Goal: Task Accomplishment & Management: Manage account settings

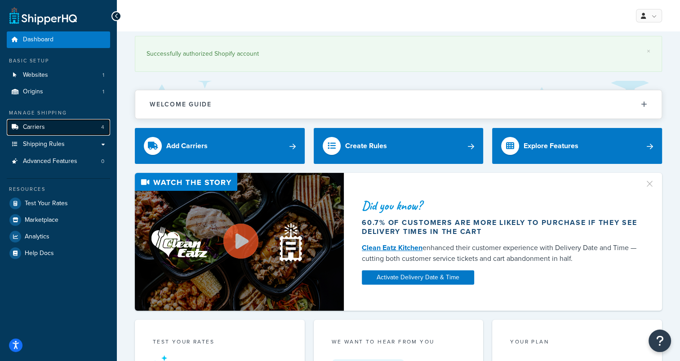
click at [68, 127] on link "Carriers 4" at bounding box center [58, 127] width 103 height 17
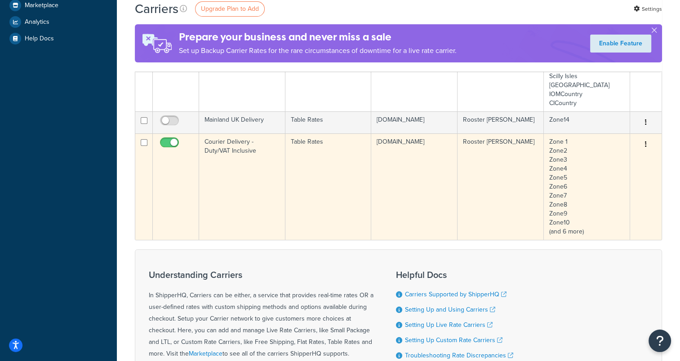
scroll to position [214, 0]
click at [646, 148] on icon "button" at bounding box center [646, 145] width 2 height 6
click at [609, 165] on link "Edit" at bounding box center [609, 166] width 71 height 18
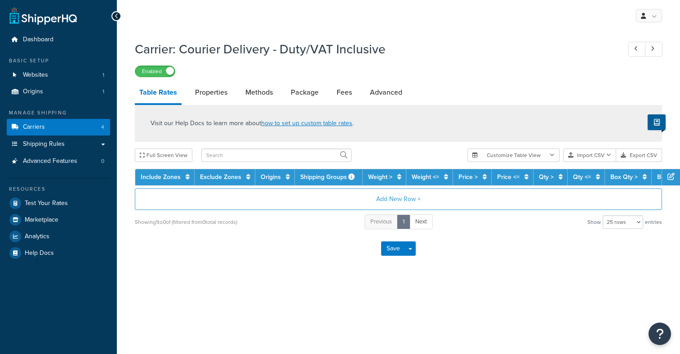
select select "25"
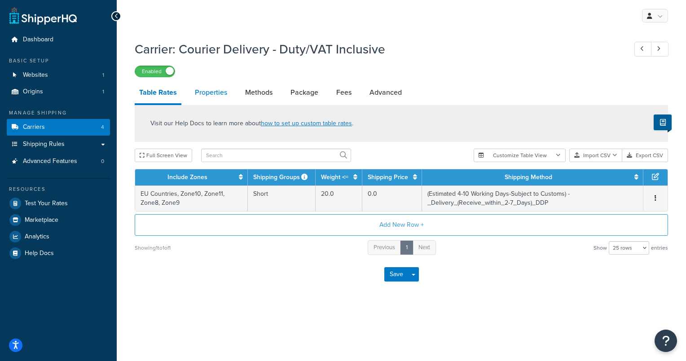
click at [223, 97] on link "Properties" at bounding box center [210, 93] width 41 height 22
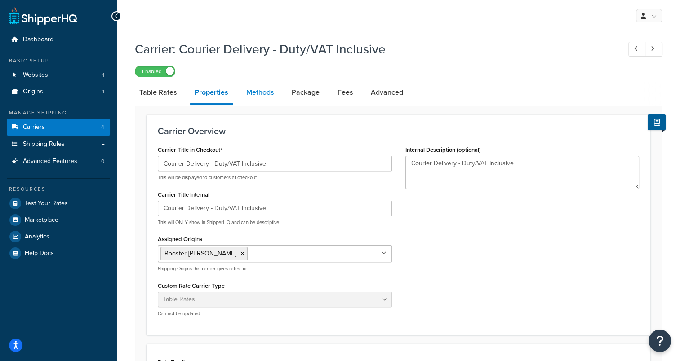
click at [267, 98] on link "Methods" at bounding box center [260, 93] width 36 height 22
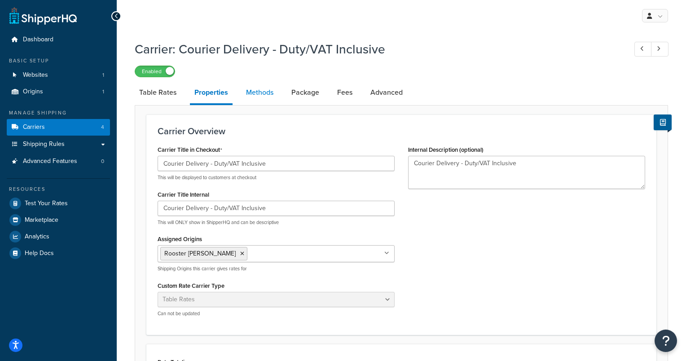
select select "25"
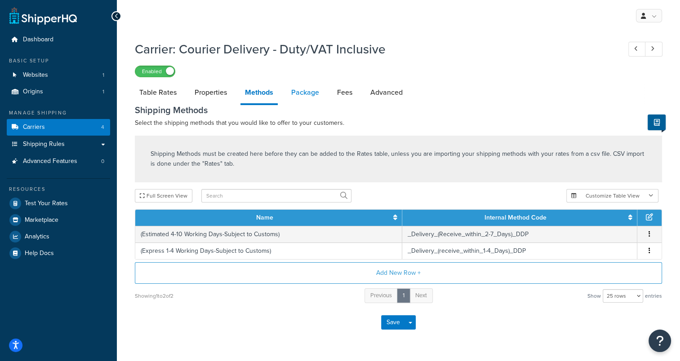
click at [290, 93] on link "Package" at bounding box center [305, 93] width 37 height 22
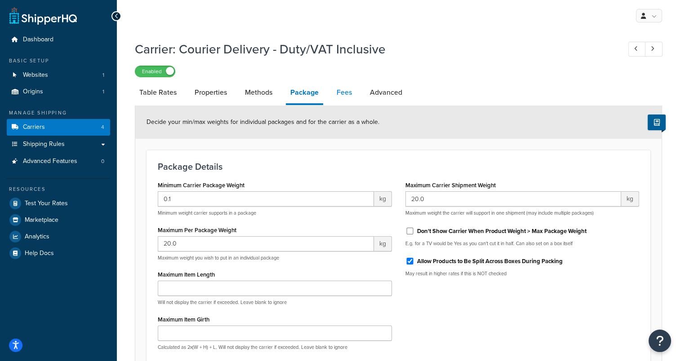
click at [339, 88] on link "Fees" at bounding box center [344, 93] width 24 height 22
select select "AFTER"
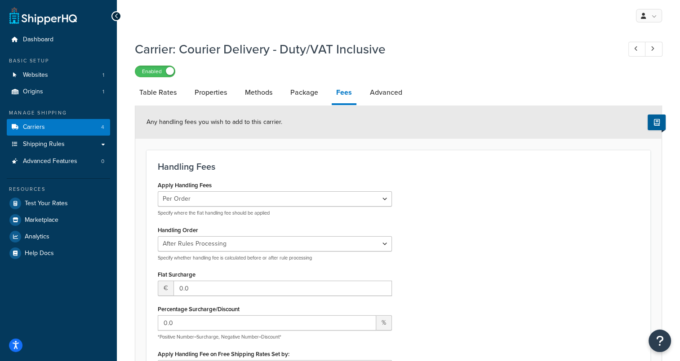
click at [372, 74] on div "Enabled" at bounding box center [398, 71] width 527 height 13
click at [374, 87] on link "Advanced" at bounding box center [385, 93] width 41 height 22
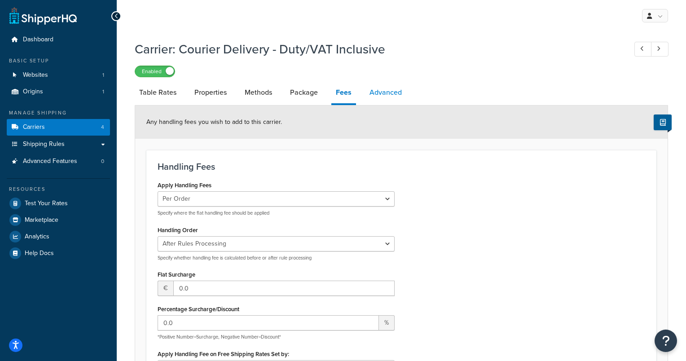
select select "false"
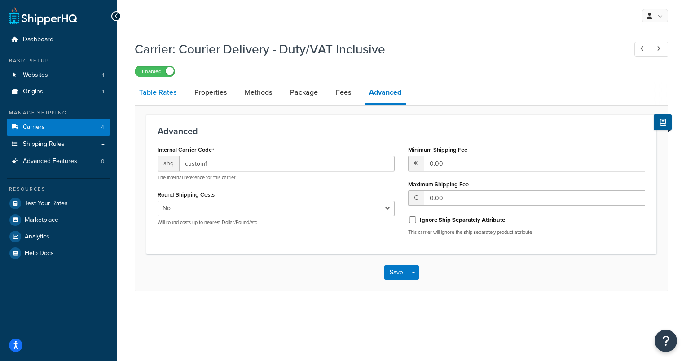
click at [145, 85] on link "Table Rates" at bounding box center [158, 93] width 46 height 22
select select "25"
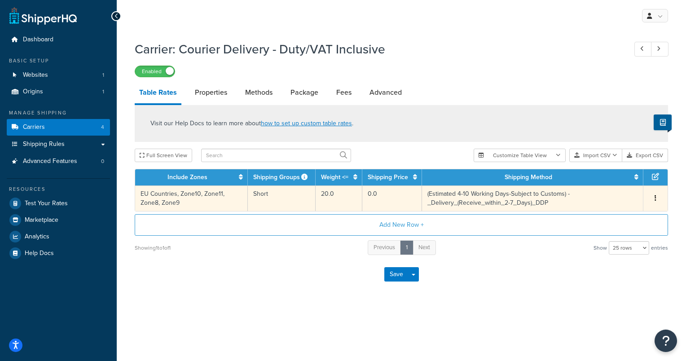
click at [500, 193] on td "(Estimated 4-10 Working Days-Subject to Customs) - _Delivery_(Receive_within_2-…" at bounding box center [532, 199] width 221 height 26
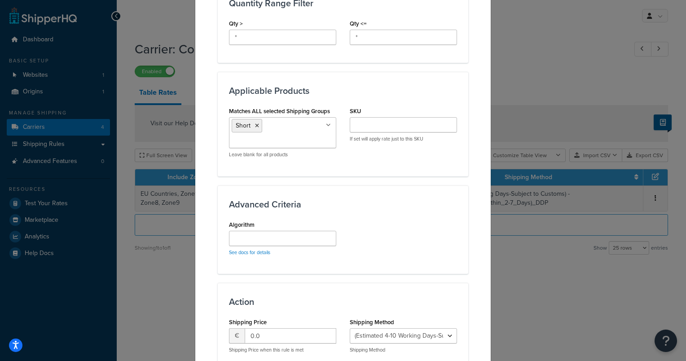
scroll to position [529, 0]
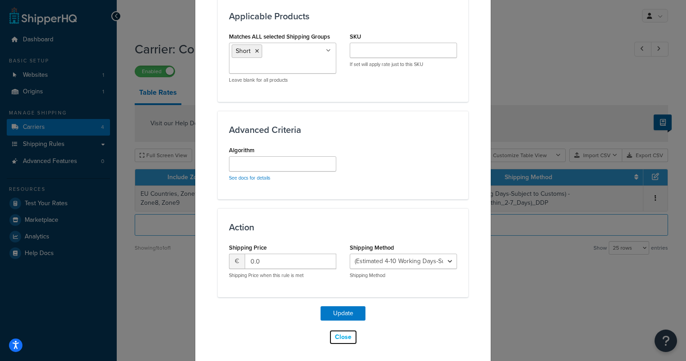
drag, startPoint x: 336, startPoint y: 336, endPoint x: 440, endPoint y: 276, distance: 119.6
click at [425, 261] on select "(Estimated 4-10 Working Days-Subject to Customs) - _Delivery_(Receive_within_2-…" at bounding box center [403, 261] width 107 height 15
click at [342, 333] on button "Close" at bounding box center [343, 337] width 28 height 15
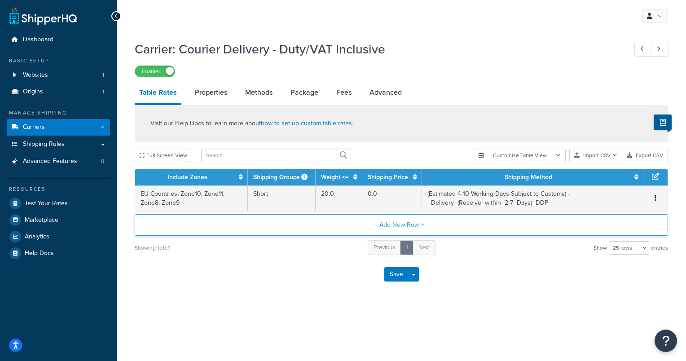
click at [503, 234] on button "Add New Row +" at bounding box center [402, 225] width 534 height 22
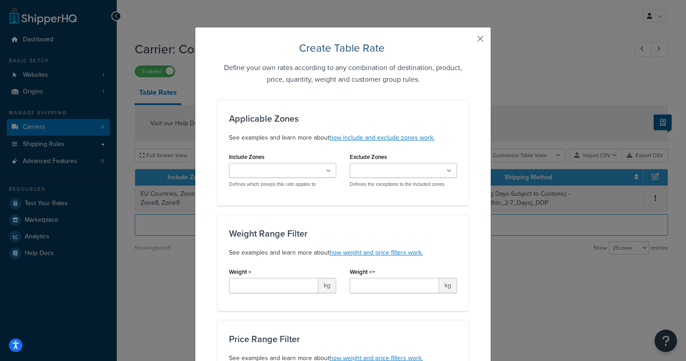
click at [468, 41] on button "button" at bounding box center [467, 42] width 2 height 2
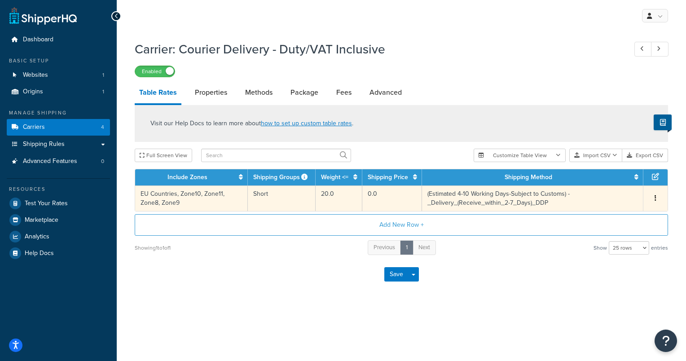
click at [657, 198] on button "button" at bounding box center [655, 199] width 7 height 10
click at [63, 136] on link "Shipping Rules" at bounding box center [58, 144] width 103 height 17
click at [56, 130] on link "Carriers 4" at bounding box center [58, 127] width 103 height 17
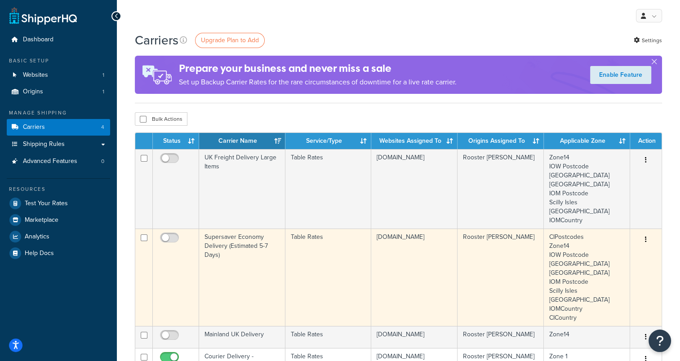
click at [357, 259] on td "Table Rates" at bounding box center [328, 277] width 86 height 97
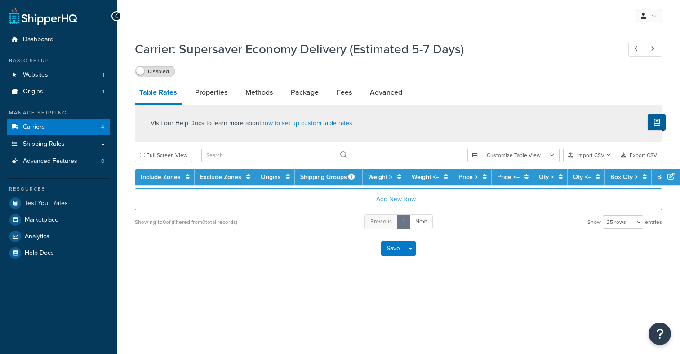
select select "25"
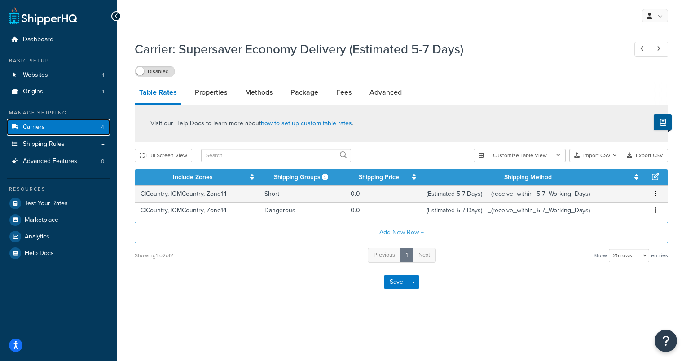
click at [21, 124] on link "Carriers 4" at bounding box center [58, 127] width 103 height 17
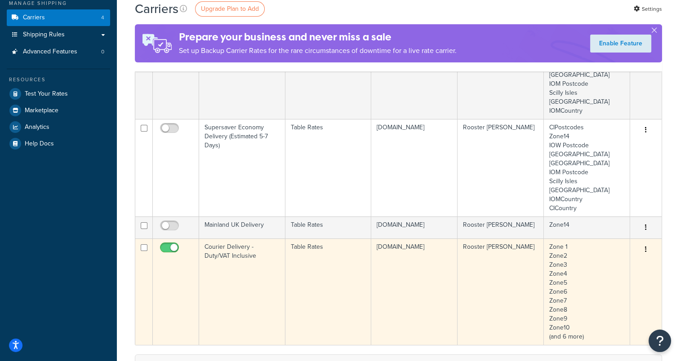
scroll to position [155, 0]
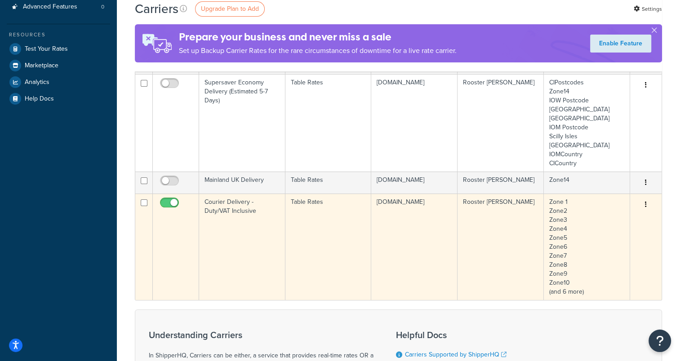
click at [645, 207] on icon "button" at bounding box center [646, 204] width 2 height 6
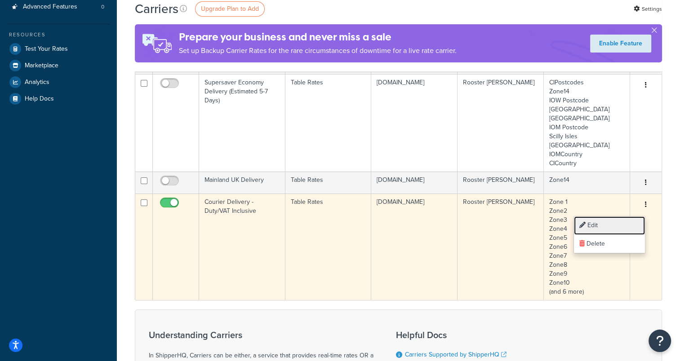
click at [607, 218] on link "Edit" at bounding box center [609, 226] width 71 height 18
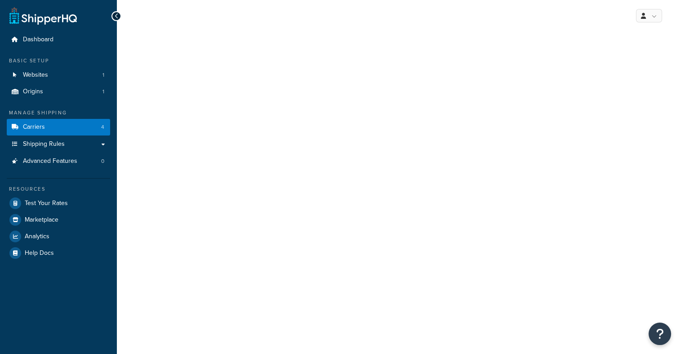
select select "25"
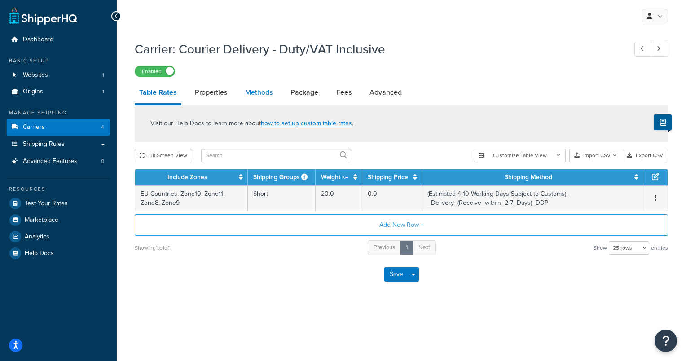
click at [256, 91] on link "Methods" at bounding box center [259, 93] width 36 height 22
select select "25"
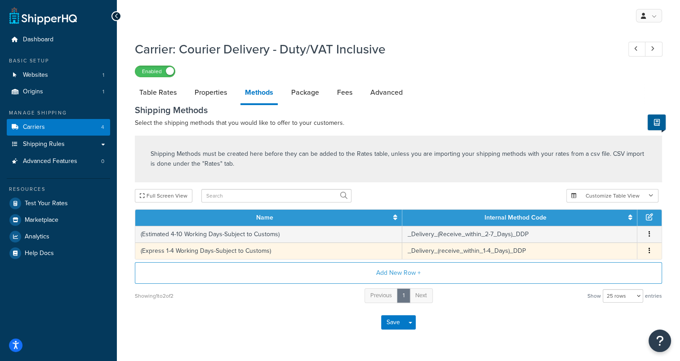
click at [650, 252] on button "button" at bounding box center [648, 251] width 7 height 10
click at [613, 256] on div "Delete" at bounding box center [603, 261] width 64 height 18
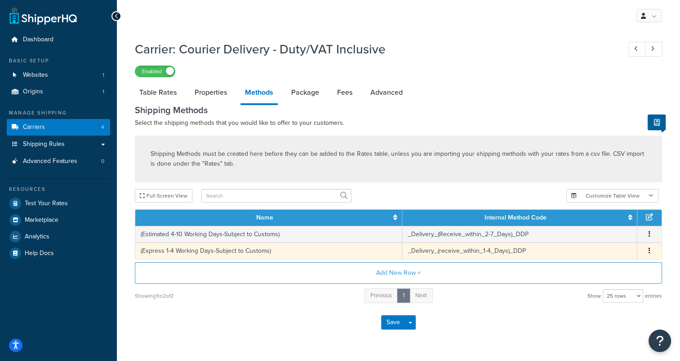
click at [654, 253] on span "Edit Delete" at bounding box center [648, 251] width 13 height 10
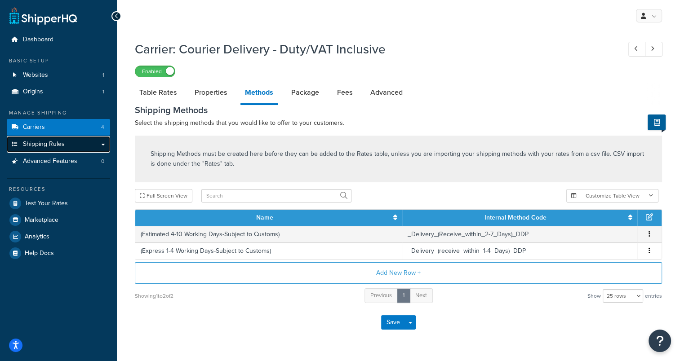
click at [84, 146] on link "Shipping Rules" at bounding box center [58, 144] width 103 height 17
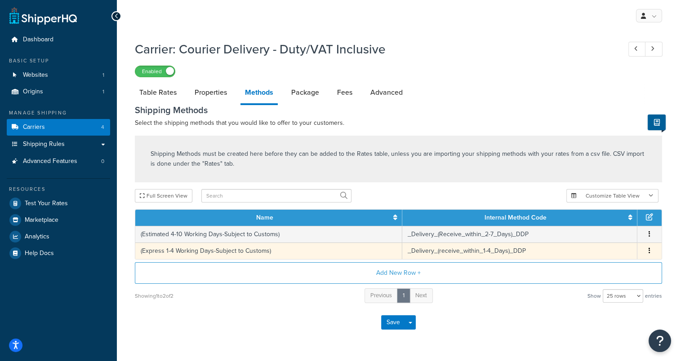
click at [648, 252] on icon "button" at bounding box center [649, 250] width 2 height 6
click at [613, 259] on div "Delete" at bounding box center [603, 261] width 64 height 18
click at [588, 261] on div "Delete" at bounding box center [603, 261] width 64 height 18
click at [577, 259] on icon at bounding box center [579, 260] width 5 height 6
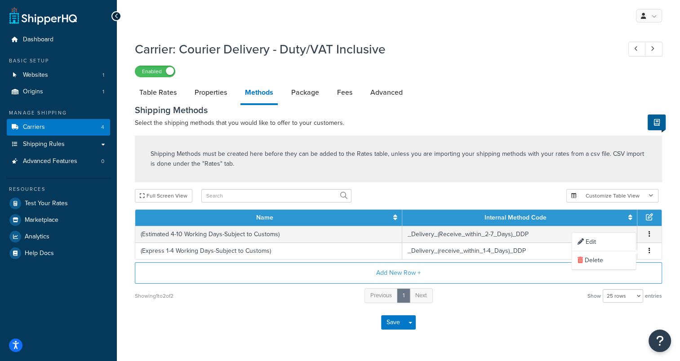
click at [539, 305] on div "Save Save Dropdown Save and Edit" at bounding box center [398, 322] width 527 height 37
click at [38, 152] on link "Shipping Rules" at bounding box center [58, 144] width 103 height 17
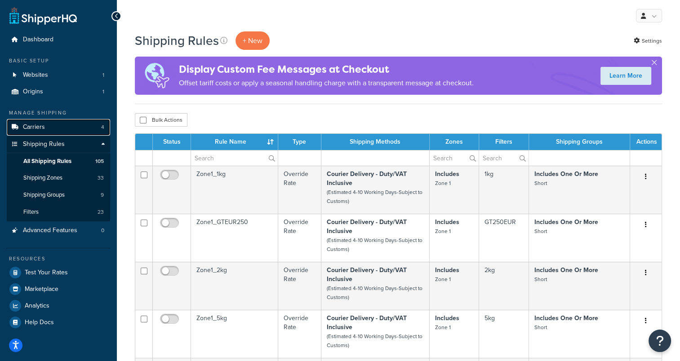
click at [71, 124] on link "Carriers 4" at bounding box center [58, 127] width 103 height 17
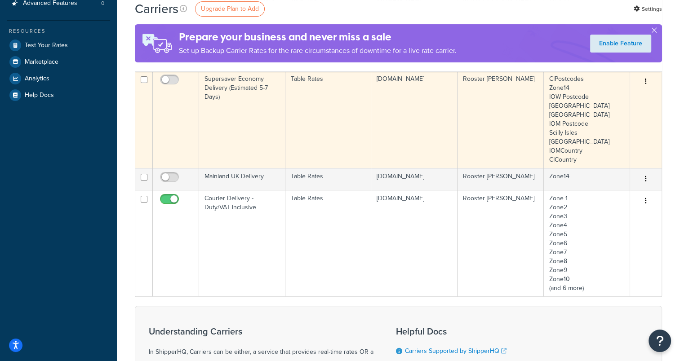
scroll to position [158, 0]
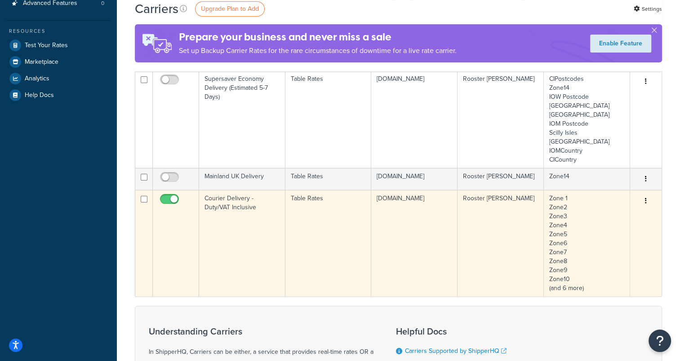
click at [644, 202] on button "button" at bounding box center [645, 201] width 13 height 14
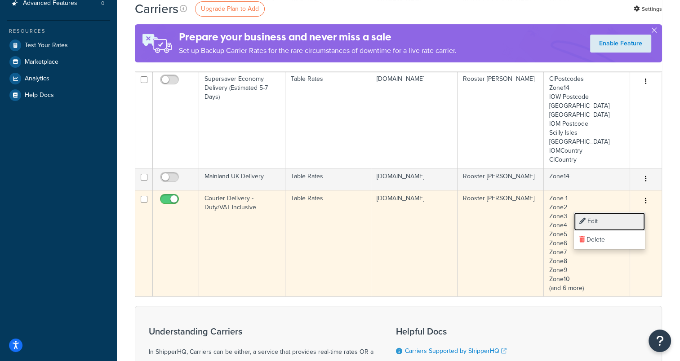
click at [605, 223] on link "Edit" at bounding box center [609, 221] width 71 height 18
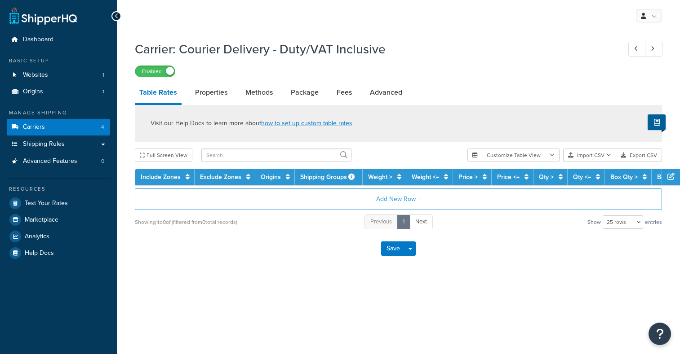
select select "25"
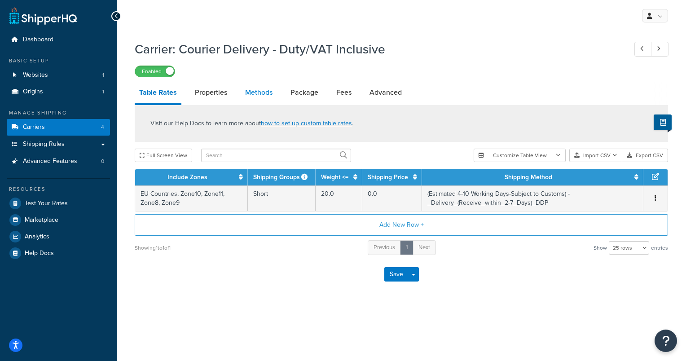
click at [272, 94] on link "Methods" at bounding box center [259, 93] width 36 height 22
select select "25"
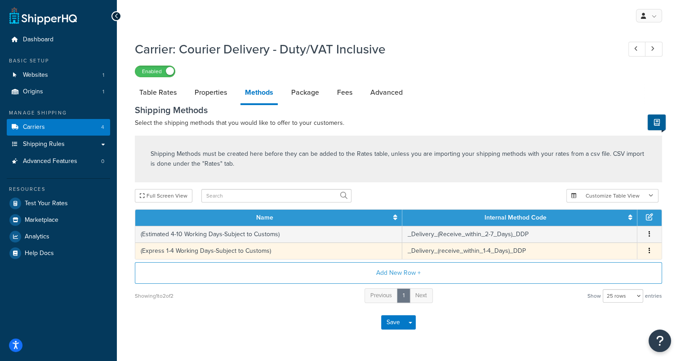
click at [645, 251] on span "Edit Delete" at bounding box center [648, 251] width 13 height 10
click at [649, 249] on icon "button" at bounding box center [649, 250] width 2 height 6
click at [608, 257] on div "Delete" at bounding box center [603, 261] width 64 height 18
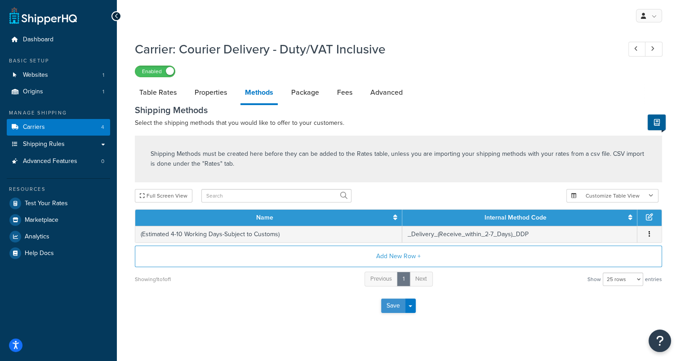
click at [387, 302] on button "Save" at bounding box center [393, 306] width 24 height 14
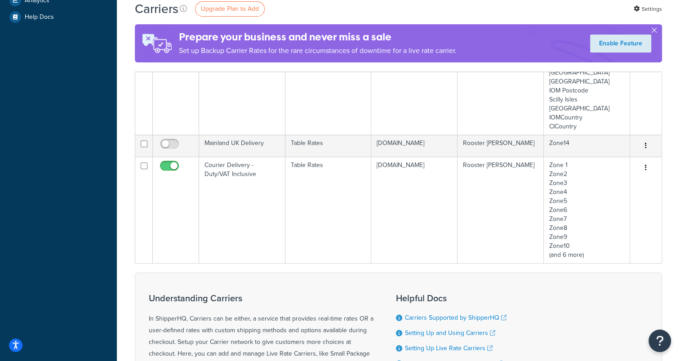
scroll to position [234, 0]
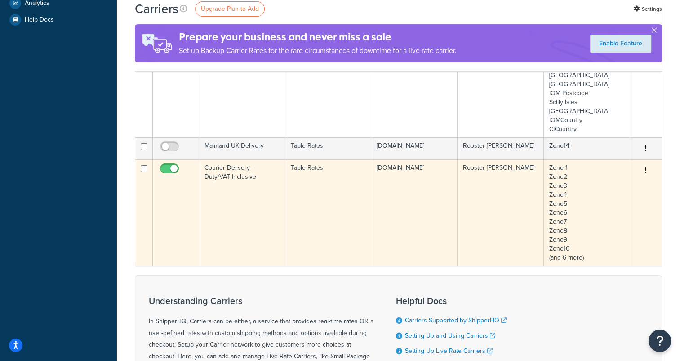
click at [643, 169] on button "button" at bounding box center [645, 171] width 13 height 14
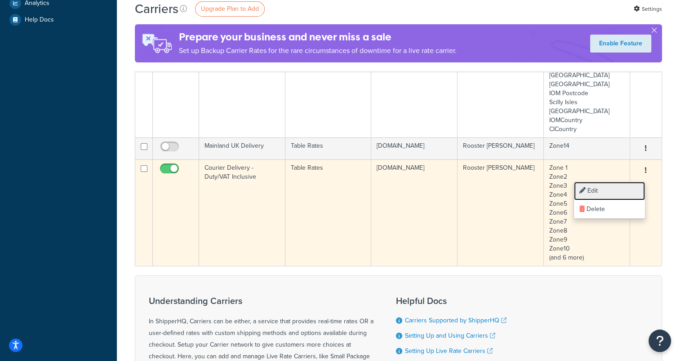
click at [618, 187] on link "Edit" at bounding box center [609, 191] width 71 height 18
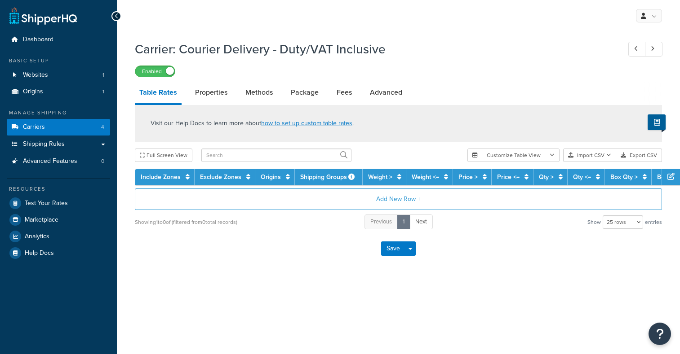
select select "25"
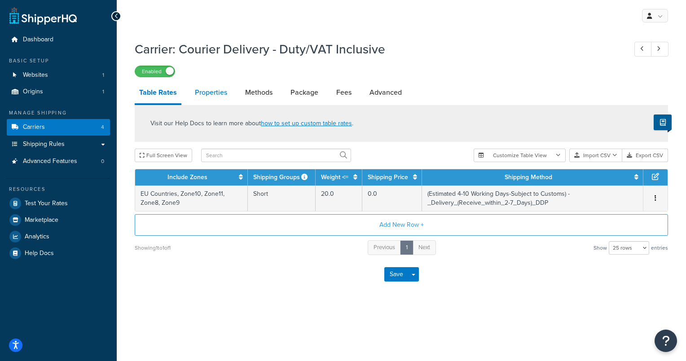
click at [221, 94] on link "Properties" at bounding box center [210, 93] width 41 height 22
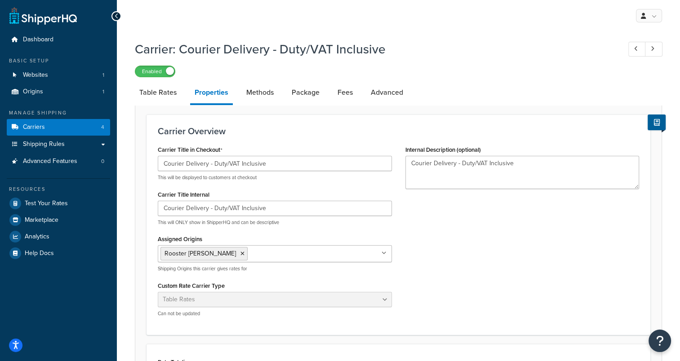
click at [381, 95] on link "Advanced" at bounding box center [386, 93] width 41 height 22
select select "false"
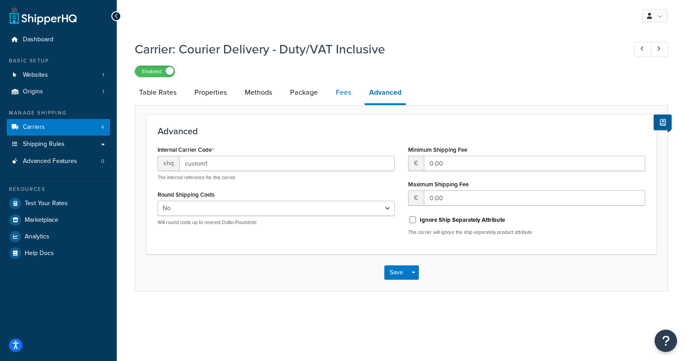
click at [337, 92] on link "Fees" at bounding box center [343, 93] width 24 height 22
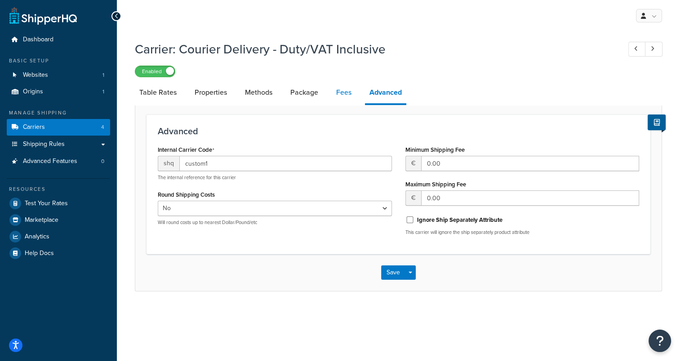
select select "AFTER"
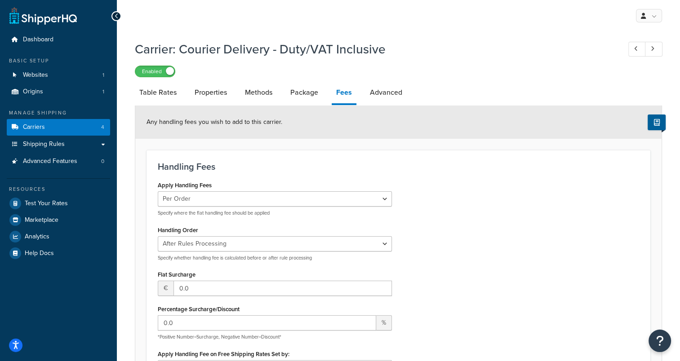
click at [406, 93] on li "Advanced" at bounding box center [390, 93] width 50 height 22
click at [391, 90] on link "Advanced" at bounding box center [385, 93] width 41 height 22
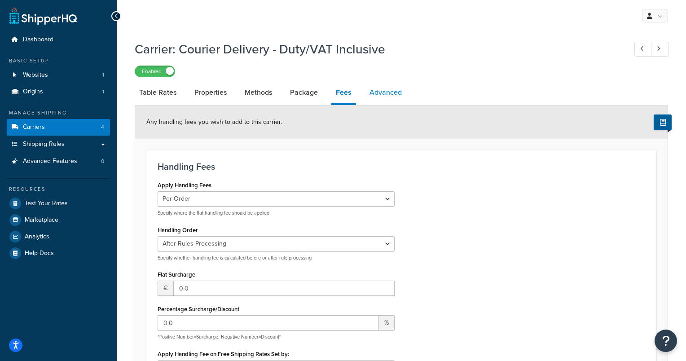
select select "false"
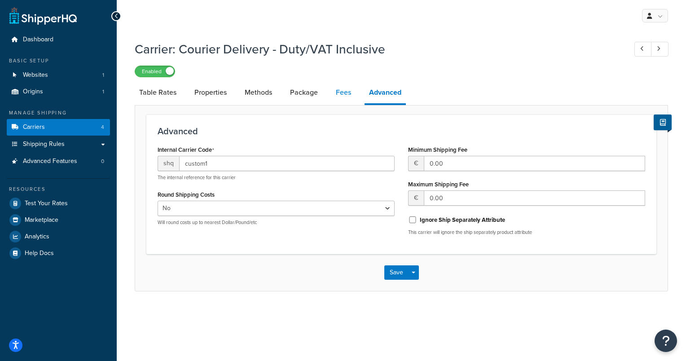
click at [337, 95] on link "Fees" at bounding box center [343, 93] width 24 height 22
select select "AFTER"
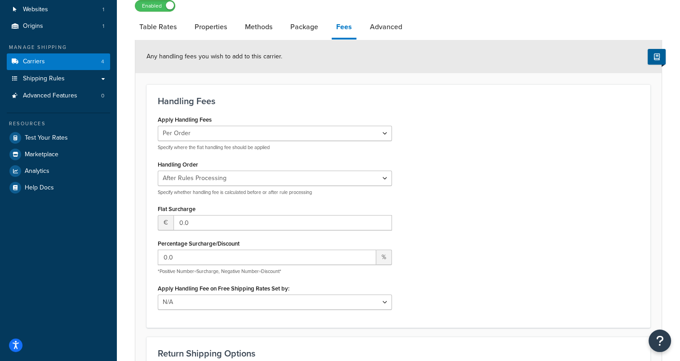
scroll to position [65, 0]
click at [300, 30] on link "Package" at bounding box center [304, 28] width 37 height 22
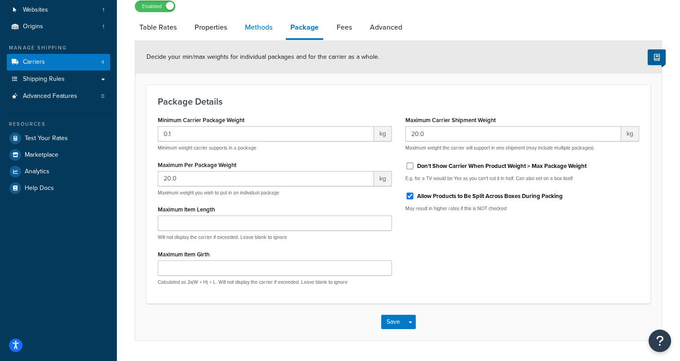
click at [254, 23] on link "Methods" at bounding box center [258, 28] width 36 height 22
select select "25"
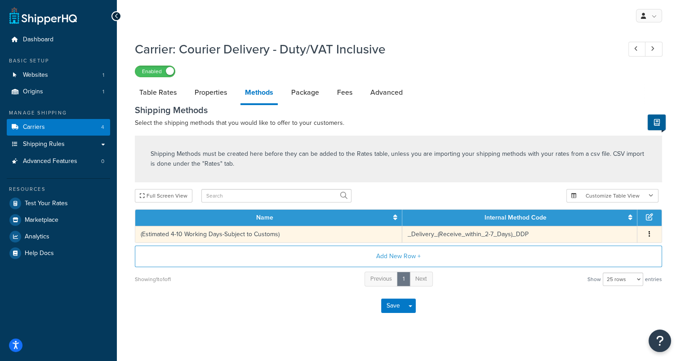
click at [652, 230] on button "button" at bounding box center [648, 235] width 7 height 10
click at [620, 226] on div "Edit" at bounding box center [603, 226] width 64 height 18
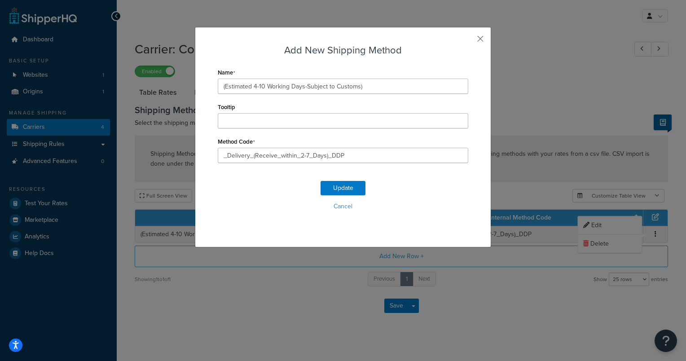
click at [483, 41] on div "Add New Shipping Method Name (Estimated 4-10 Working Days-Subject to Customs) T…" at bounding box center [343, 137] width 296 height 221
click at [468, 41] on button "button" at bounding box center [467, 42] width 2 height 2
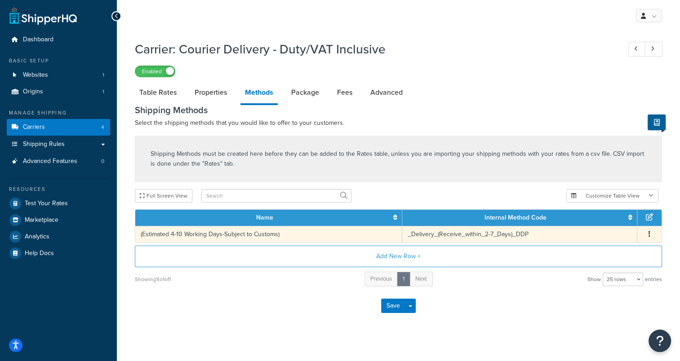
click at [646, 235] on button "button" at bounding box center [648, 235] width 7 height 10
click at [614, 223] on div "Edit" at bounding box center [603, 226] width 64 height 18
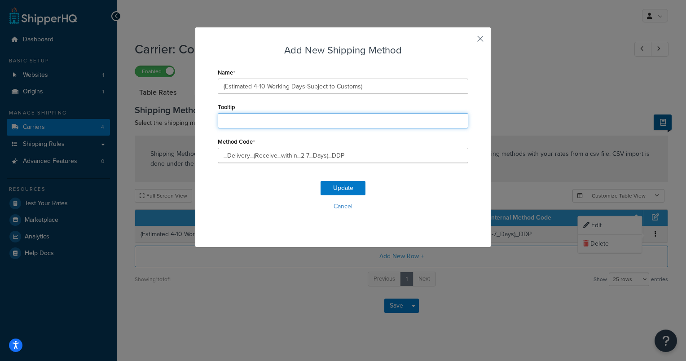
click at [332, 121] on input "Tooltip" at bounding box center [343, 120] width 251 height 15
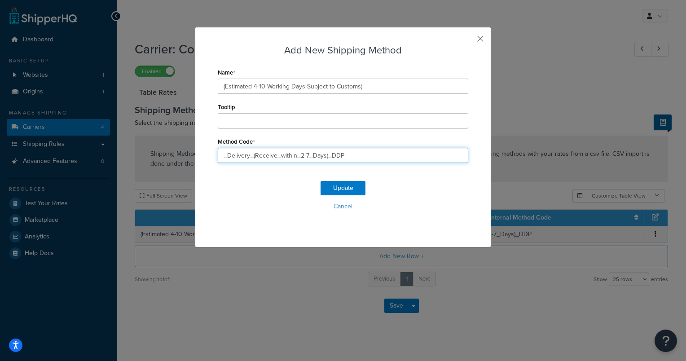
click at [362, 156] on input "_Delivery_(Receive_within_2-7_Days)_DDP" at bounding box center [343, 155] width 251 height 15
click at [336, 203] on button "Cancel" at bounding box center [343, 206] width 251 height 13
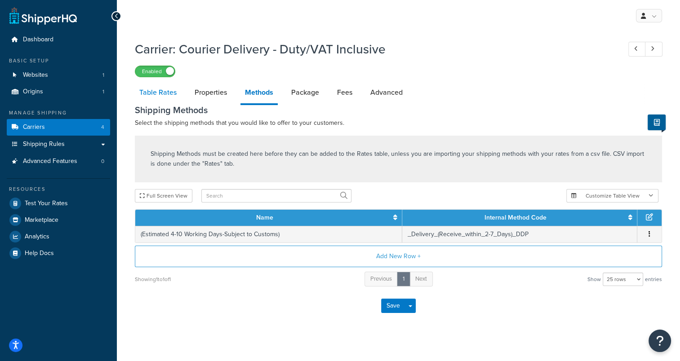
click at [163, 95] on link "Table Rates" at bounding box center [158, 93] width 46 height 22
select select "25"
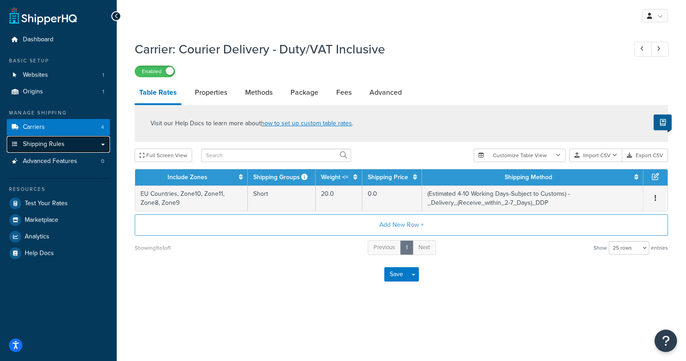
click at [74, 146] on link "Shipping Rules" at bounding box center [58, 144] width 103 height 17
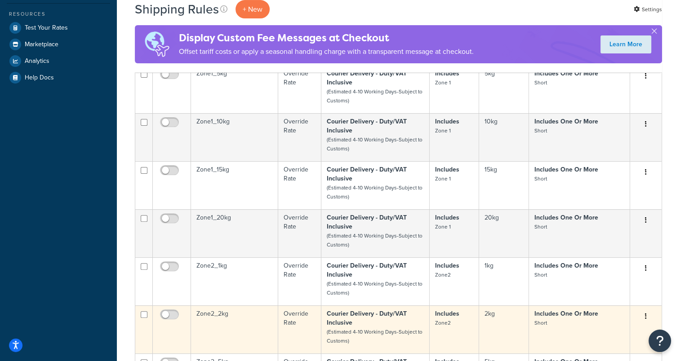
scroll to position [345, 0]
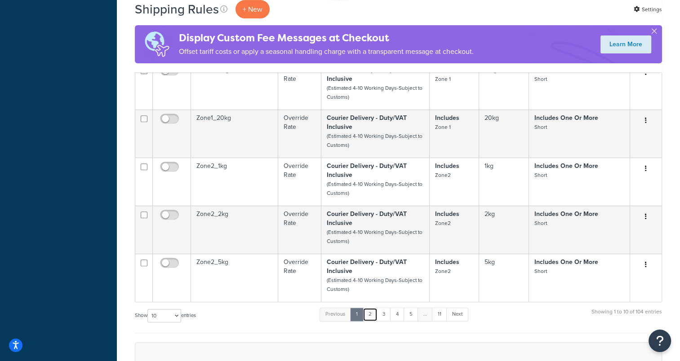
click at [367, 314] on link "2" at bounding box center [369, 314] width 15 height 13
click at [380, 313] on link "3" at bounding box center [382, 314] width 14 height 13
click at [394, 313] on link "4" at bounding box center [395, 314] width 14 height 13
click at [414, 314] on link "5" at bounding box center [408, 314] width 15 height 13
click at [438, 314] on link "11" at bounding box center [437, 314] width 15 height 13
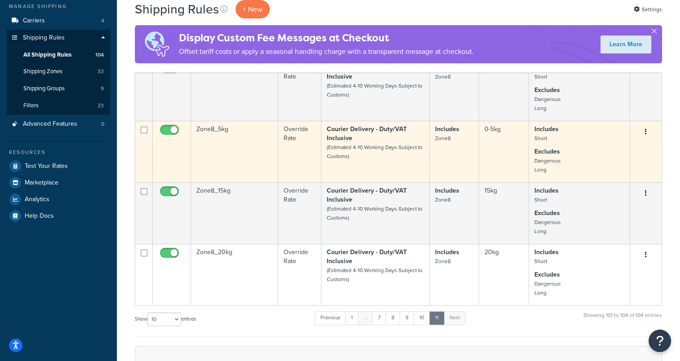
scroll to position [107, 0]
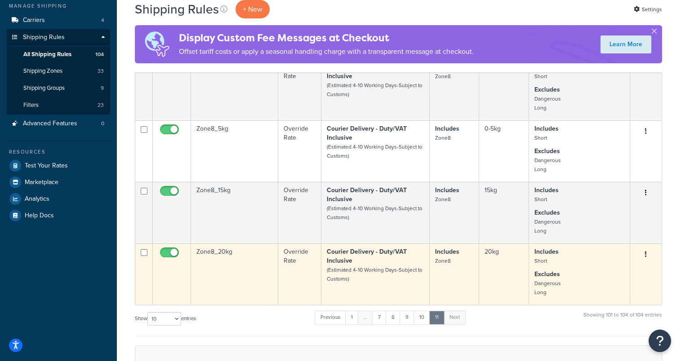
click at [646, 252] on button "button" at bounding box center [645, 254] width 13 height 14
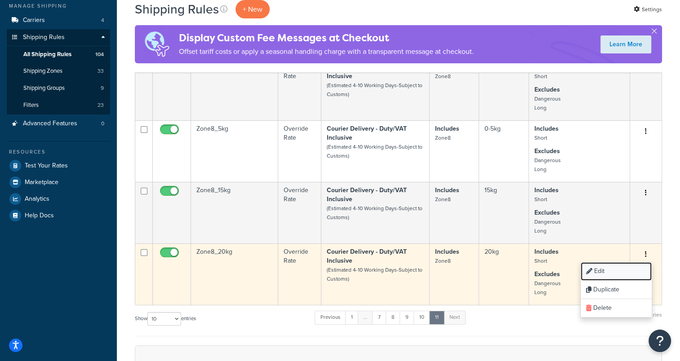
click at [613, 273] on link "Edit" at bounding box center [615, 271] width 71 height 18
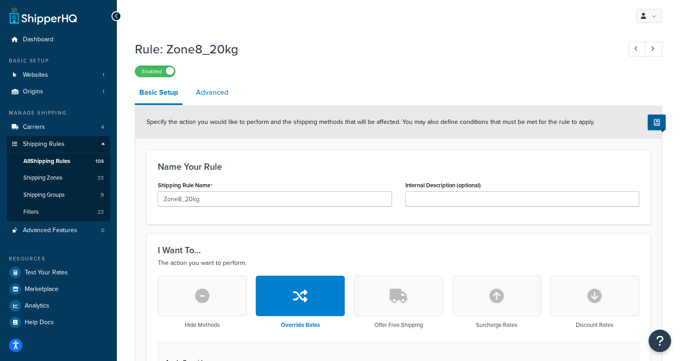
click at [216, 91] on link "Advanced" at bounding box center [211, 93] width 41 height 22
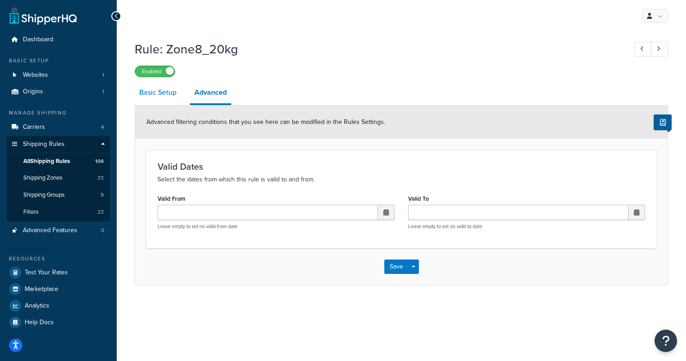
click at [157, 94] on link "Basic Setup" at bounding box center [158, 93] width 46 height 22
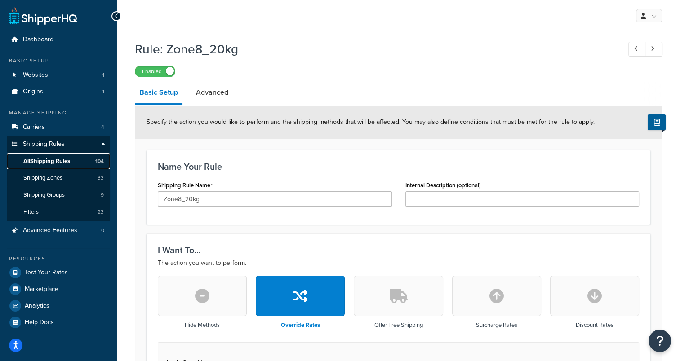
click at [62, 162] on span "All Shipping Rules" at bounding box center [46, 162] width 47 height 8
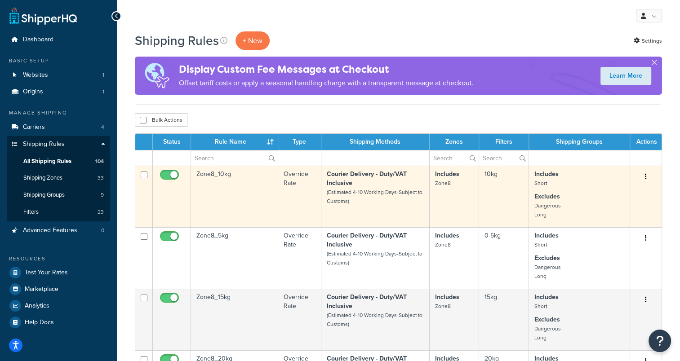
scroll to position [75, 0]
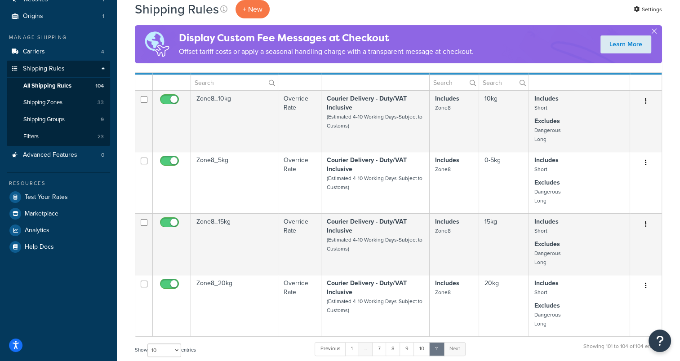
click at [277, 338] on div "Status Rule Name Type Shipping Methods Zones Filters Shipping Groups Actions Zo…" at bounding box center [398, 213] width 527 height 310
click at [424, 352] on link "10" at bounding box center [421, 348] width 17 height 13
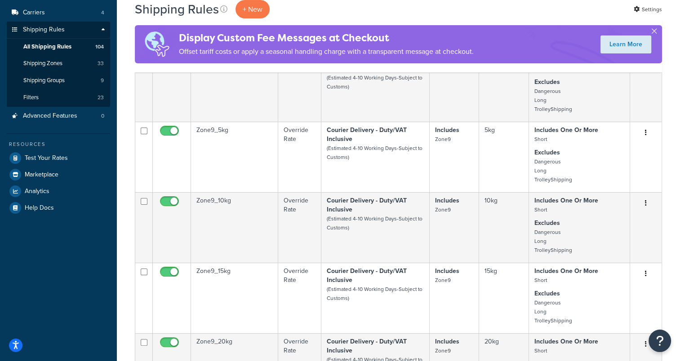
scroll to position [114, 0]
click at [448, 187] on td "Includes Zone9" at bounding box center [454, 157] width 50 height 71
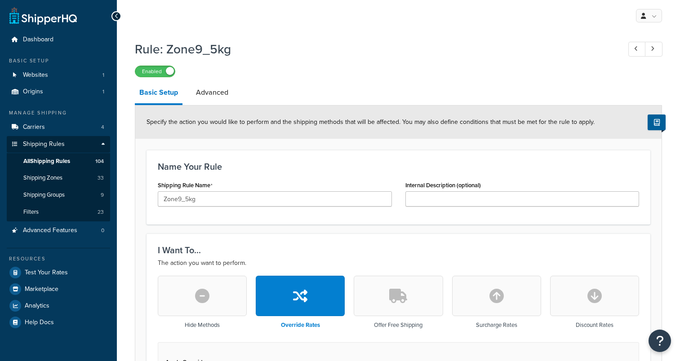
select select "LOCATION"
click at [36, 164] on span "All Shipping Rules" at bounding box center [46, 162] width 47 height 8
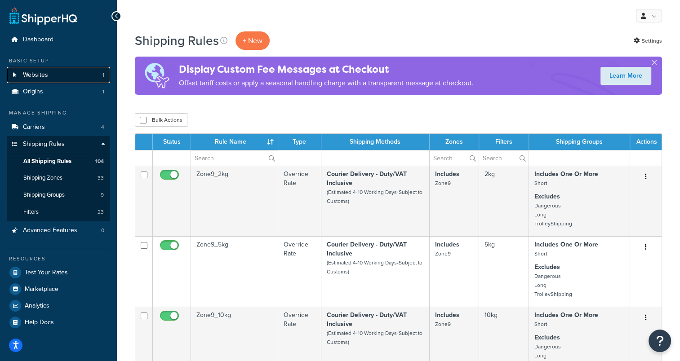
click at [63, 73] on link "Websites 1" at bounding box center [58, 75] width 103 height 17
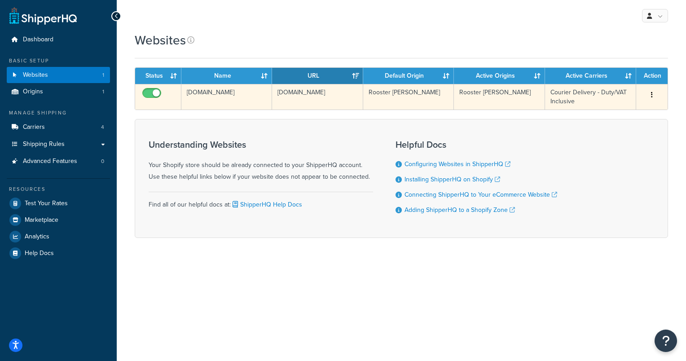
click at [654, 97] on button "button" at bounding box center [652, 95] width 13 height 14
click at [609, 111] on link "Edit" at bounding box center [615, 113] width 71 height 18
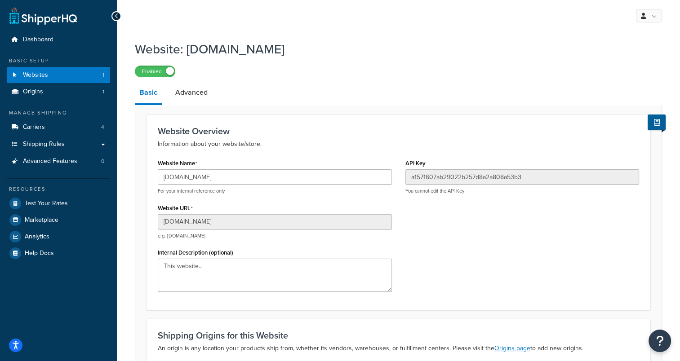
scroll to position [137, 0]
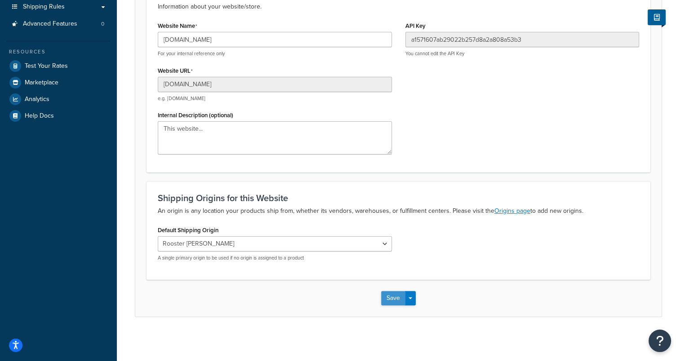
click at [396, 298] on button "Save" at bounding box center [393, 298] width 24 height 14
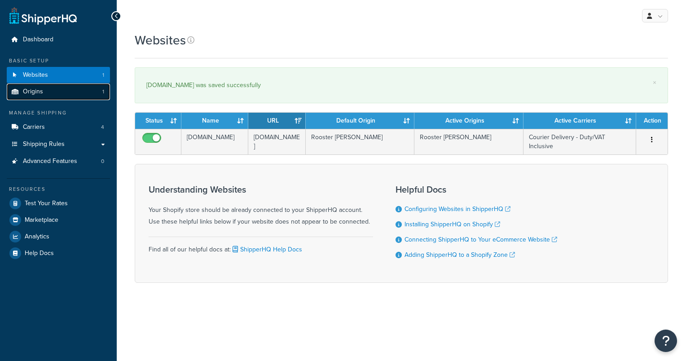
click at [43, 90] on link "Origins 1" at bounding box center [58, 92] width 103 height 17
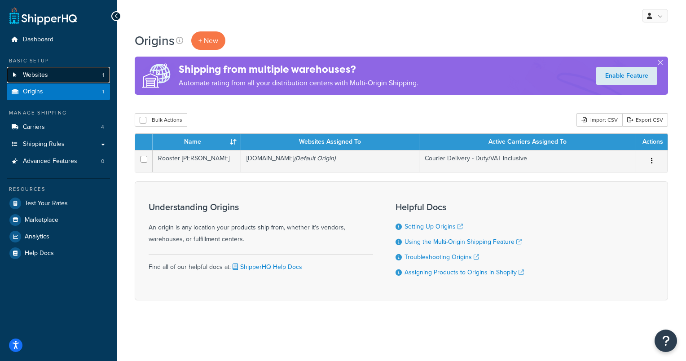
click at [50, 75] on link "Websites 1" at bounding box center [58, 75] width 103 height 17
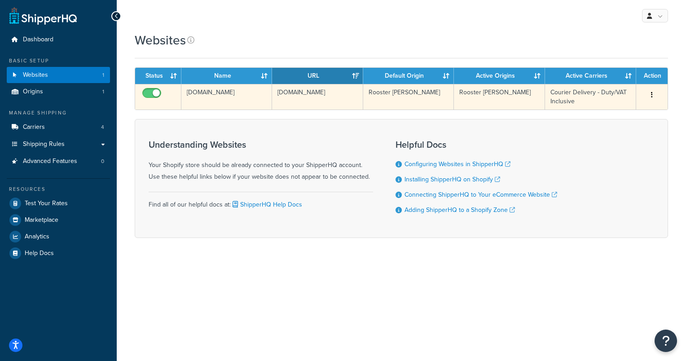
click at [156, 93] on input "checkbox" at bounding box center [153, 95] width 25 height 11
checkbox input "true"
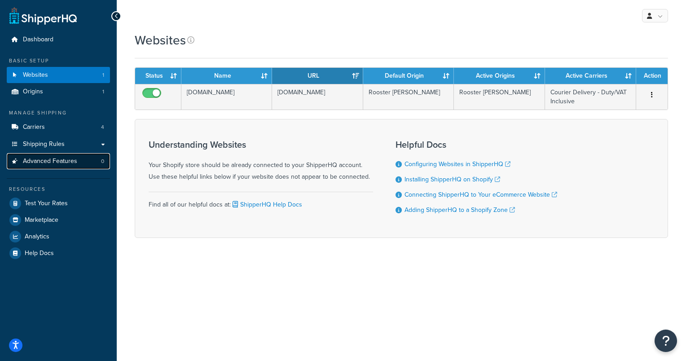
click at [60, 155] on link "Advanced Features 0" at bounding box center [58, 161] width 103 height 17
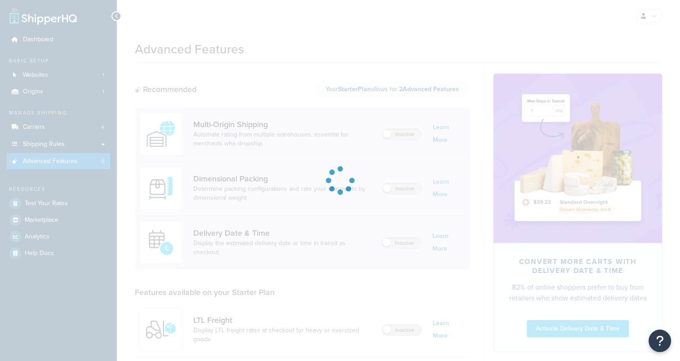
click at [66, 141] on div at bounding box center [340, 180] width 680 height 361
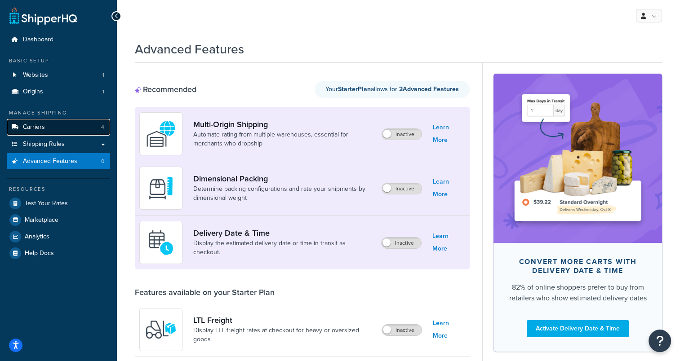
click at [78, 123] on link "Carriers 4" at bounding box center [58, 127] width 103 height 17
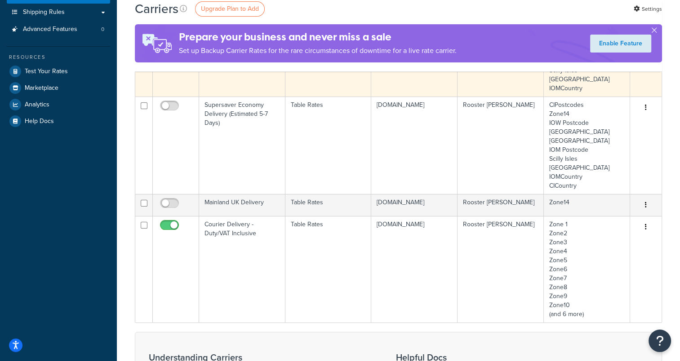
scroll to position [131, 0]
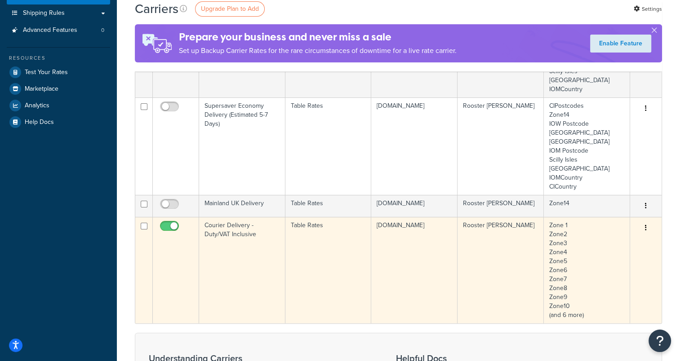
click at [644, 230] on button "button" at bounding box center [645, 228] width 13 height 14
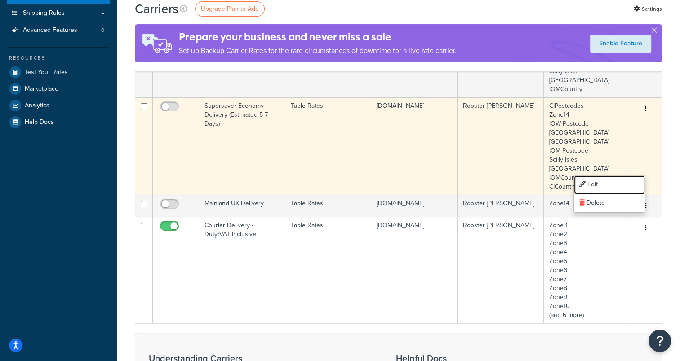
scroll to position [203, 0]
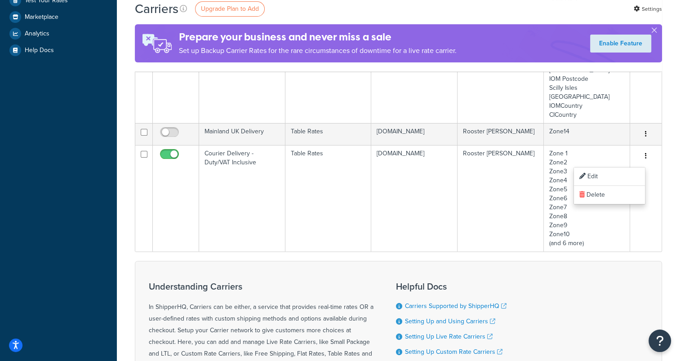
click at [565, 268] on div "Understanding Carriers In ShipperHQ, Carriers can be either, a service that pro…" at bounding box center [398, 344] width 527 height 166
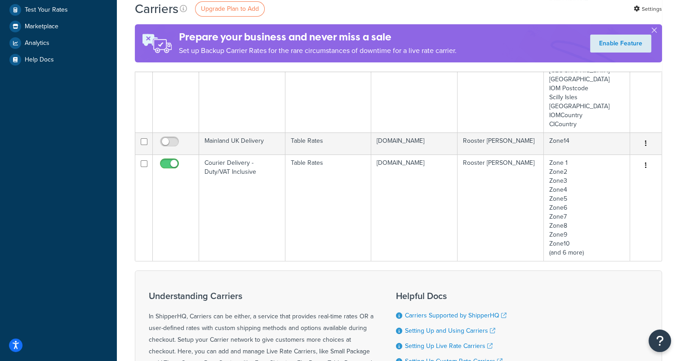
scroll to position [190, 0]
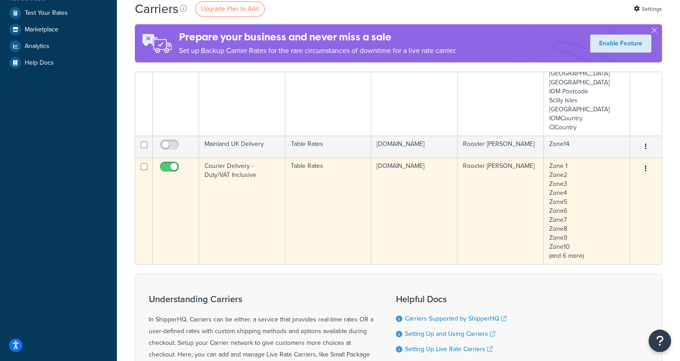
click at [345, 202] on td "Table Rates" at bounding box center [328, 211] width 86 height 106
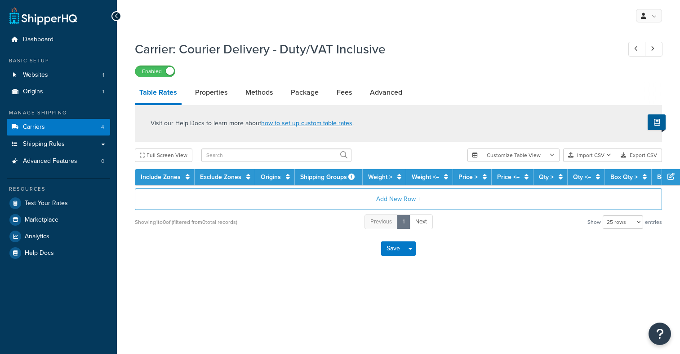
select select "25"
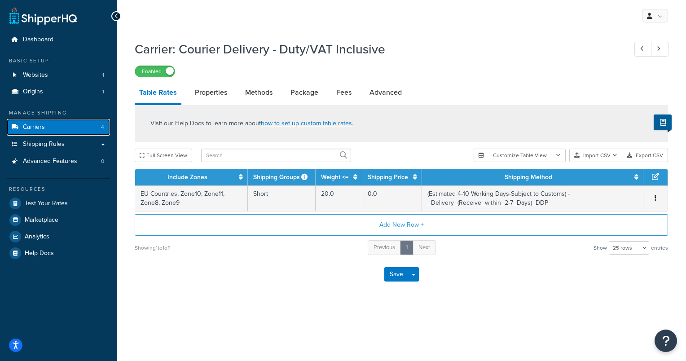
click at [47, 135] on link "Carriers 4" at bounding box center [58, 127] width 103 height 17
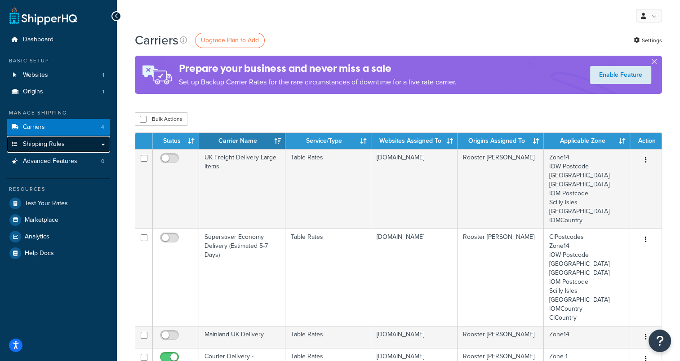
click at [63, 142] on span "Shipping Rules" at bounding box center [44, 145] width 42 height 8
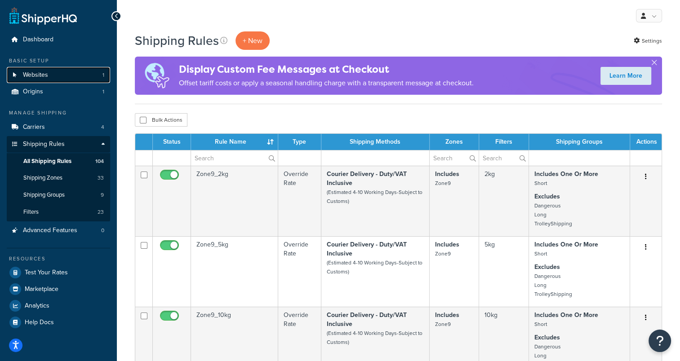
click at [52, 77] on link "Websites 1" at bounding box center [58, 75] width 103 height 17
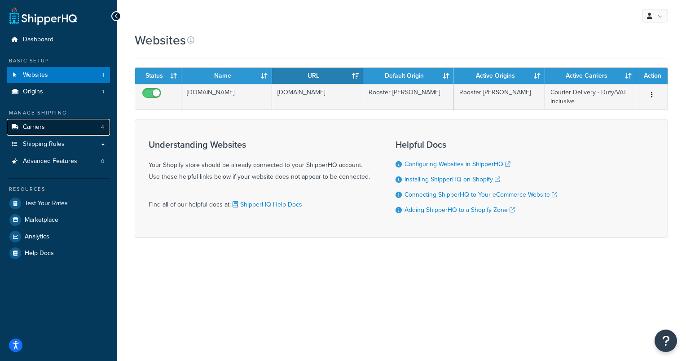
click at [59, 129] on link "Carriers 4" at bounding box center [58, 127] width 103 height 17
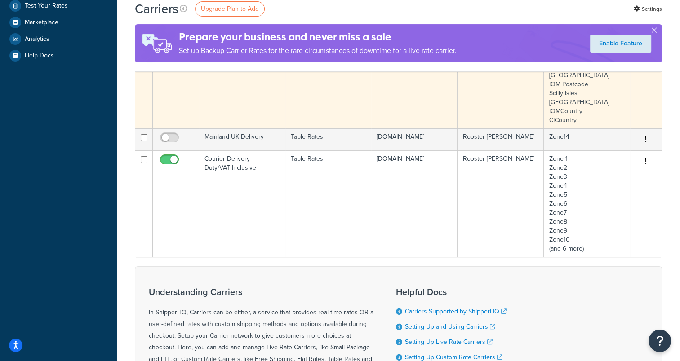
scroll to position [196, 0]
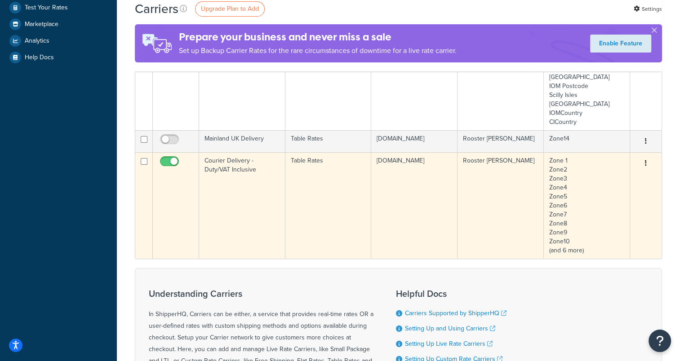
click at [643, 161] on button "button" at bounding box center [645, 163] width 13 height 14
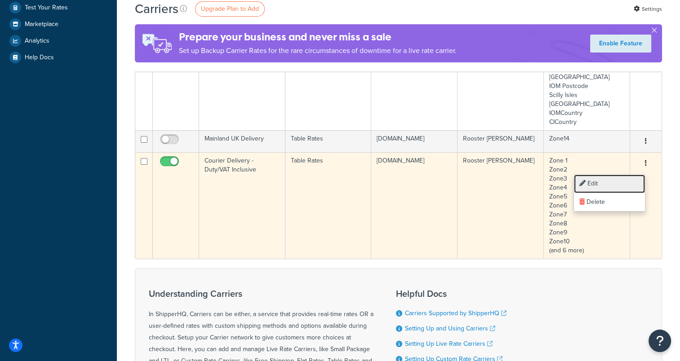
click at [601, 185] on link "Edit" at bounding box center [609, 184] width 71 height 18
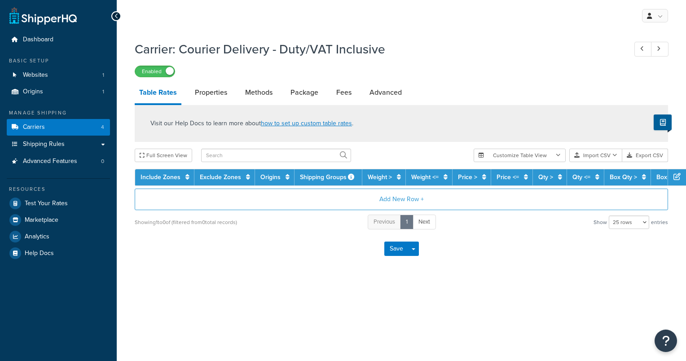
select select "25"
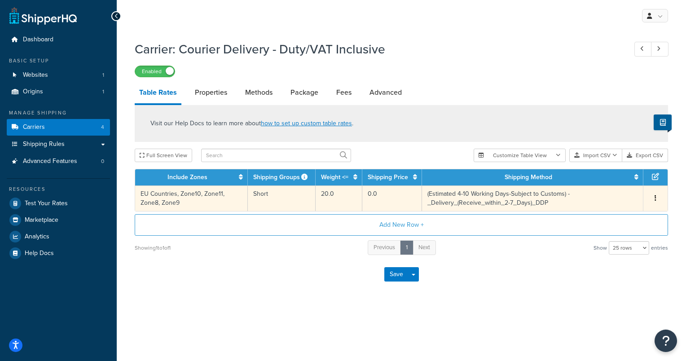
click at [654, 198] on button "button" at bounding box center [655, 199] width 7 height 10
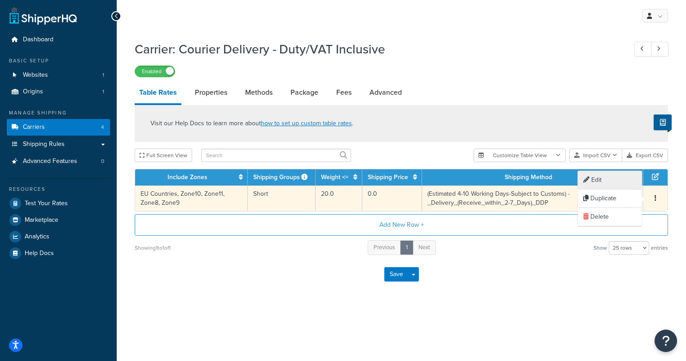
click at [614, 176] on div "Edit" at bounding box center [610, 180] width 64 height 18
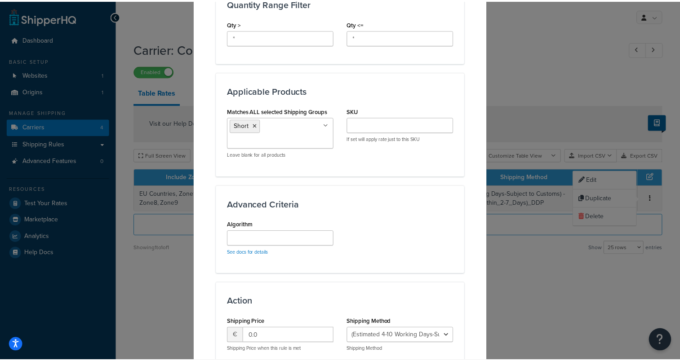
scroll to position [508, 0]
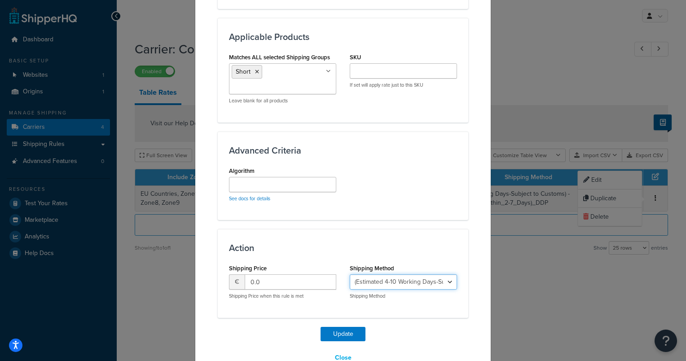
click at [410, 277] on select "(Estimated 4-10 Working Days-Subject to Customs) - _Delivery_(Receive_within_2-…" at bounding box center [403, 281] width 107 height 15
click at [412, 274] on select "(Estimated 4-10 Working Days-Subject to Customs) - _Delivery_(Receive_within_2-…" at bounding box center [403, 281] width 107 height 15
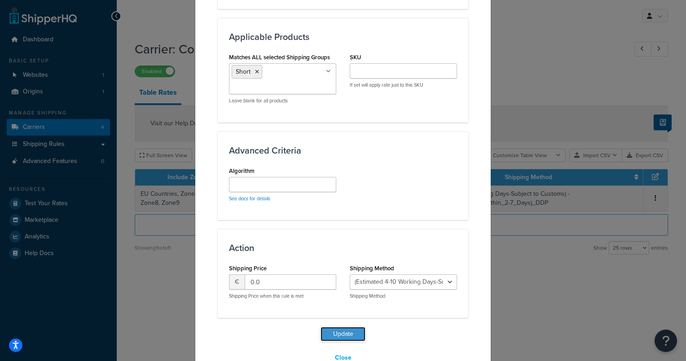
click at [341, 332] on button "Update" at bounding box center [343, 334] width 45 height 14
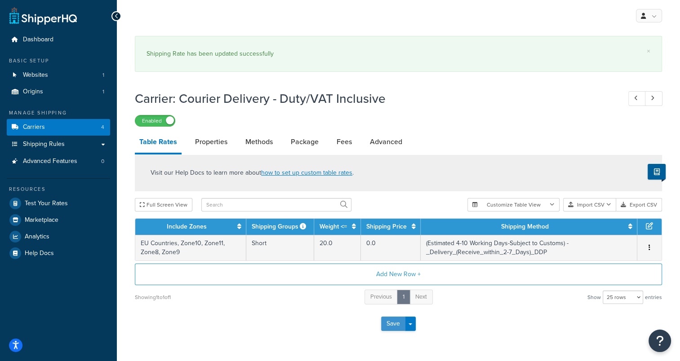
click at [388, 327] on button "Save" at bounding box center [393, 324] width 24 height 14
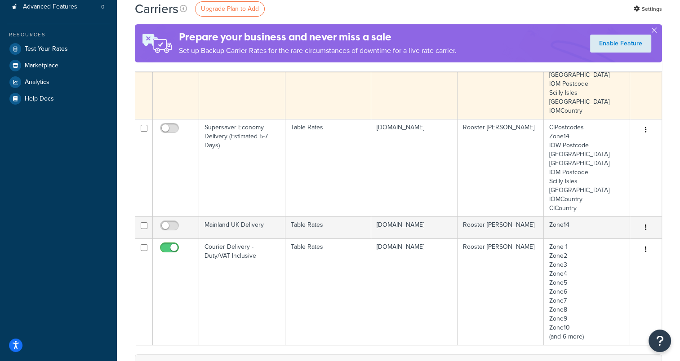
scroll to position [198, 0]
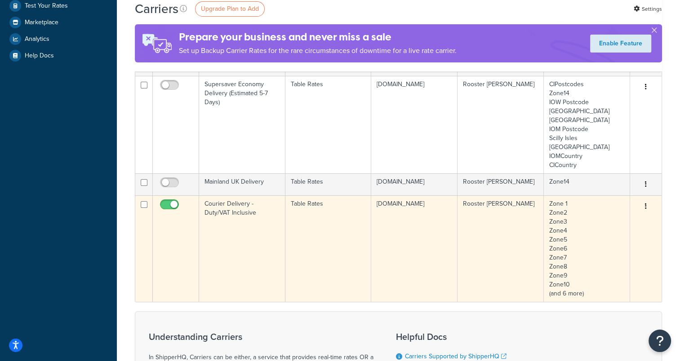
click at [643, 209] on button "button" at bounding box center [645, 206] width 13 height 14
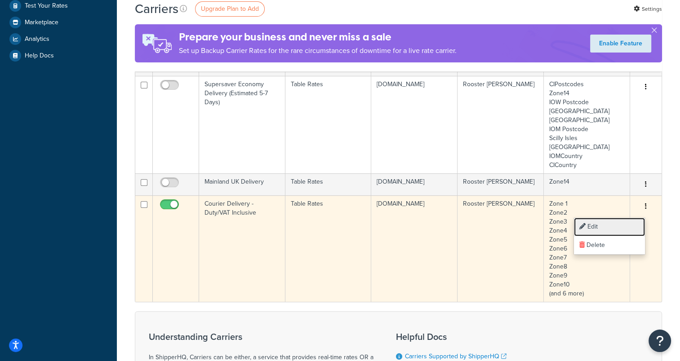
click at [616, 223] on link "Edit" at bounding box center [609, 227] width 71 height 18
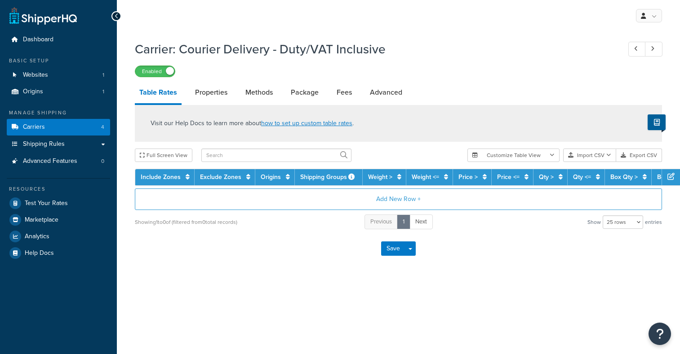
select select "25"
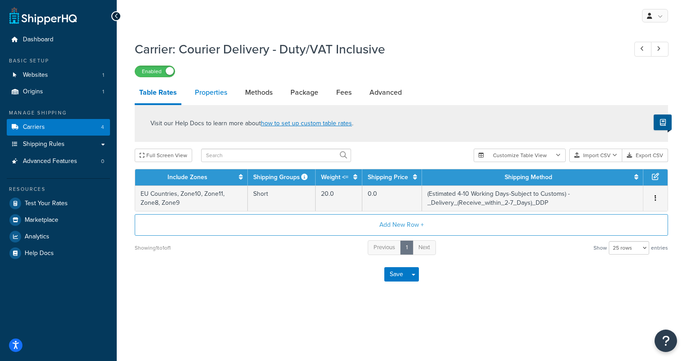
click at [209, 90] on link "Properties" at bounding box center [210, 93] width 41 height 22
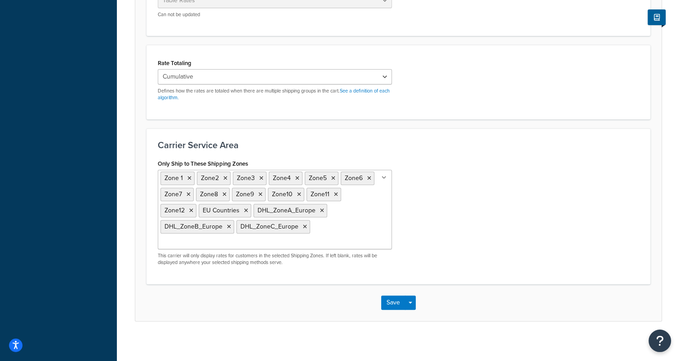
scroll to position [298, 0]
click at [320, 211] on icon at bounding box center [322, 211] width 4 height 5
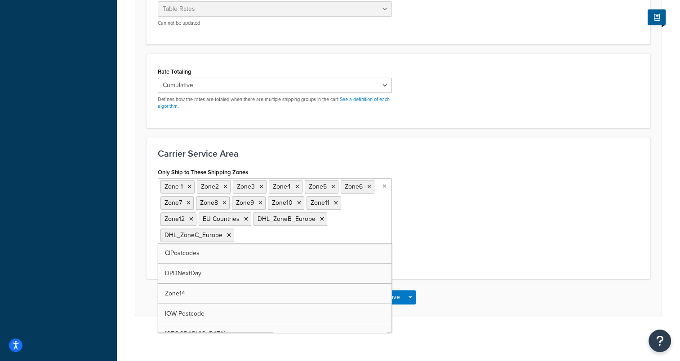
scroll to position [289, 0]
click at [227, 237] on icon at bounding box center [229, 236] width 4 height 5
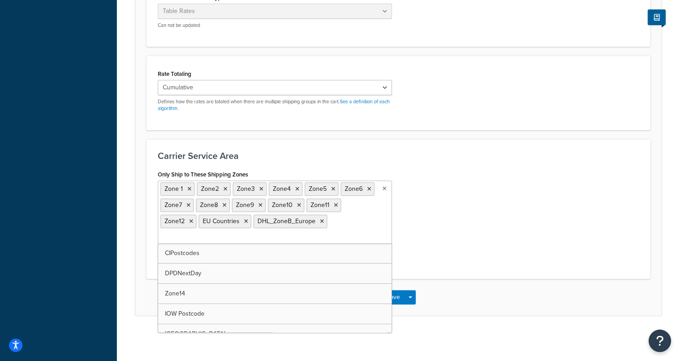
scroll to position [287, 0]
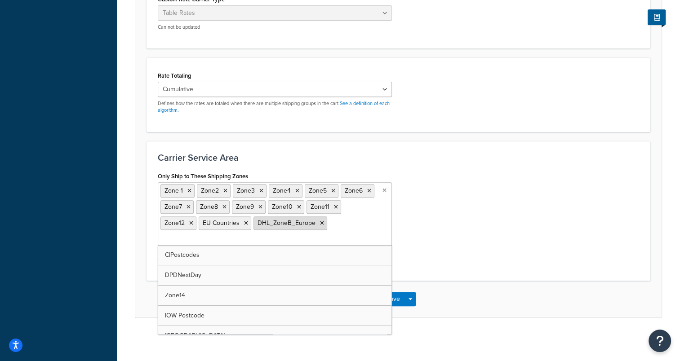
click at [320, 224] on icon at bounding box center [322, 223] width 4 height 5
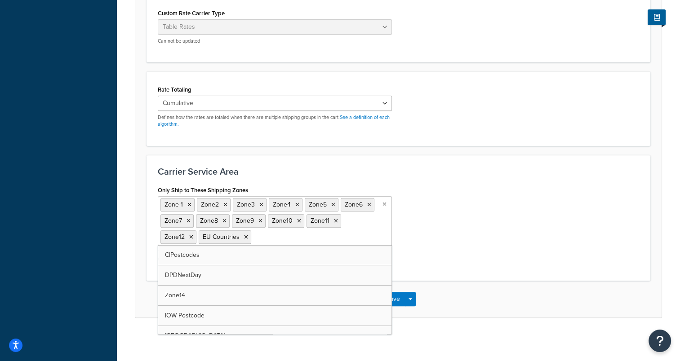
click at [453, 233] on div "Only Ship to These Shipping Zones Zone 1 Zone2 Zone3 Zone4 Zone5 Zone6 Zone7 Zo…" at bounding box center [398, 227] width 495 height 86
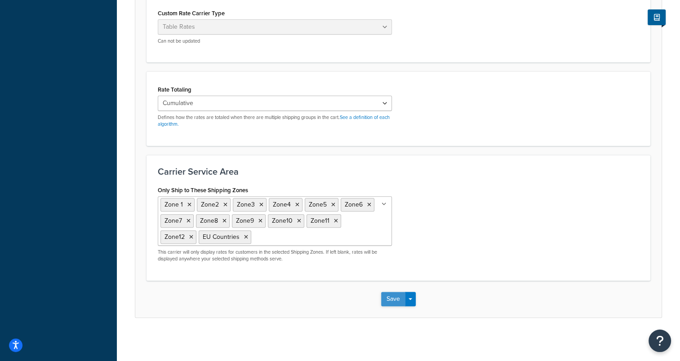
click at [393, 300] on button "Save" at bounding box center [393, 299] width 24 height 14
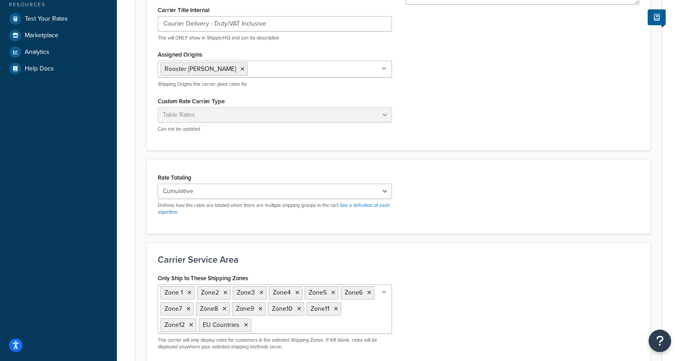
scroll to position [185, 0]
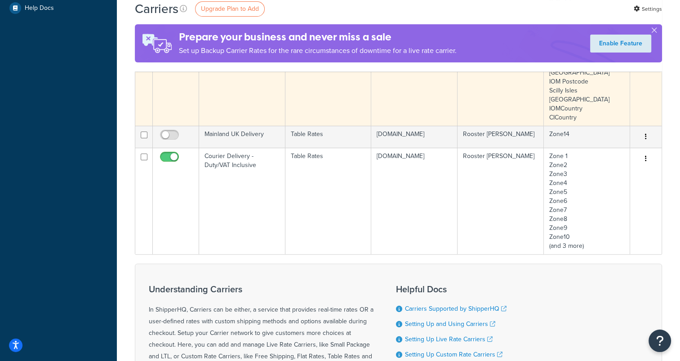
scroll to position [246, 0]
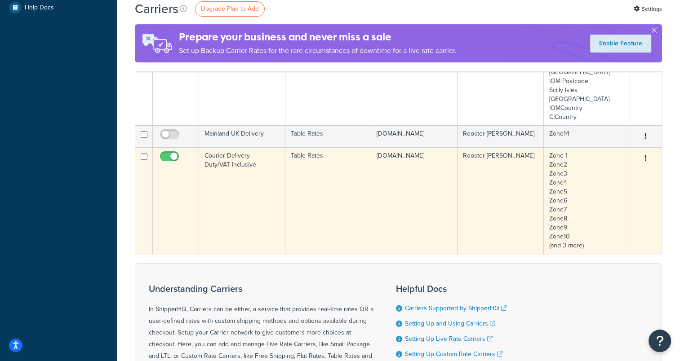
click at [645, 161] on icon "button" at bounding box center [646, 158] width 2 height 6
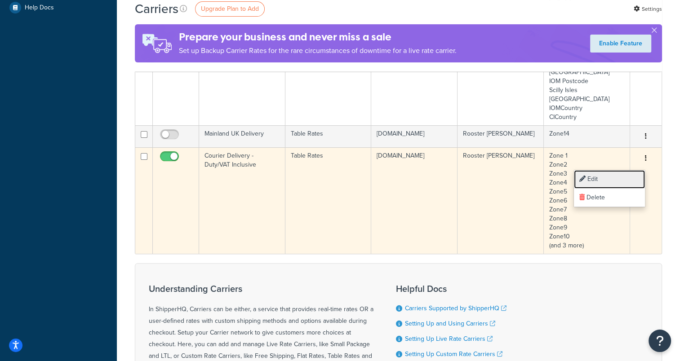
click at [600, 182] on link "Edit" at bounding box center [609, 179] width 71 height 18
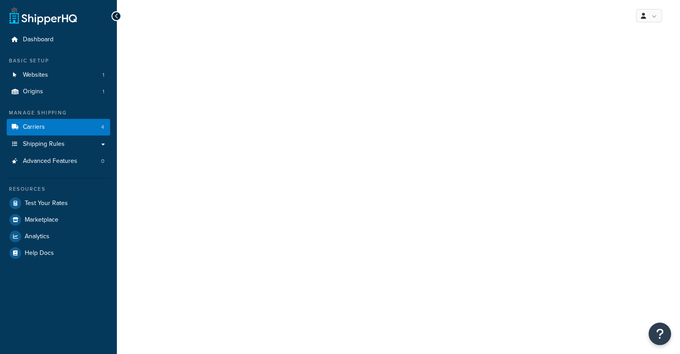
select select "25"
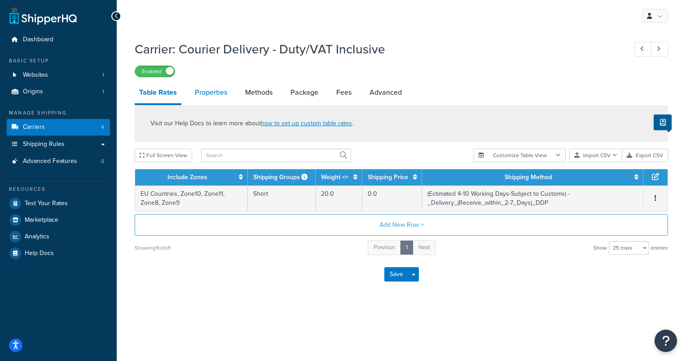
click at [207, 89] on link "Properties" at bounding box center [210, 93] width 41 height 22
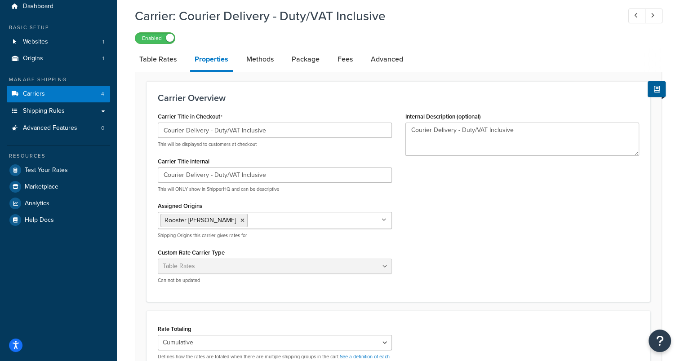
scroll to position [32, 0]
click at [264, 64] on link "Methods" at bounding box center [260, 60] width 36 height 22
select select "25"
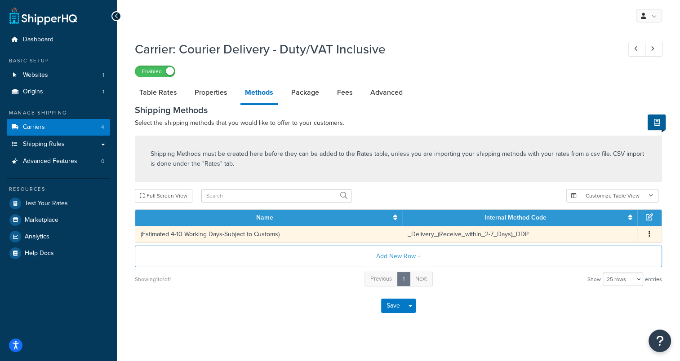
click at [651, 234] on button "button" at bounding box center [648, 235] width 7 height 10
click at [605, 227] on div "Edit" at bounding box center [603, 226] width 64 height 18
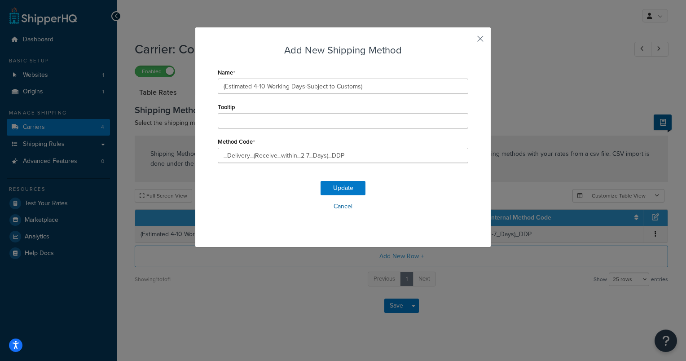
click at [341, 201] on button "Cancel" at bounding box center [343, 206] width 251 height 13
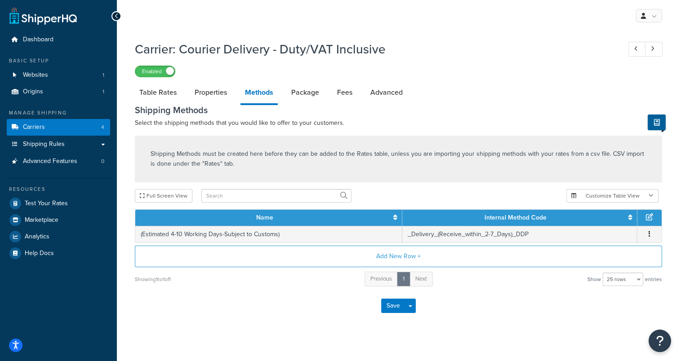
click at [284, 93] on li "Methods" at bounding box center [263, 93] width 46 height 23
click at [301, 95] on link "Package" at bounding box center [305, 93] width 37 height 22
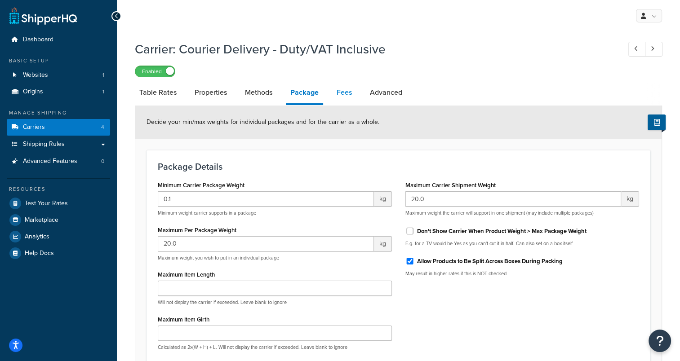
click at [342, 97] on link "Fees" at bounding box center [344, 93] width 24 height 22
select select "AFTER"
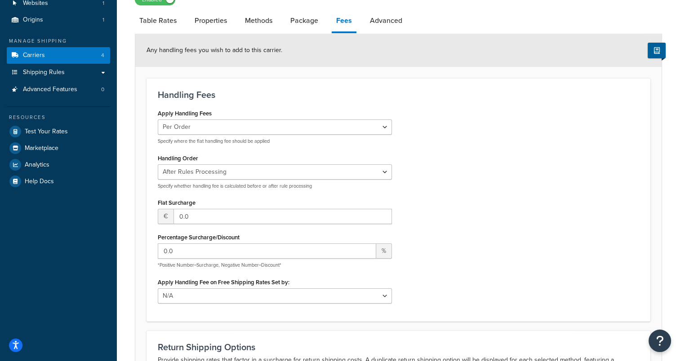
scroll to position [62, 0]
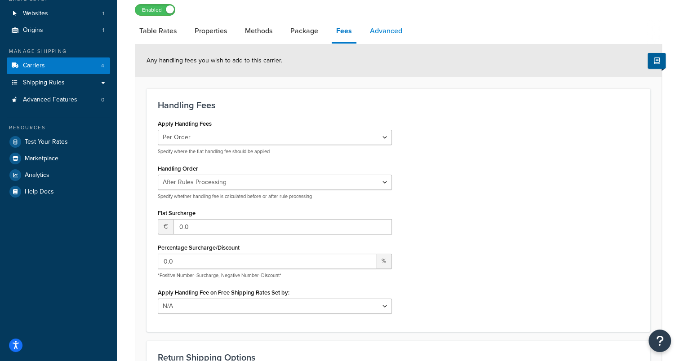
click at [385, 20] on link "Advanced" at bounding box center [385, 31] width 41 height 22
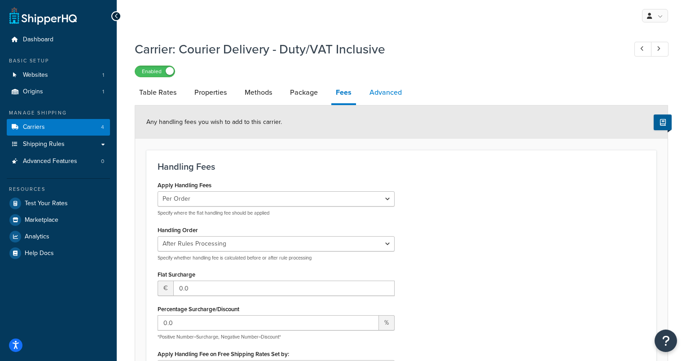
select select "false"
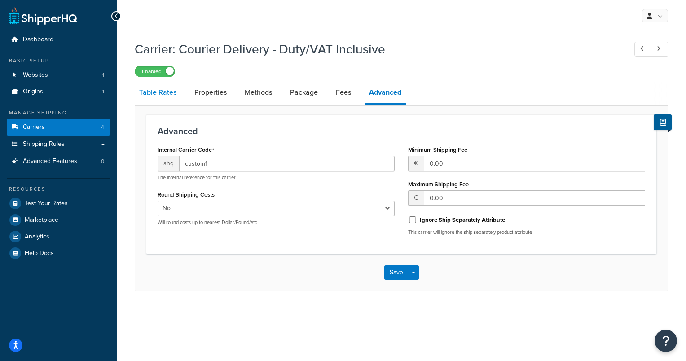
click at [161, 91] on link "Table Rates" at bounding box center [158, 93] width 46 height 22
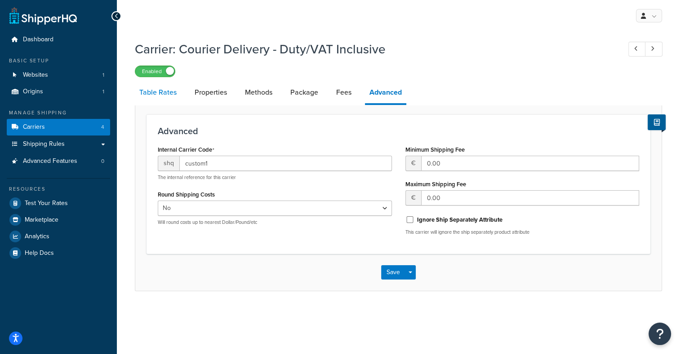
select select "25"
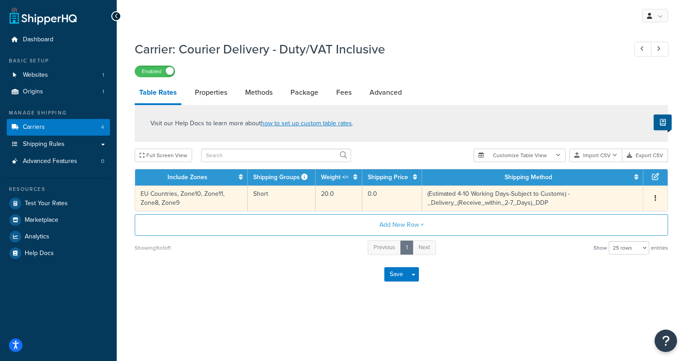
click at [654, 198] on button "button" at bounding box center [655, 199] width 7 height 10
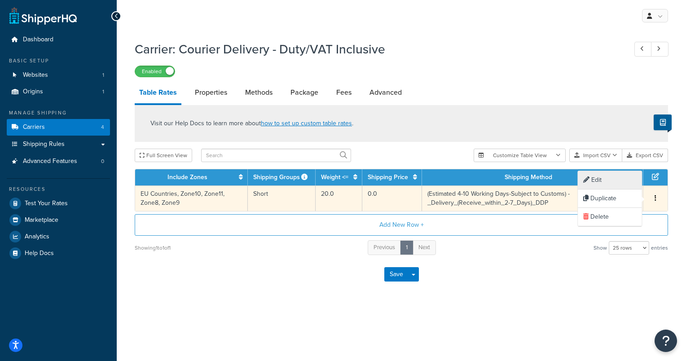
click at [619, 180] on div "Edit" at bounding box center [610, 180] width 64 height 18
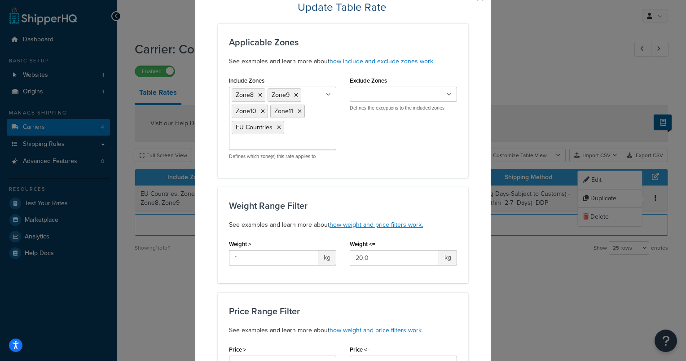
scroll to position [41, 0]
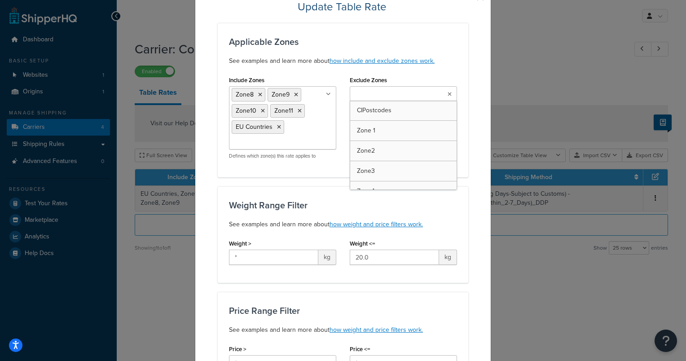
click at [424, 88] on ul at bounding box center [403, 93] width 107 height 15
drag, startPoint x: 392, startPoint y: 222, endPoint x: 369, endPoint y: 199, distance: 32.4
click at [369, 199] on div "Weight Range Filter See examples and learn more about how weight and price filt…" at bounding box center [343, 234] width 251 height 97
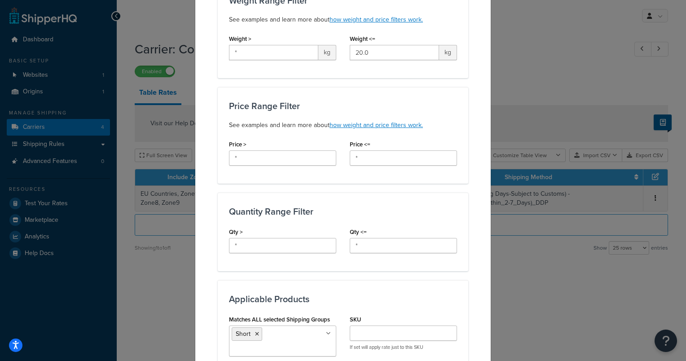
scroll to position [0, 0]
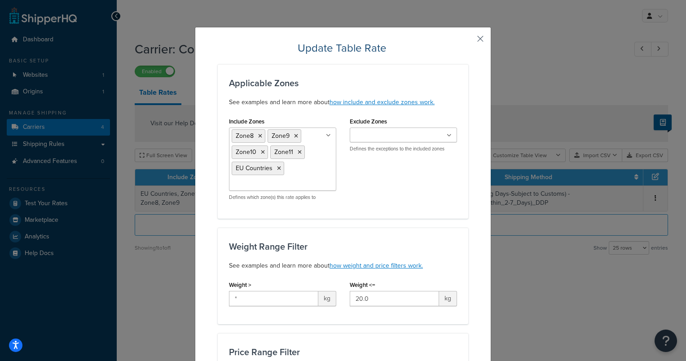
click at [468, 41] on button "button" at bounding box center [467, 42] width 2 height 2
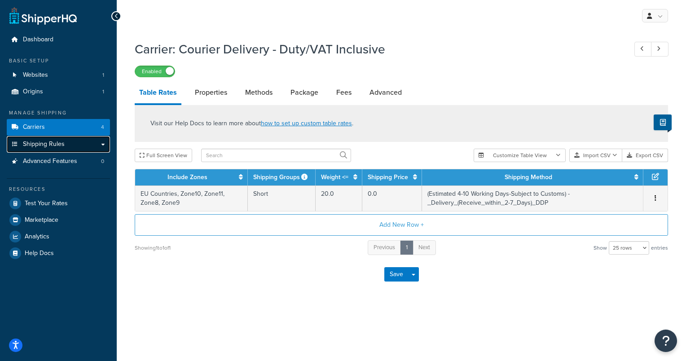
click at [39, 143] on span "Shipping Rules" at bounding box center [44, 145] width 42 height 8
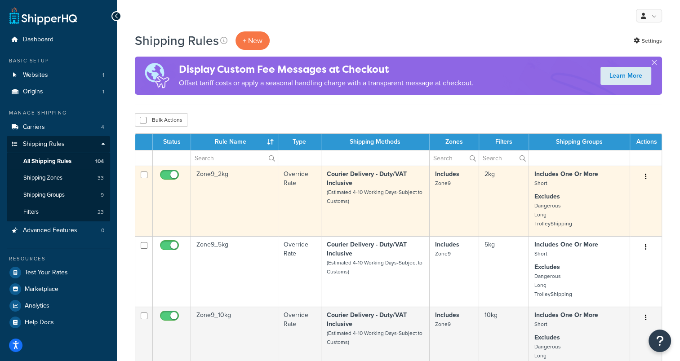
click at [643, 176] on button "button" at bounding box center [645, 177] width 13 height 14
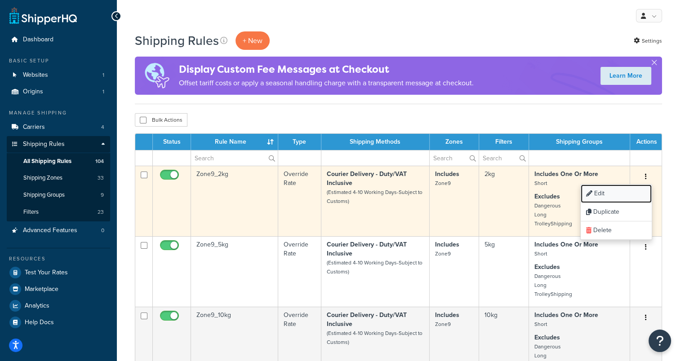
click at [605, 193] on link "Edit" at bounding box center [615, 194] width 71 height 18
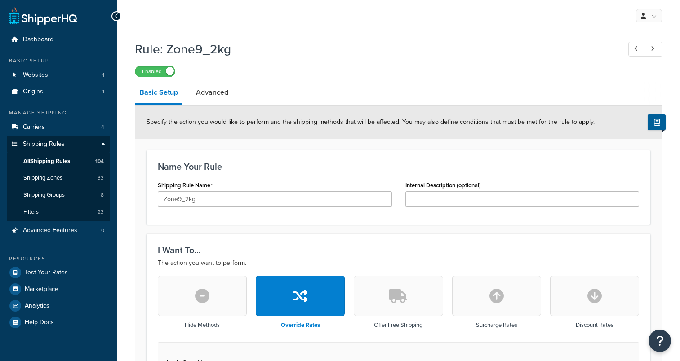
select select "LOCATION"
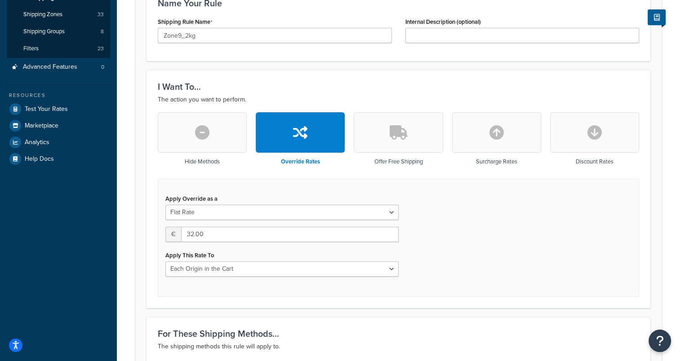
scroll to position [163, 0]
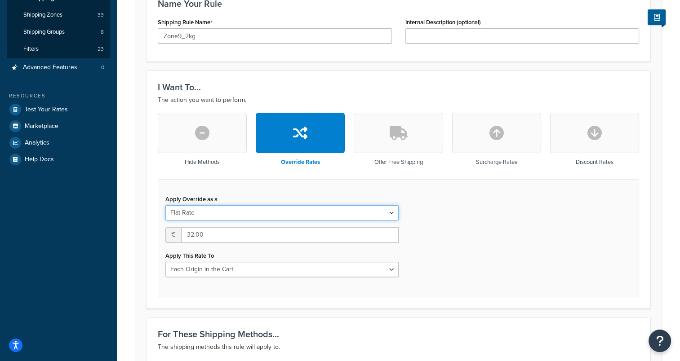
click at [357, 214] on select "Flat Rate Percentage Flat Rate & Percentage" at bounding box center [281, 212] width 233 height 15
click at [456, 222] on div "Apply Override as a Flat Rate Percentage Flat Rate & Percentage € 32.00 Apply T…" at bounding box center [398, 238] width 481 height 118
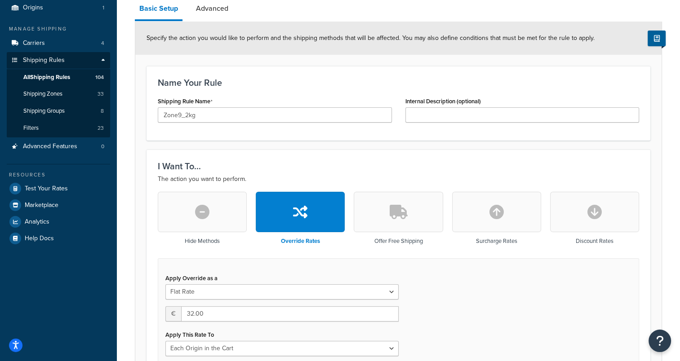
scroll to position [84, 0]
click at [223, 7] on link "Advanced" at bounding box center [211, 8] width 41 height 22
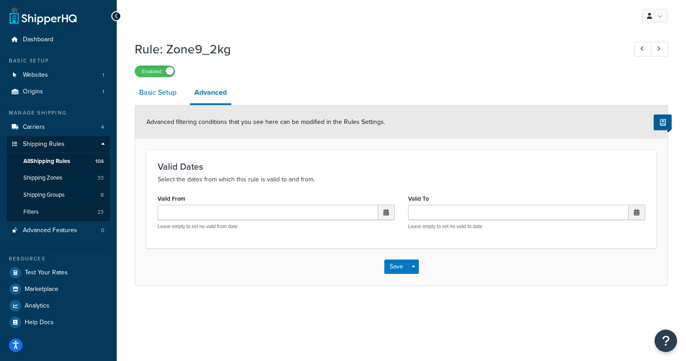
click at [152, 100] on link "Basic Setup" at bounding box center [158, 93] width 46 height 22
select select "LOCATION"
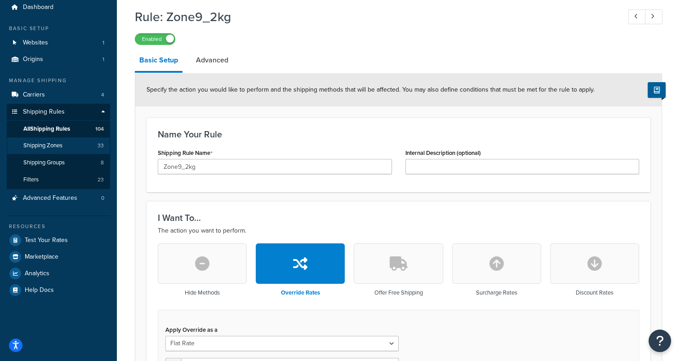
scroll to position [31, 0]
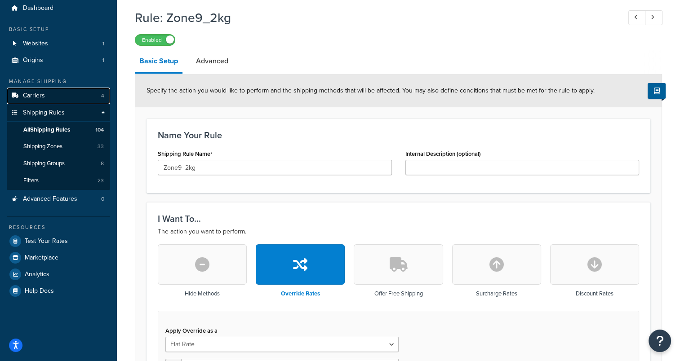
click at [65, 98] on link "Carriers 4" at bounding box center [58, 96] width 103 height 17
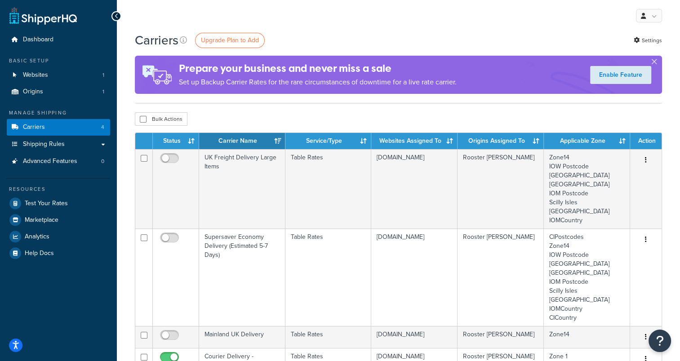
scroll to position [133, 0]
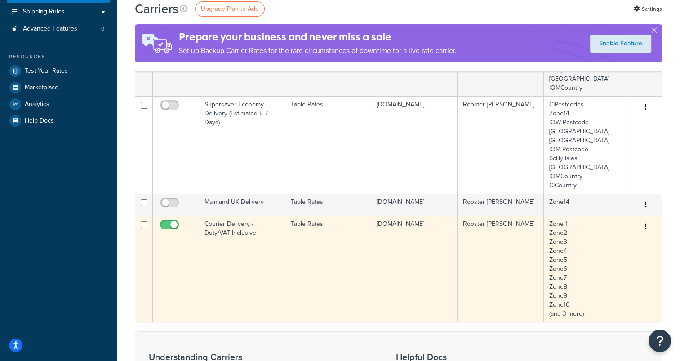
click at [418, 219] on td "[DOMAIN_NAME]" at bounding box center [414, 269] width 86 height 106
click at [415, 236] on td "[DOMAIN_NAME]" at bounding box center [414, 269] width 86 height 106
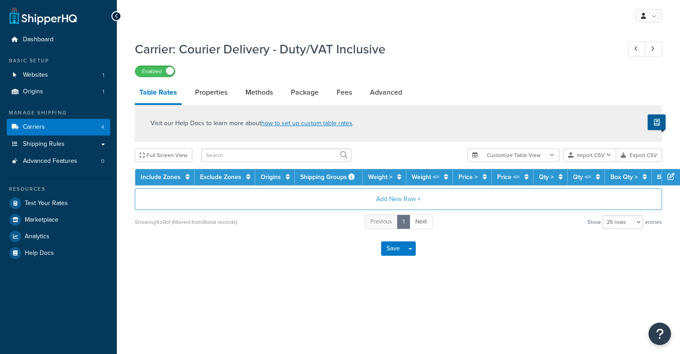
select select "25"
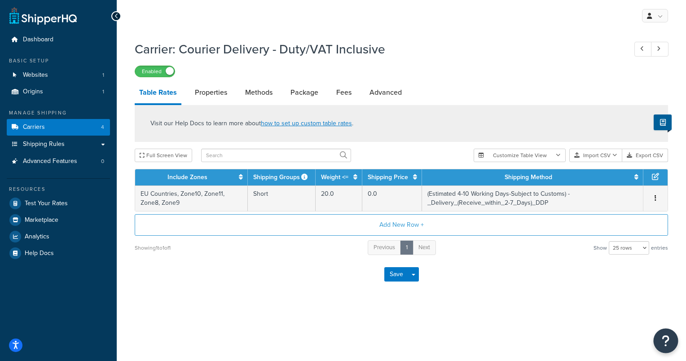
click at [669, 348] on button "Open Resource Center" at bounding box center [666, 341] width 25 height 25
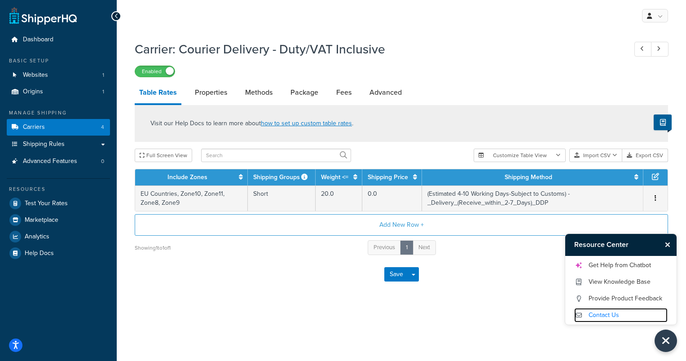
click at [613, 311] on link "Contact Us" at bounding box center [621, 315] width 93 height 14
click at [669, 245] on icon "Close Resource Center" at bounding box center [667, 244] width 5 height 7
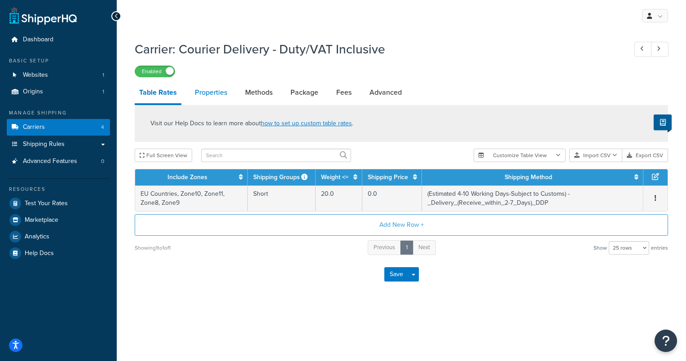
click at [201, 93] on link "Properties" at bounding box center [210, 93] width 41 height 22
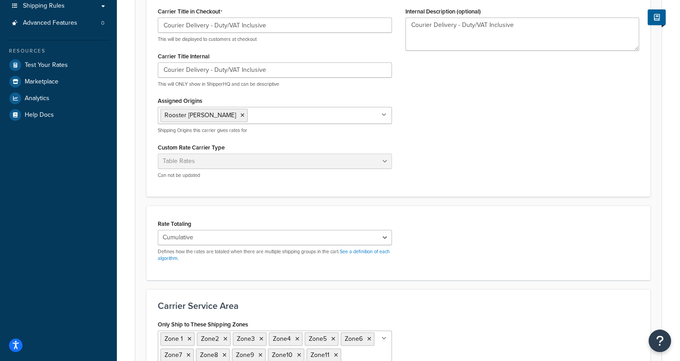
scroll to position [140, 0]
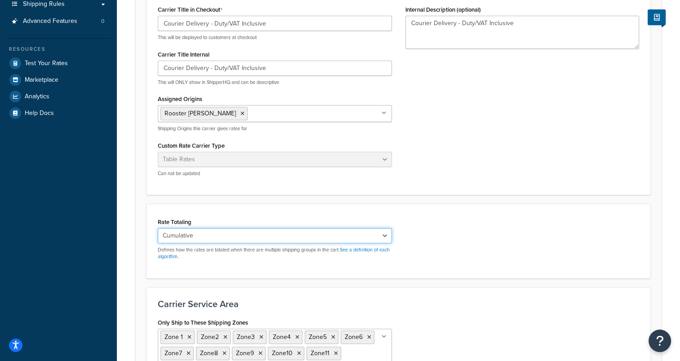
click at [265, 232] on select "Cumulative Highest Per Item Per SKU" at bounding box center [275, 235] width 234 height 15
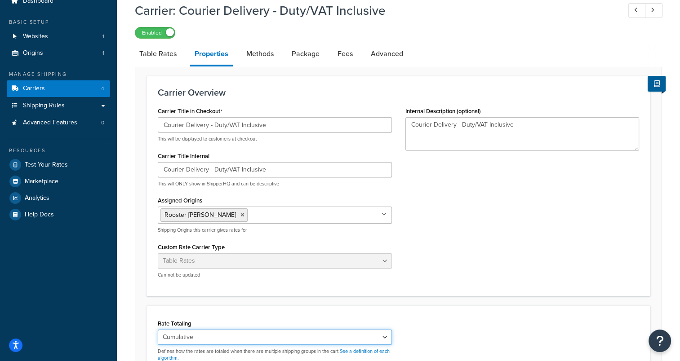
scroll to position [0, 0]
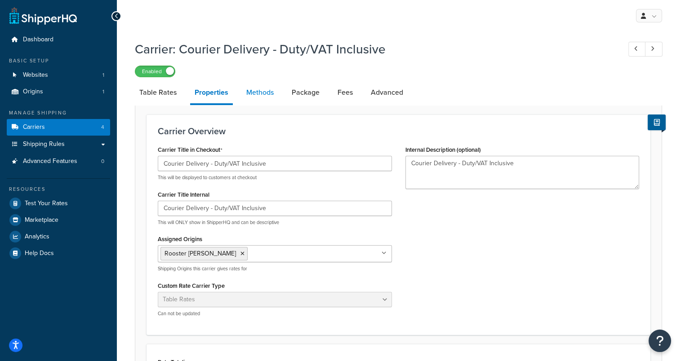
click at [250, 95] on link "Methods" at bounding box center [260, 93] width 36 height 22
select select "25"
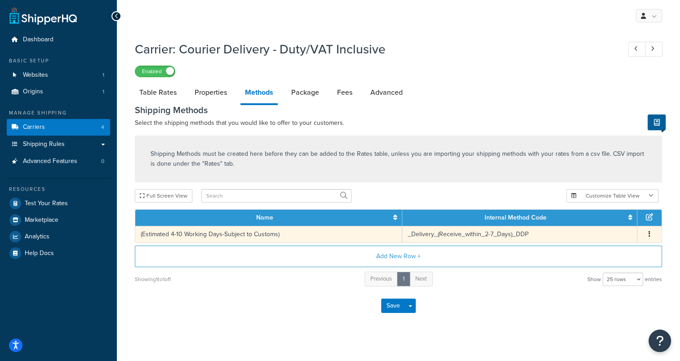
click at [398, 239] on td "(Estimated 4-10 Working Days-Subject to Customs)" at bounding box center [268, 234] width 267 height 17
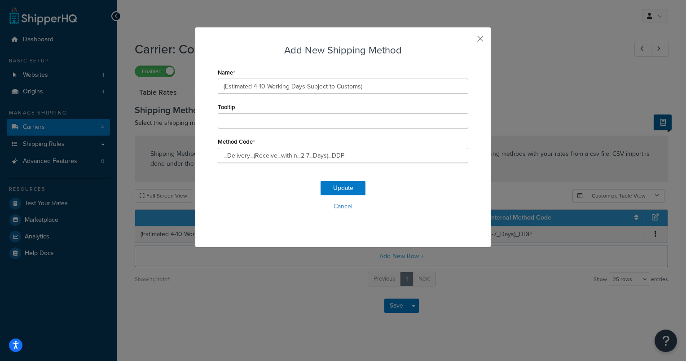
drag, startPoint x: 344, startPoint y: 207, endPoint x: 343, endPoint y: 108, distance: 98.8
click at [343, 108] on form "Name (Estimated 4-10 Working Days-Subject to Customs) Tooltip Method Code _Deli…" at bounding box center [343, 147] width 251 height 163
click at [335, 205] on button "Cancel" at bounding box center [343, 206] width 251 height 13
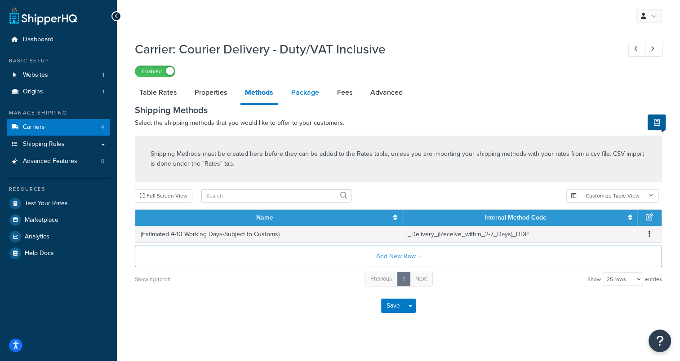
click at [305, 96] on link "Package" at bounding box center [305, 93] width 37 height 22
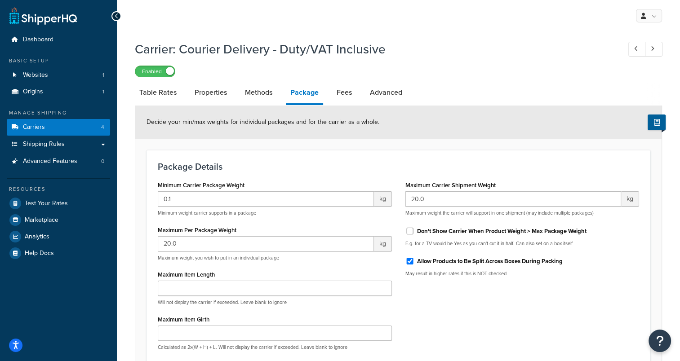
click at [356, 94] on li "Fees" at bounding box center [348, 93] width 33 height 22
click at [347, 93] on link "Fees" at bounding box center [344, 93] width 24 height 22
select select "AFTER"
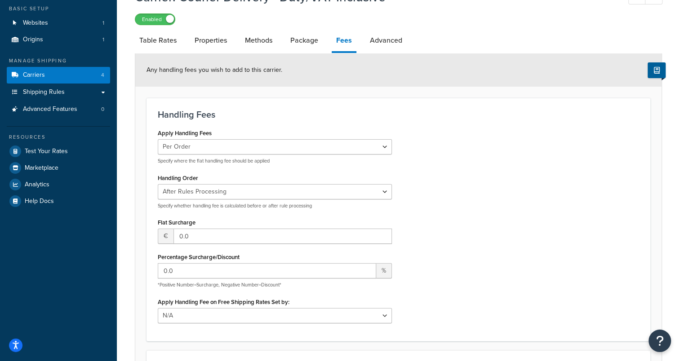
scroll to position [16, 0]
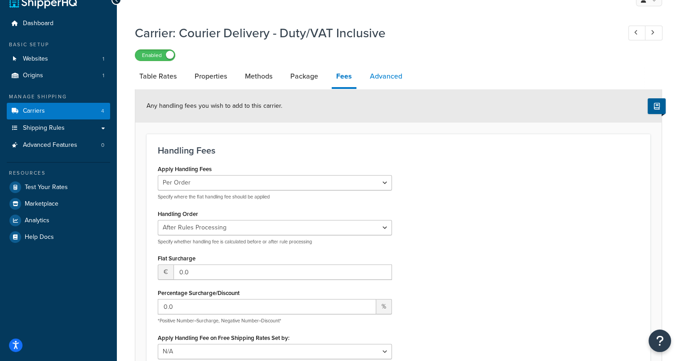
click at [386, 75] on link "Advanced" at bounding box center [385, 77] width 41 height 22
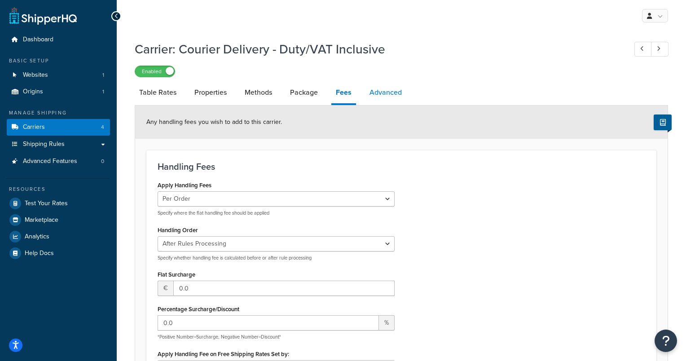
select select "false"
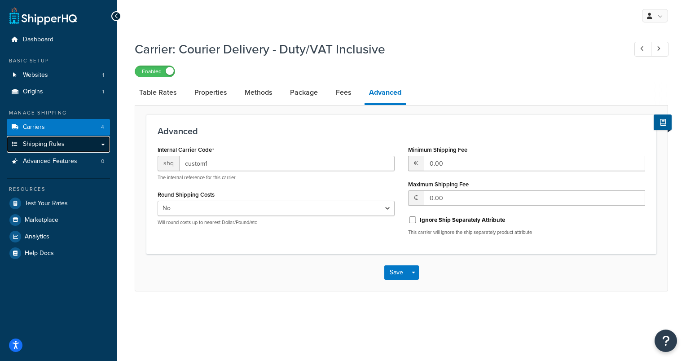
click at [63, 143] on span "Shipping Rules" at bounding box center [44, 145] width 42 height 8
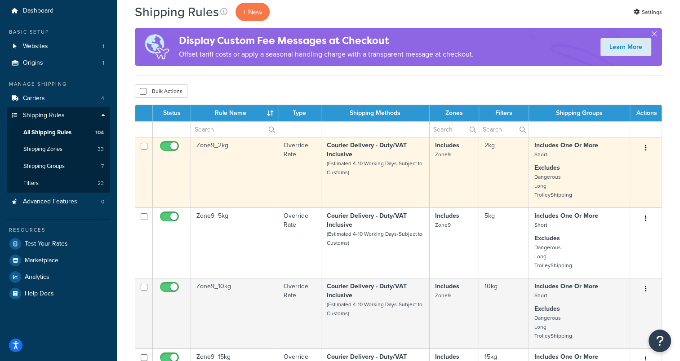
scroll to position [26, 0]
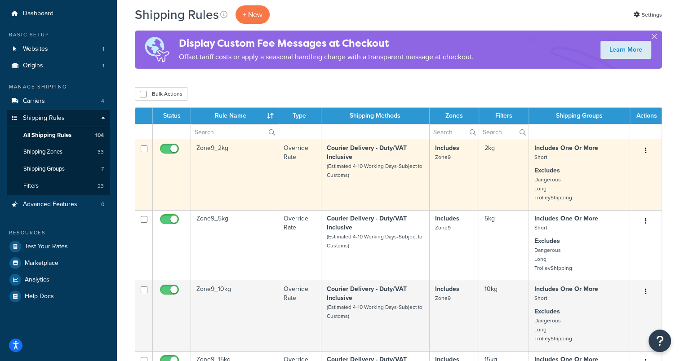
click at [399, 171] on p "Courier Delivery - Duty/VAT Inclusive (Estimated 4-10 Working Days-Subject to C…" at bounding box center [375, 162] width 97 height 36
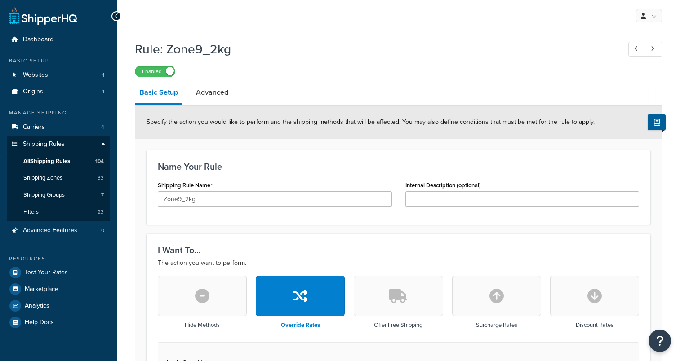
select select "LOCATION"
click at [31, 44] on link "Dashboard" at bounding box center [58, 39] width 103 height 17
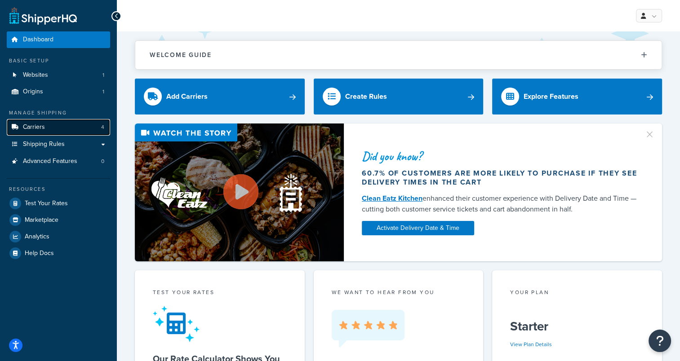
click at [86, 127] on link "Carriers 4" at bounding box center [58, 127] width 103 height 17
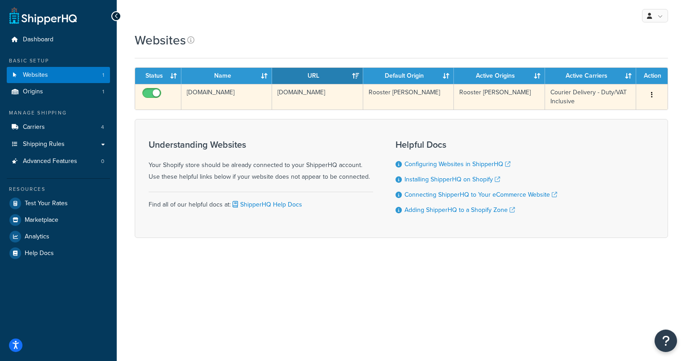
click at [260, 95] on td "[DOMAIN_NAME]" at bounding box center [226, 97] width 91 height 26
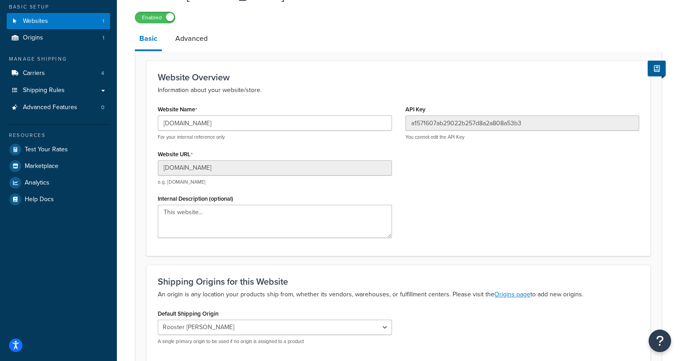
scroll to position [7, 0]
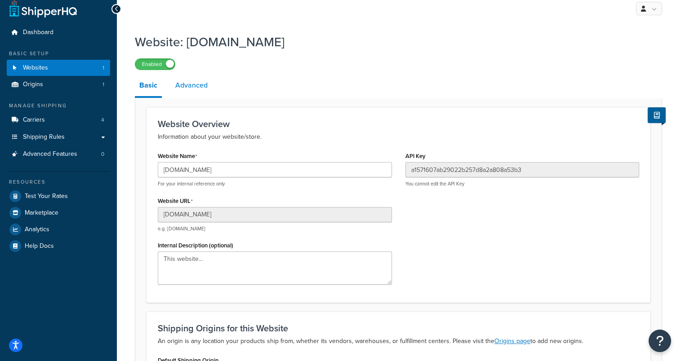
click at [186, 91] on link "Advanced" at bounding box center [191, 86] width 41 height 22
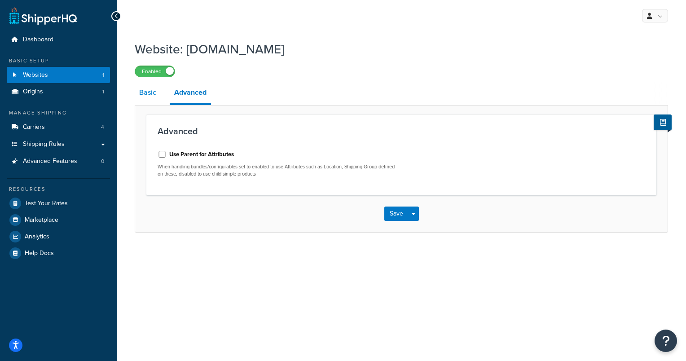
click at [143, 94] on link "Basic" at bounding box center [148, 93] width 26 height 22
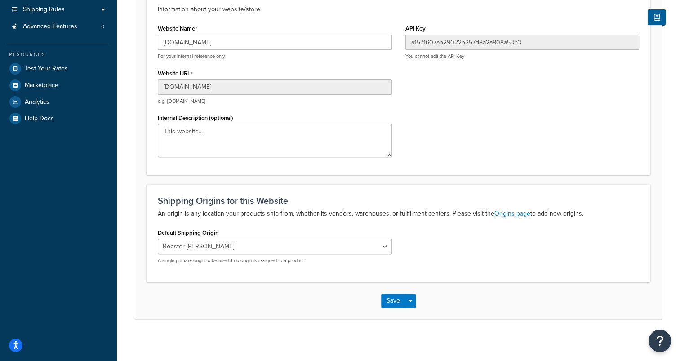
scroll to position [137, 0]
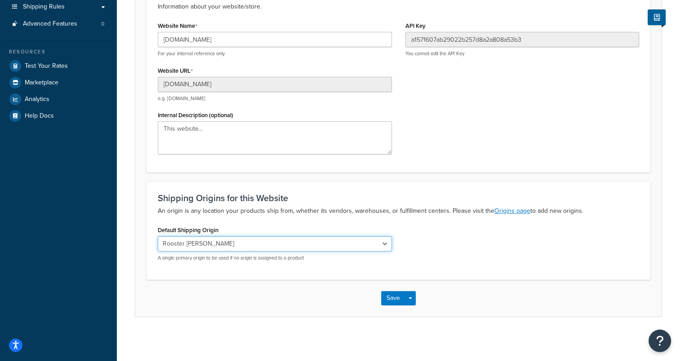
click at [354, 247] on select "Rooster [PERSON_NAME]" at bounding box center [275, 243] width 234 height 15
drag, startPoint x: 354, startPoint y: 247, endPoint x: 402, endPoint y: 268, distance: 52.9
click at [402, 268] on div "Shipping Origins for this Website An origin is any location your products ship …" at bounding box center [398, 230] width 504 height 98
click at [370, 243] on select "Rooster [PERSON_NAME]" at bounding box center [275, 243] width 234 height 15
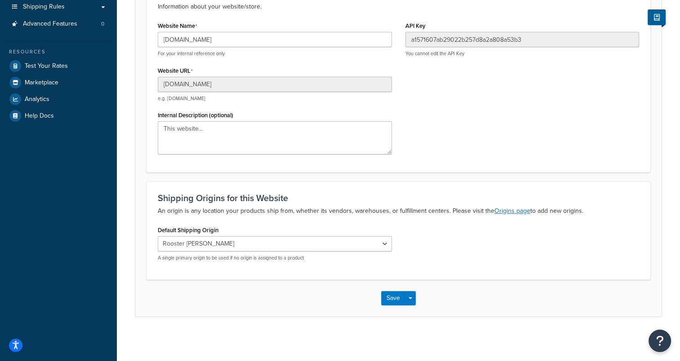
drag, startPoint x: 268, startPoint y: 286, endPoint x: 218, endPoint y: 252, distance: 59.9
click at [218, 252] on div "Rooster Sailing Fareham A single primary origin to be used if no origin is assi…" at bounding box center [275, 248] width 234 height 25
click at [229, 248] on select "Rooster [PERSON_NAME]" at bounding box center [275, 243] width 234 height 15
click at [255, 289] on div "Save Save Dropdown Save and Edit" at bounding box center [398, 298] width 526 height 37
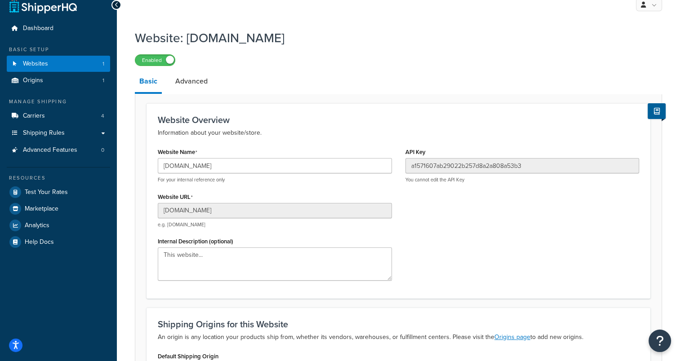
scroll to position [11, 0]
click at [186, 90] on link "Advanced" at bounding box center [191, 82] width 41 height 22
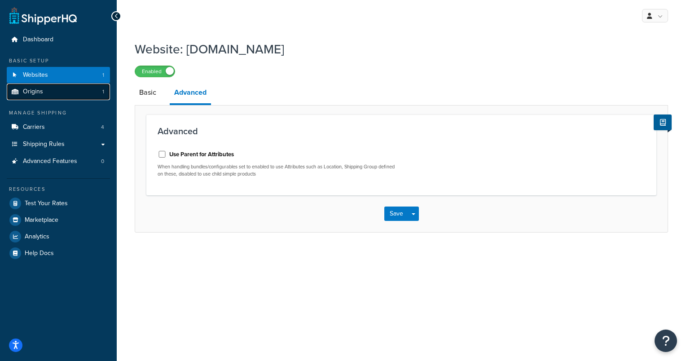
click at [66, 91] on link "Origins 1" at bounding box center [58, 92] width 103 height 17
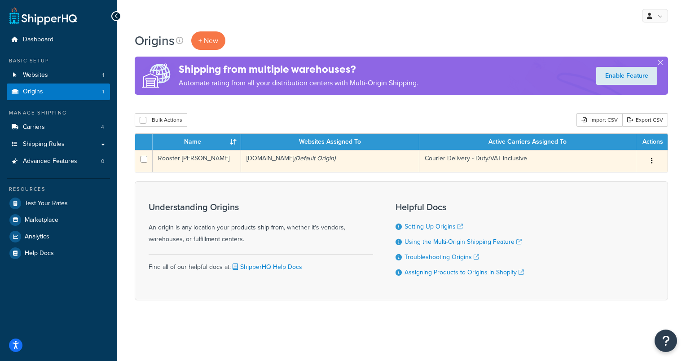
click at [336, 161] on icon "(Default Origin)" at bounding box center [314, 158] width 41 height 9
click at [641, 158] on td "Edit Duplicate Delete" at bounding box center [651, 161] width 31 height 22
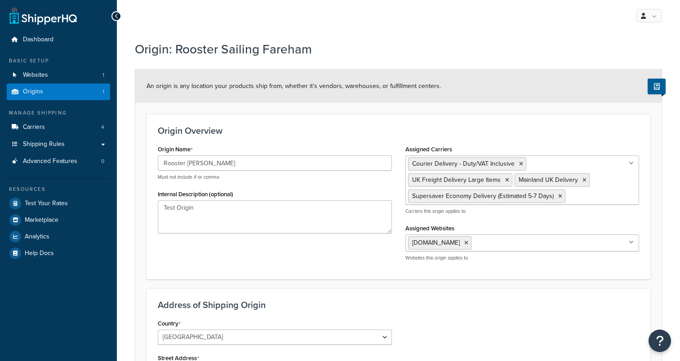
select select "1226"
click at [68, 94] on link "Origins 1" at bounding box center [58, 92] width 103 height 17
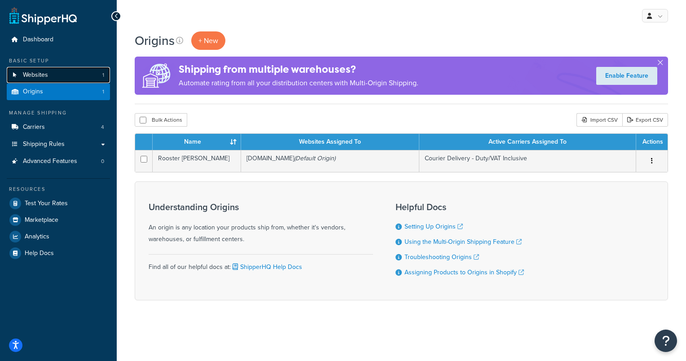
click at [59, 78] on link "Websites 1" at bounding box center [58, 75] width 103 height 17
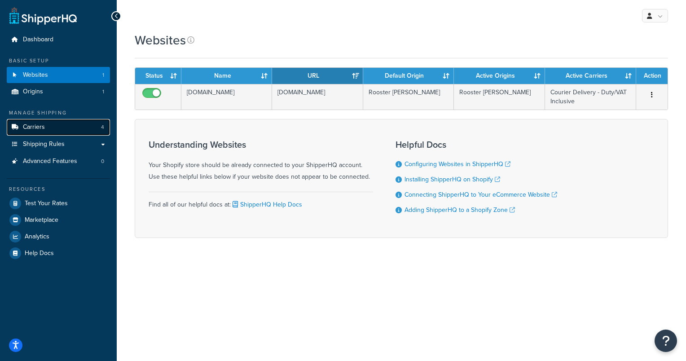
click link "Carriers 4"
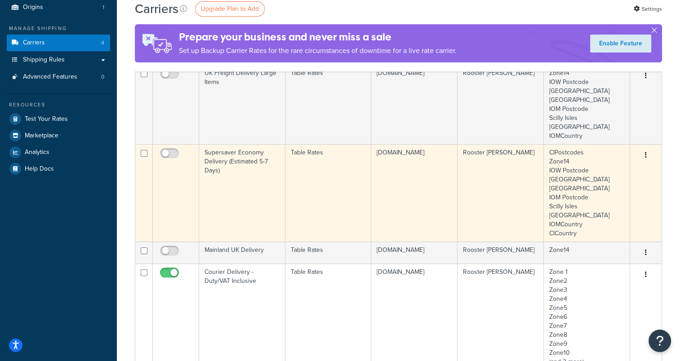
scroll to position [84, 0]
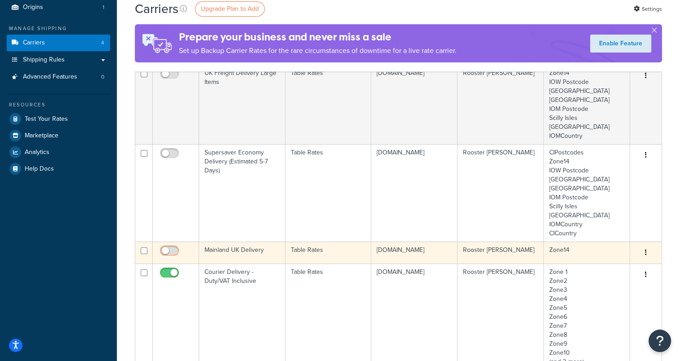
click at [171, 252] on input "checkbox" at bounding box center [170, 252] width 25 height 11
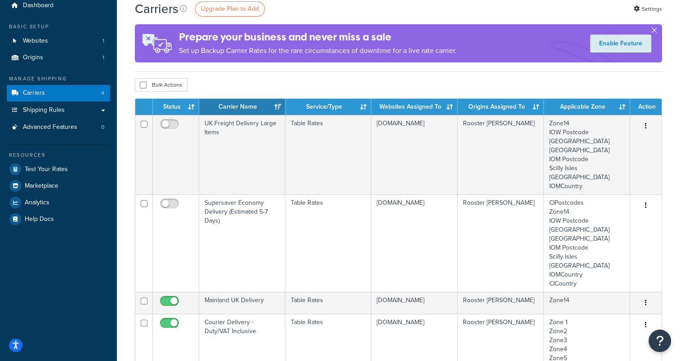
scroll to position [34, 0]
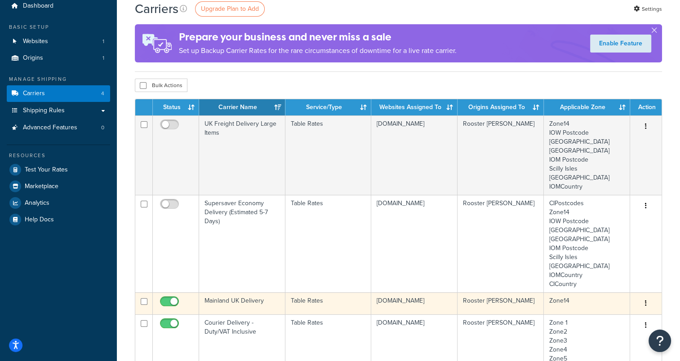
click at [168, 302] on input "checkbox" at bounding box center [170, 303] width 25 height 11
checkbox input "false"
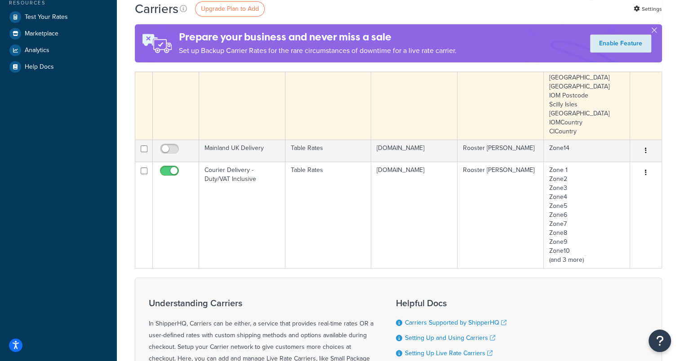
scroll to position [188, 0]
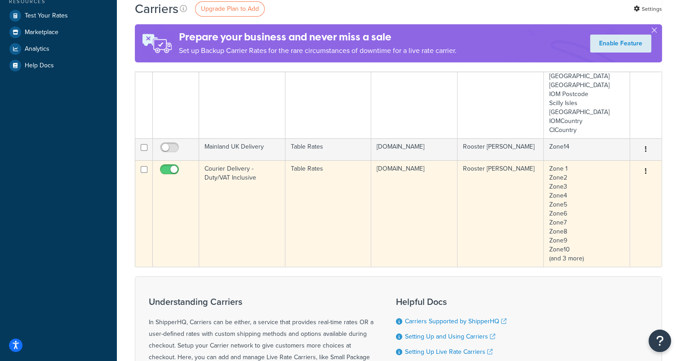
drag, startPoint x: 491, startPoint y: 198, endPoint x: 447, endPoint y: 198, distance: 43.6
click at [447, 198] on td "[DOMAIN_NAME]" at bounding box center [414, 213] width 86 height 106
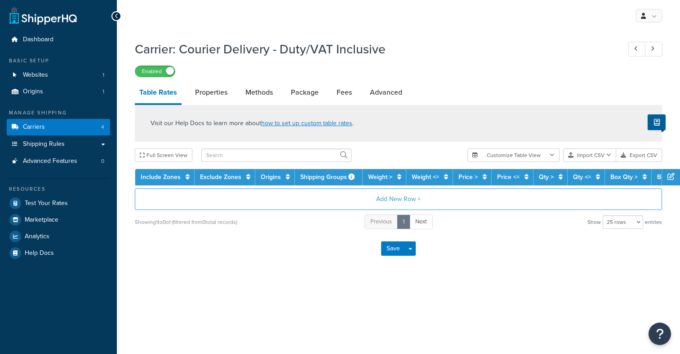
select select "25"
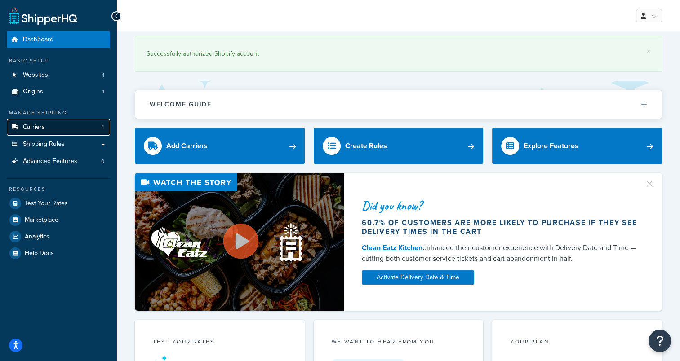
click at [67, 131] on link "Carriers 4" at bounding box center [58, 127] width 103 height 17
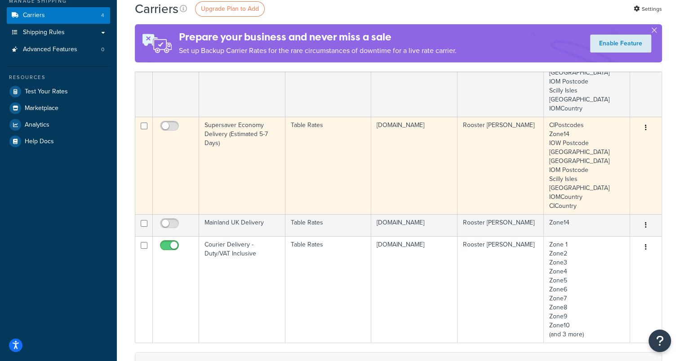
scroll to position [135, 0]
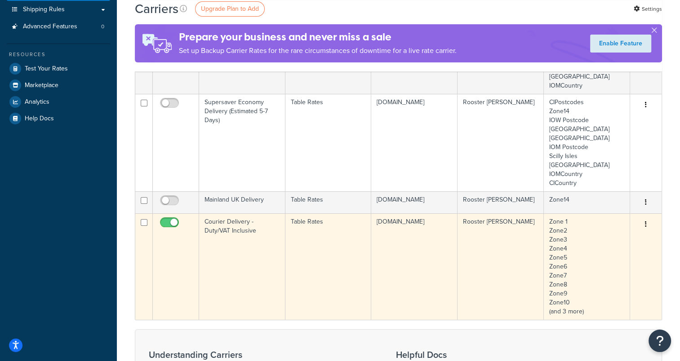
click at [641, 228] on button "button" at bounding box center [645, 224] width 13 height 14
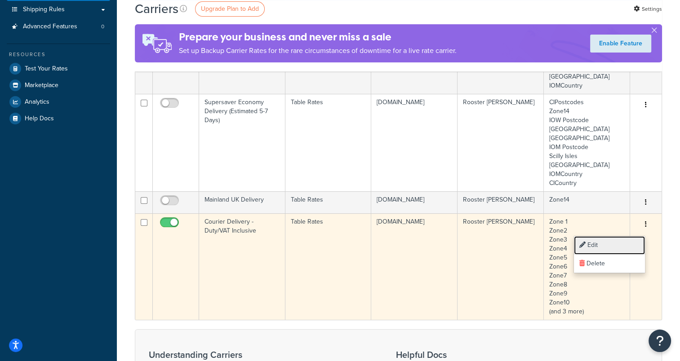
click at [626, 243] on link "Edit" at bounding box center [609, 245] width 71 height 18
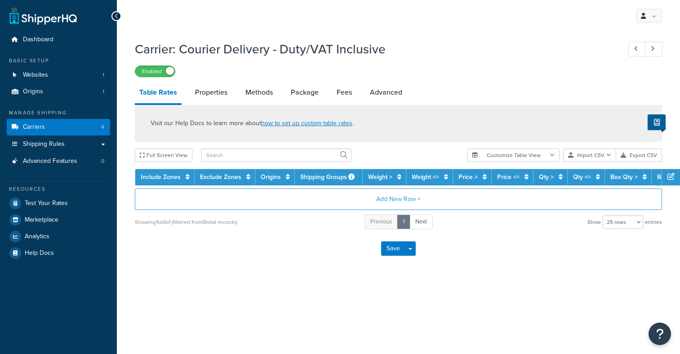
select select "25"
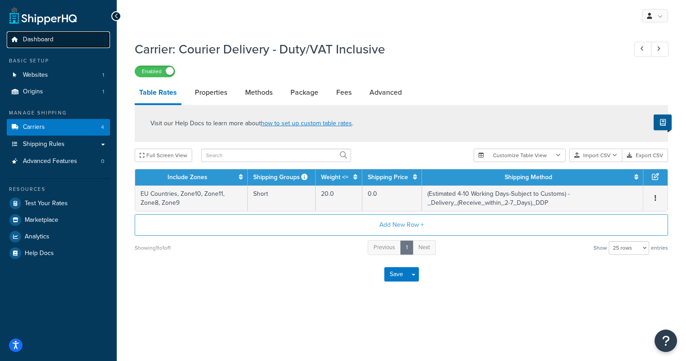
click at [70, 41] on link "Dashboard" at bounding box center [58, 39] width 103 height 17
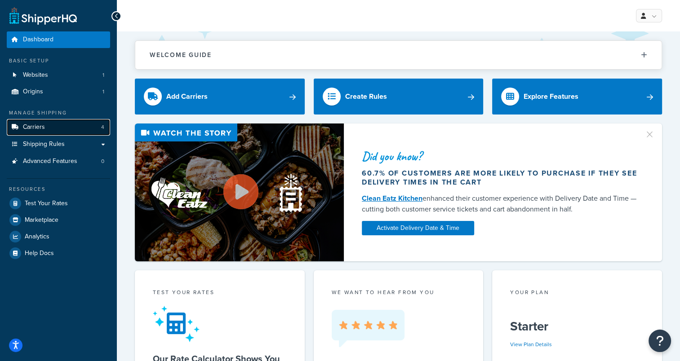
click at [57, 127] on link "Carriers 4" at bounding box center [58, 127] width 103 height 17
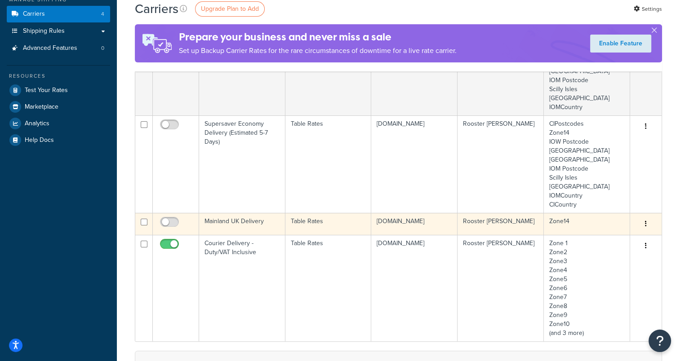
scroll to position [135, 0]
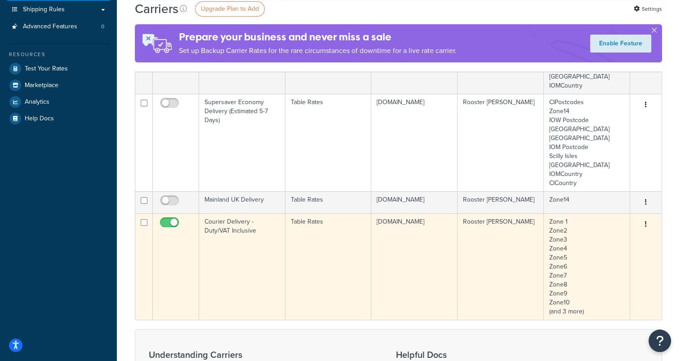
click at [646, 224] on button "button" at bounding box center [645, 224] width 13 height 14
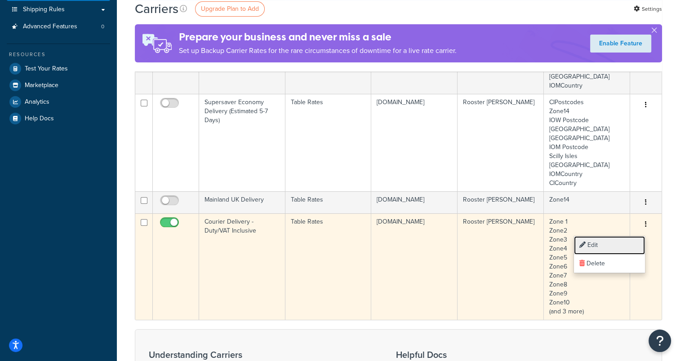
click at [619, 248] on link "Edit" at bounding box center [609, 245] width 71 height 18
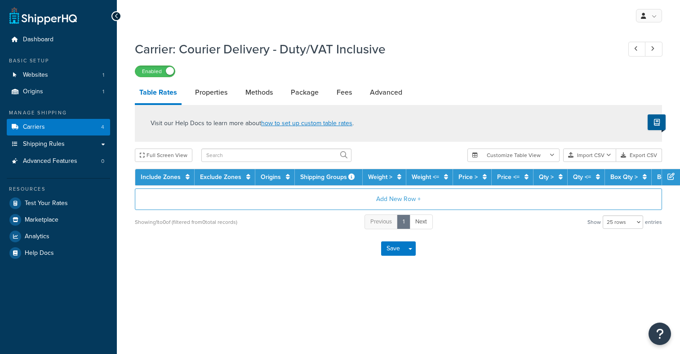
select select "25"
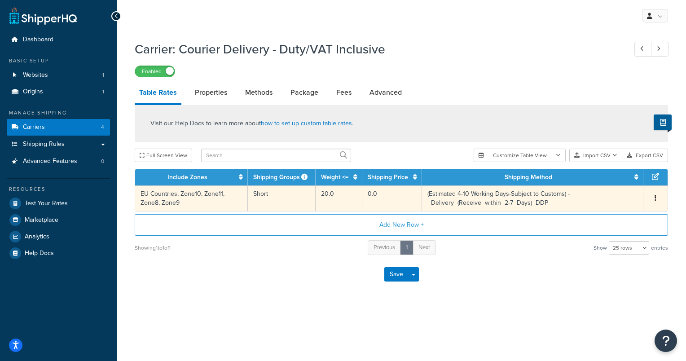
click at [545, 191] on td "(Estimated 4-10 Working Days-Subject to Customs) - _Delivery_(Receive_within_2-…" at bounding box center [532, 199] width 221 height 26
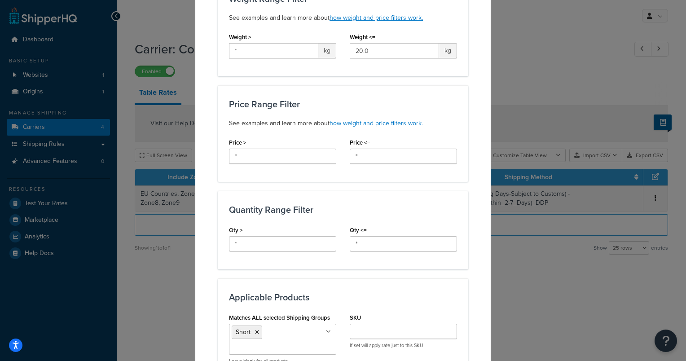
scroll to position [270, 0]
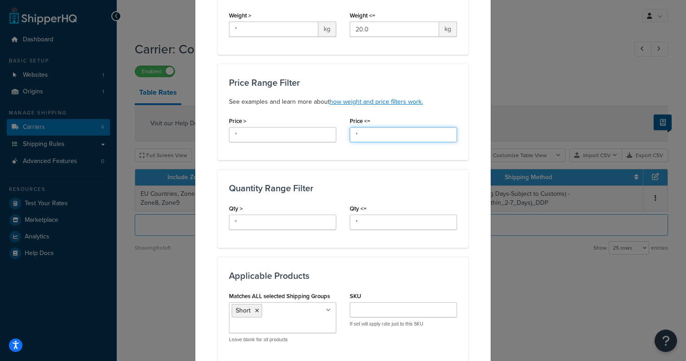
click at [368, 137] on input "*" at bounding box center [403, 134] width 107 height 15
click at [376, 195] on div "Quantity Range Filter Qty > * Qty <= *" at bounding box center [343, 208] width 251 height 79
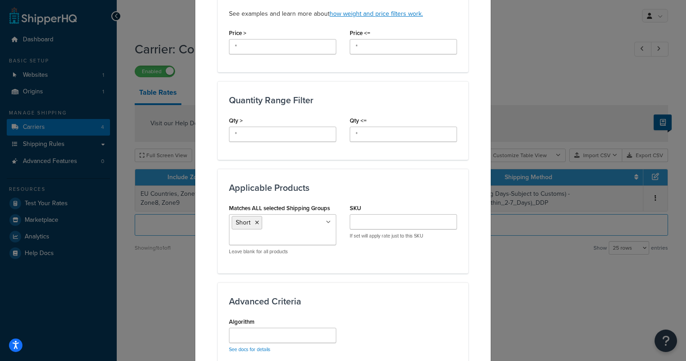
scroll to position [404, 0]
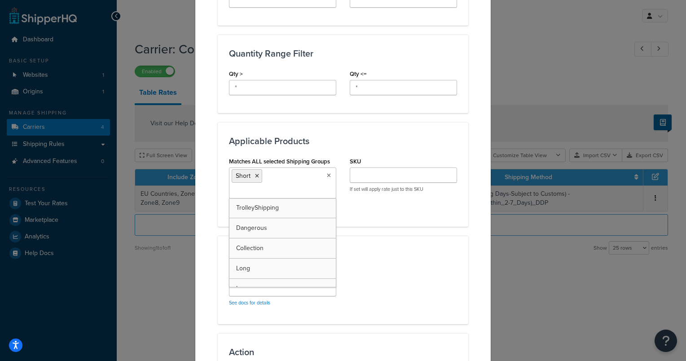
click at [283, 189] on input "Matches ALL selected Shipping Groups" at bounding box center [272, 192] width 80 height 10
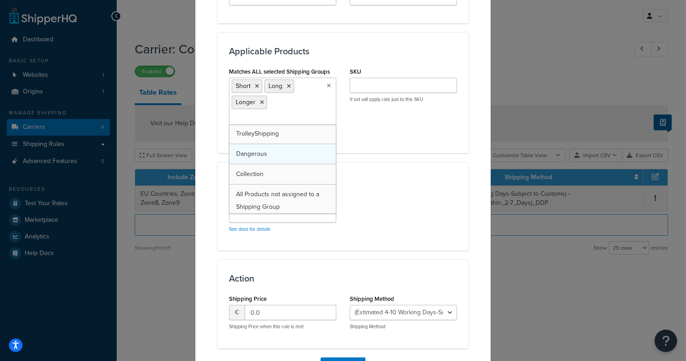
scroll to position [0, 0]
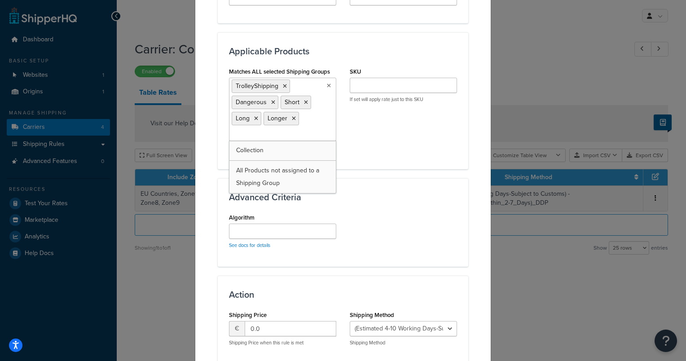
click at [368, 151] on div "Matches ALL selected Shipping Groups TrolleyShipping Dangerous Short Long Longe…" at bounding box center [343, 111] width 242 height 93
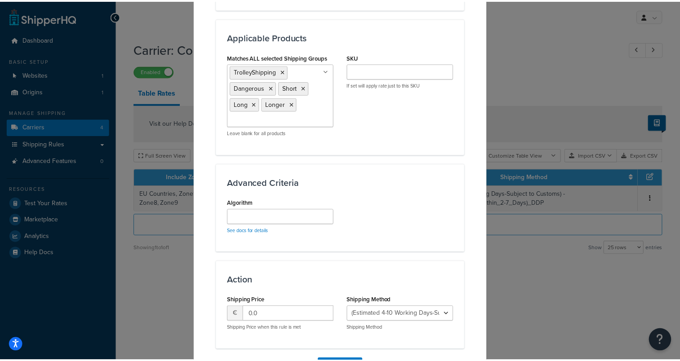
scroll to position [561, 0]
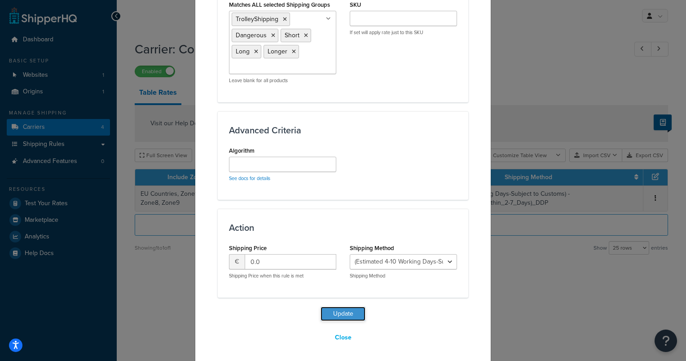
click at [334, 311] on button "Update" at bounding box center [343, 314] width 45 height 14
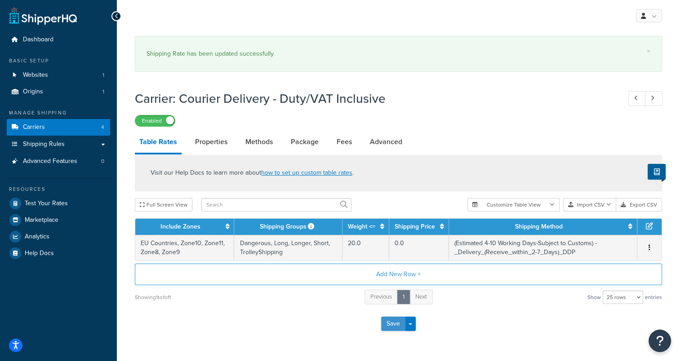
click at [396, 324] on button "Save" at bounding box center [393, 324] width 24 height 14
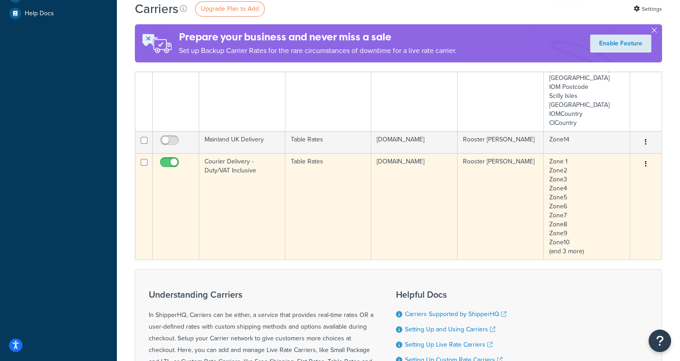
scroll to position [225, 0]
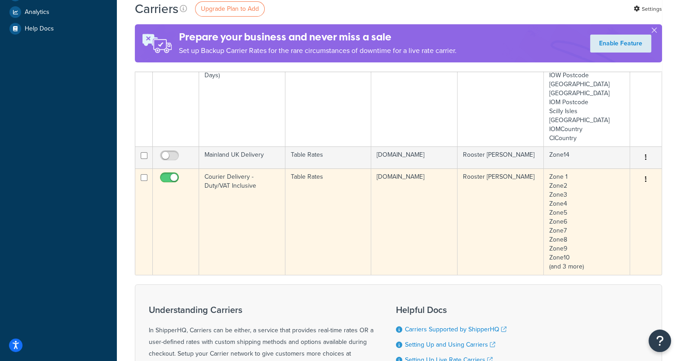
click at [648, 182] on button "button" at bounding box center [645, 179] width 13 height 14
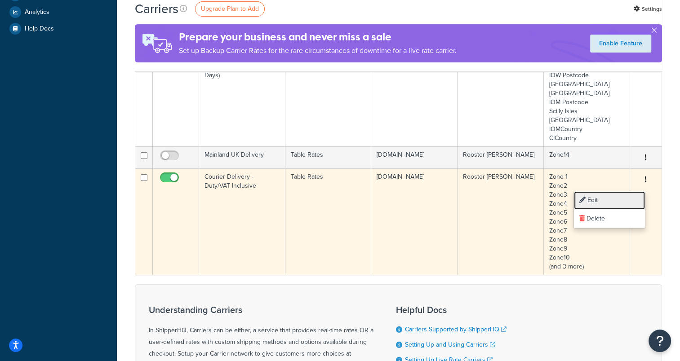
click at [621, 198] on link "Edit" at bounding box center [609, 200] width 71 height 18
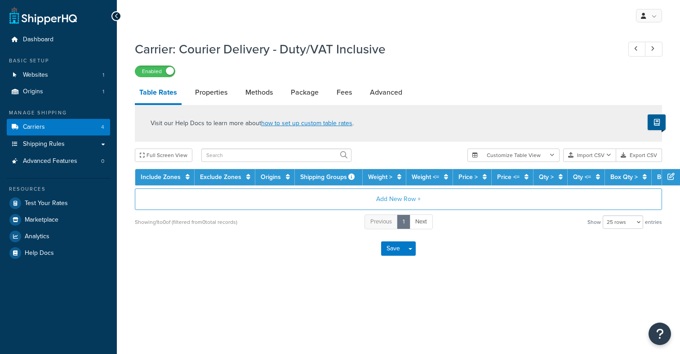
select select "25"
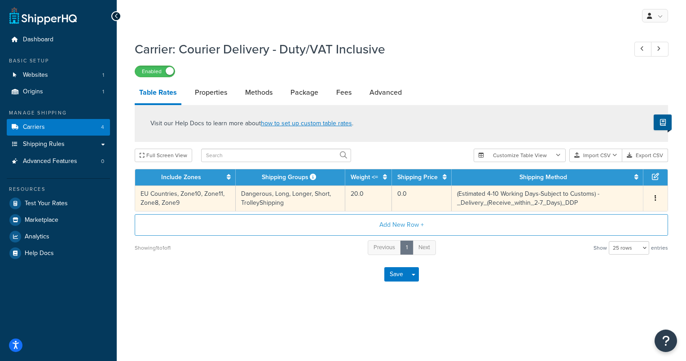
click at [654, 198] on button "button" at bounding box center [655, 199] width 7 height 10
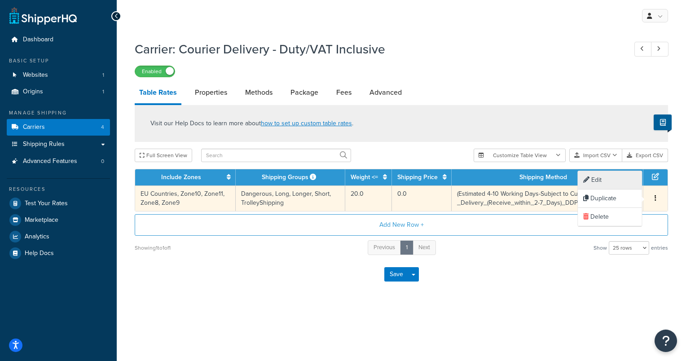
click at [600, 181] on div "Edit" at bounding box center [610, 180] width 64 height 18
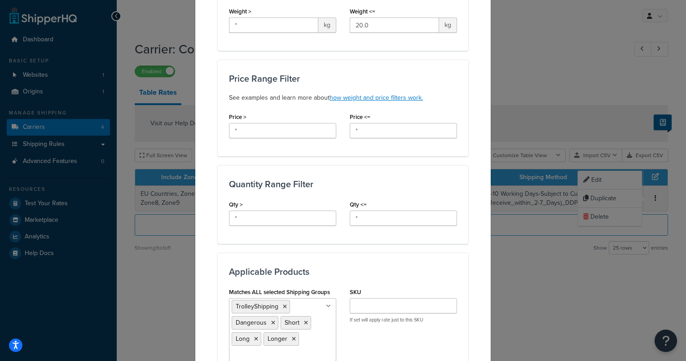
scroll to position [404, 0]
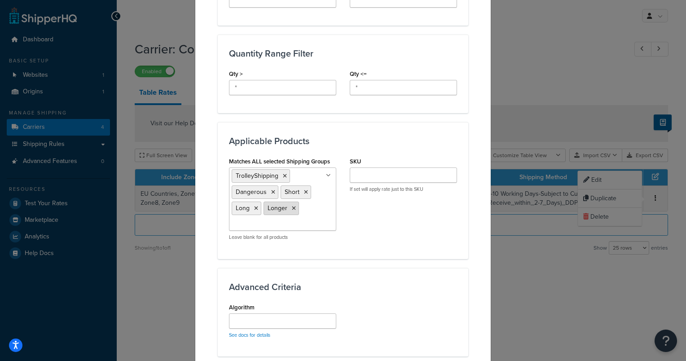
click at [287, 207] on li "Longer" at bounding box center [281, 208] width 35 height 13
click at [254, 206] on icon at bounding box center [256, 208] width 4 height 5
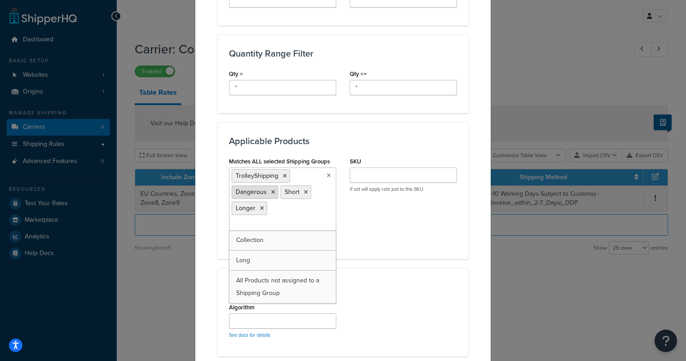
click at [271, 190] on icon at bounding box center [273, 192] width 4 height 5
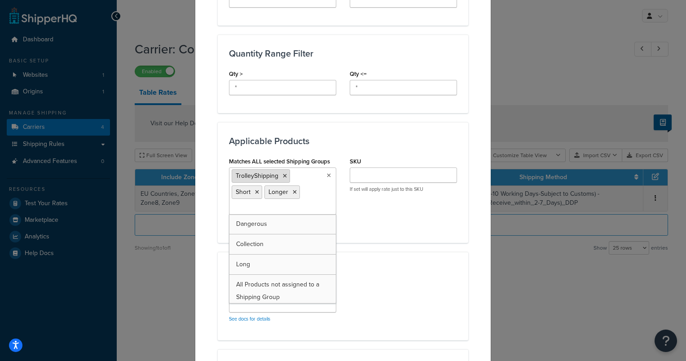
click at [278, 176] on li "TrolleyShipping" at bounding box center [261, 175] width 58 height 13
click at [283, 174] on icon at bounding box center [285, 175] width 4 height 5
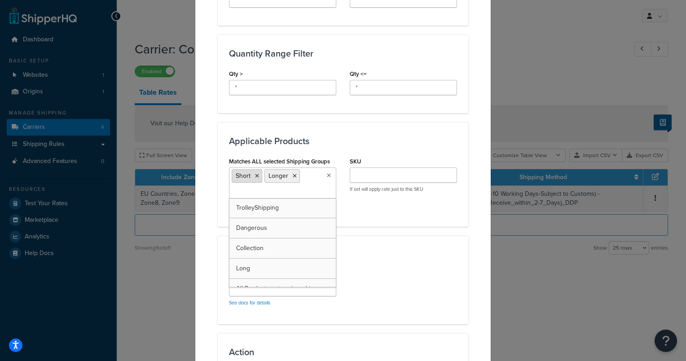
click at [255, 175] on icon at bounding box center [257, 175] width 4 height 5
click at [257, 177] on li "Longer" at bounding box center [249, 175] width 35 height 13
click at [293, 176] on icon at bounding box center [295, 175] width 4 height 5
click at [377, 289] on div "Algorithm See docs for details" at bounding box center [343, 291] width 242 height 44
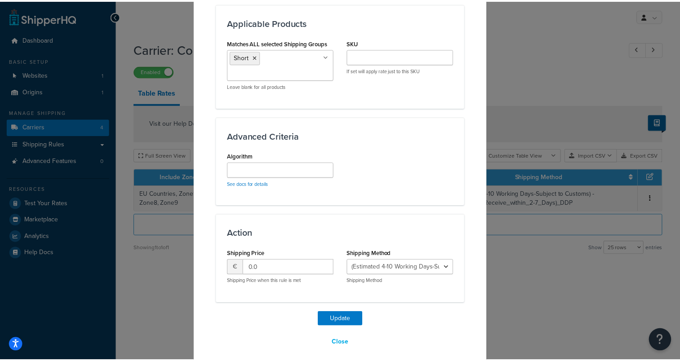
scroll to position [529, 0]
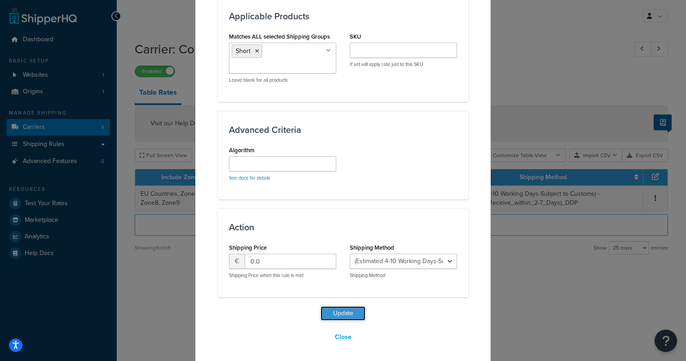
click at [339, 311] on button "Update" at bounding box center [343, 313] width 45 height 14
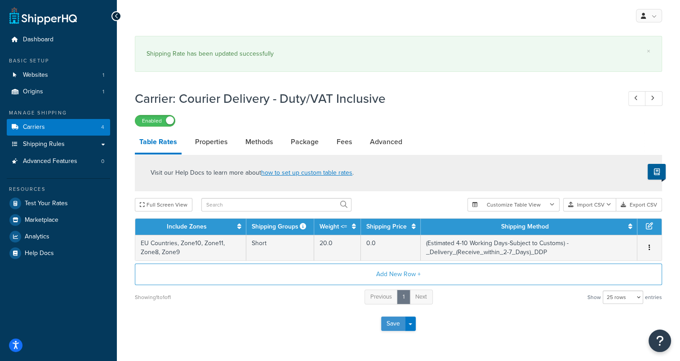
click at [389, 325] on button "Save" at bounding box center [393, 324] width 24 height 14
click at [411, 323] on span "button" at bounding box center [410, 324] width 4 height 2
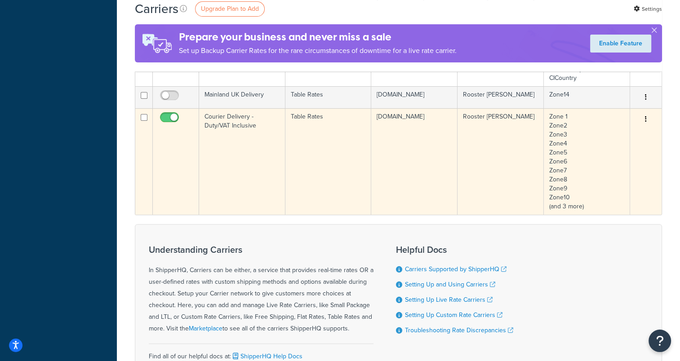
scroll to position [270, 0]
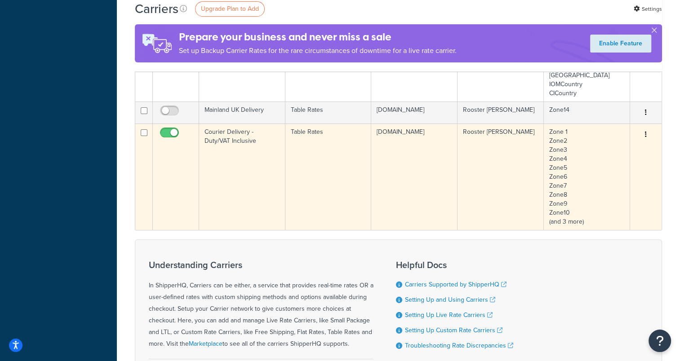
click td "Rooster [PERSON_NAME]"
click icon "button"
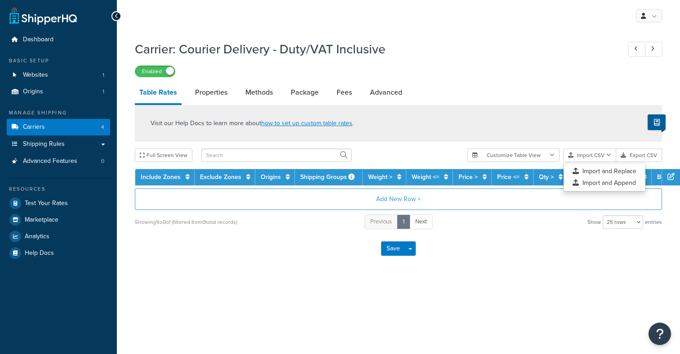
select select "25"
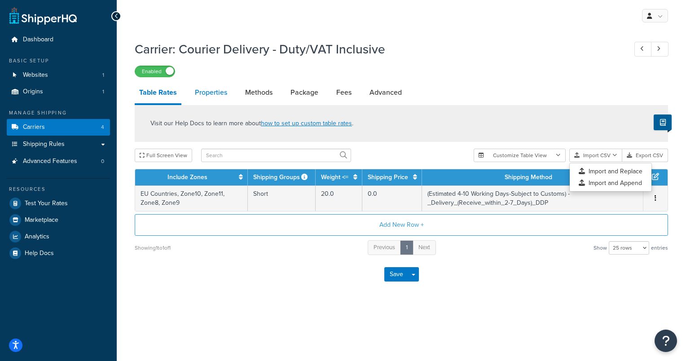
click at [205, 93] on link "Properties" at bounding box center [210, 93] width 41 height 22
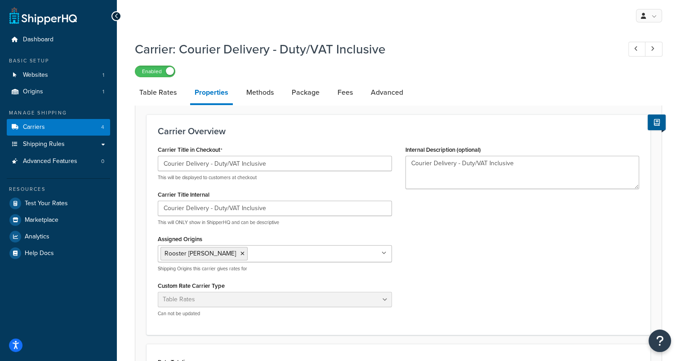
click at [381, 254] on ul "Rooster [PERSON_NAME]" at bounding box center [275, 253] width 234 height 17
click at [255, 91] on link "Methods" at bounding box center [260, 93] width 36 height 22
select select "25"
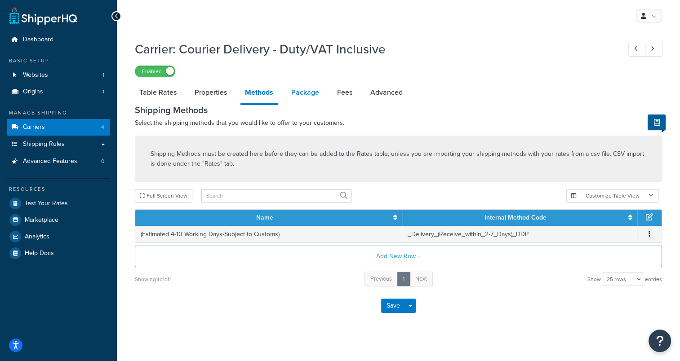
click at [298, 93] on link "Package" at bounding box center [305, 93] width 37 height 22
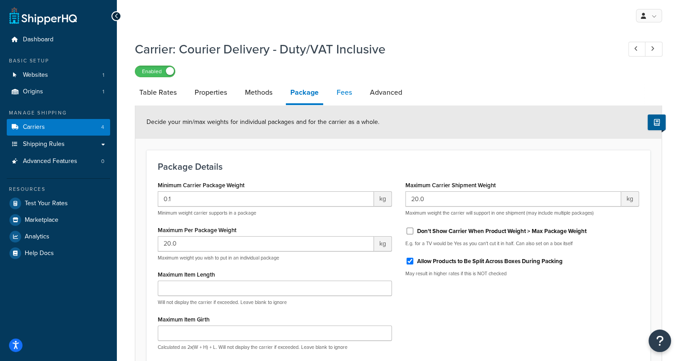
click at [347, 97] on link "Fees" at bounding box center [344, 93] width 24 height 22
select select "AFTER"
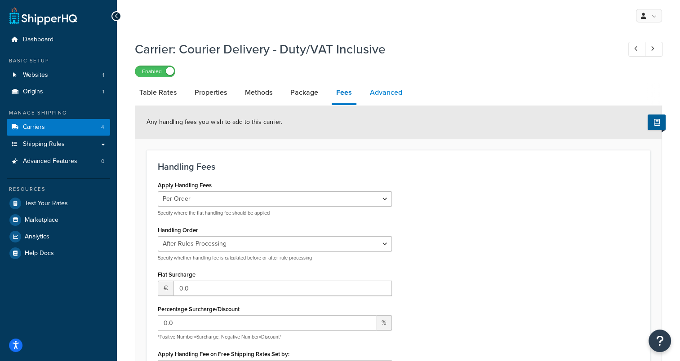
click at [377, 92] on link "Advanced" at bounding box center [385, 93] width 41 height 22
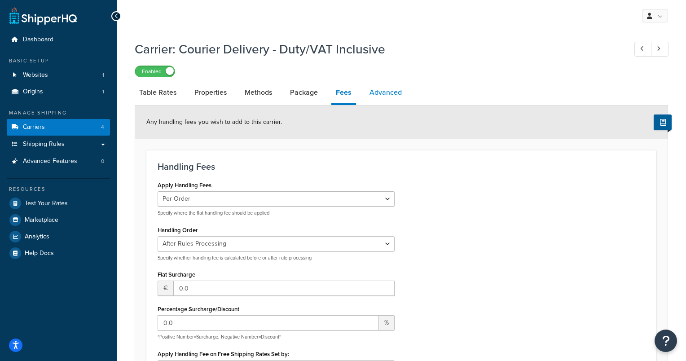
select select "false"
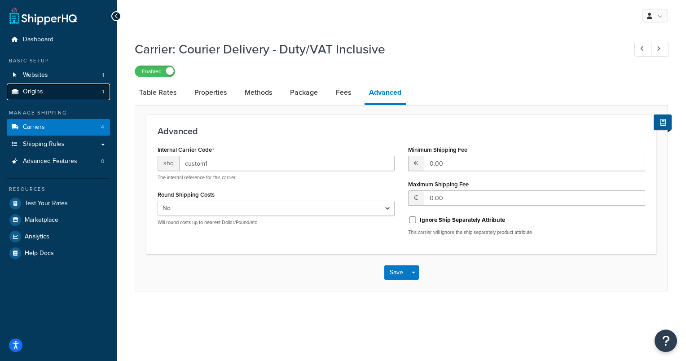
click at [51, 94] on link "Origins 1" at bounding box center [58, 92] width 103 height 17
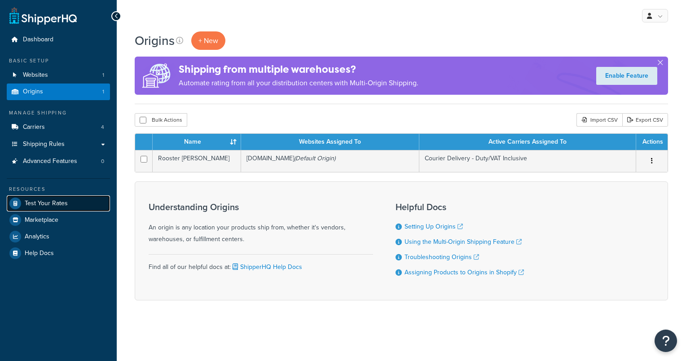
drag, startPoint x: 0, startPoint y: 0, endPoint x: 73, endPoint y: 202, distance: 215.0
click at [73, 202] on link "Test Your Rates" at bounding box center [58, 203] width 103 height 16
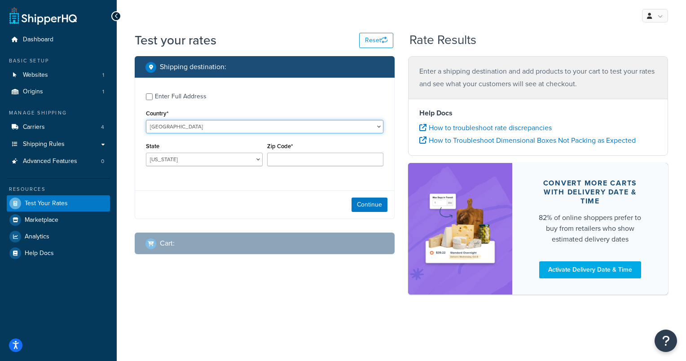
click at [236, 126] on select "United States United Kingdom Afghanistan Åland Islands Albania Algeria American…" at bounding box center [265, 126] width 238 height 13
select select "DE"
click at [146, 120] on select "United States United Kingdom Afghanistan Åland Islands Albania Algeria American…" at bounding box center [265, 126] width 238 height 13
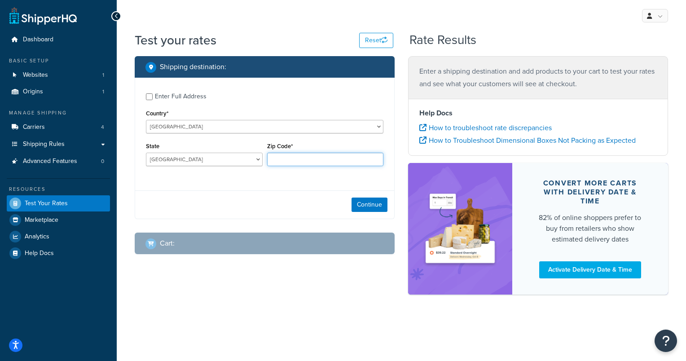
click at [285, 160] on input "Zip Code*" at bounding box center [325, 159] width 117 height 13
click at [303, 155] on input "Zip Code*" at bounding box center [325, 159] width 117 height 13
click at [304, 158] on input "Zip Code*" at bounding box center [325, 159] width 117 height 13
click at [316, 160] on input "Zip Code*" at bounding box center [325, 159] width 117 height 13
paste input "28033"
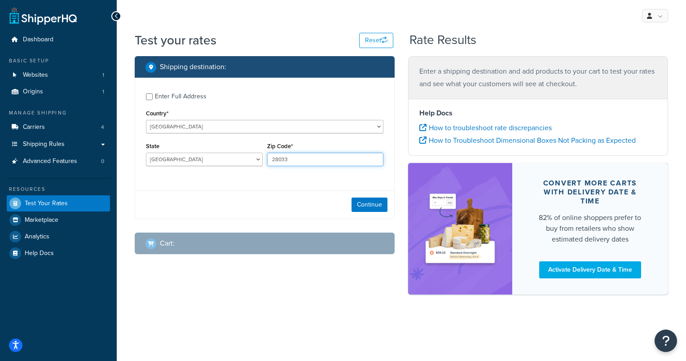
type input "28033"
click at [288, 127] on select "United States United Kingdom Afghanistan Åland Islands Albania Algeria American…" at bounding box center [265, 126] width 238 height 13
select select "ES"
click at [146, 120] on select "United States United Kingdom Afghanistan Åland Islands Albania Algeria American…" at bounding box center [265, 126] width 238 height 13
click at [359, 208] on button "Continue" at bounding box center [370, 205] width 36 height 14
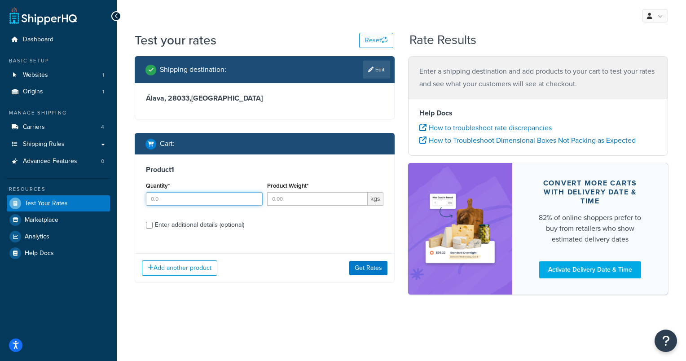
click at [226, 197] on input "Quantity*" at bounding box center [204, 198] width 117 height 13
type input "1"
click at [301, 194] on input "Product Weight*" at bounding box center [317, 198] width 101 height 13
type input "10"
click at [361, 268] on button "Get Rates" at bounding box center [368, 268] width 38 height 14
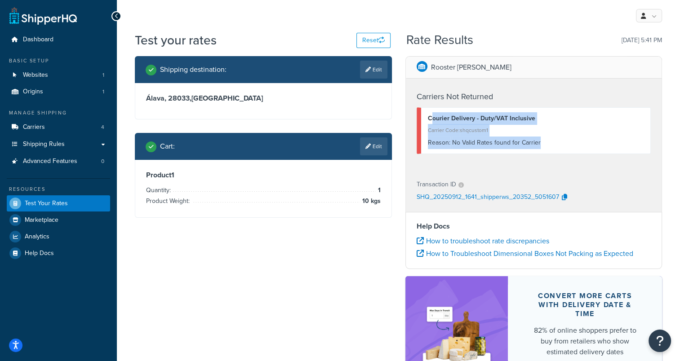
drag, startPoint x: 543, startPoint y: 145, endPoint x: 431, endPoint y: 106, distance: 118.1
click at [431, 106] on div "Carriers Not Returned Courier Delivery - Duty/VAT Inclusive Carrier Code: shqcu…" at bounding box center [534, 125] width 256 height 92
click at [539, 137] on div "Reason: No Valid Rates found for Carrier" at bounding box center [536, 143] width 216 height 13
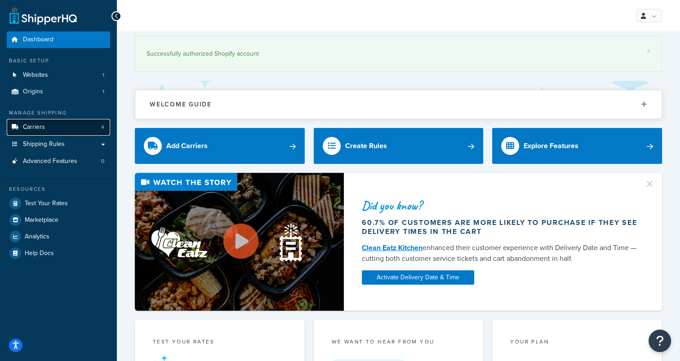
click at [48, 124] on link "Carriers 4" at bounding box center [58, 127] width 103 height 17
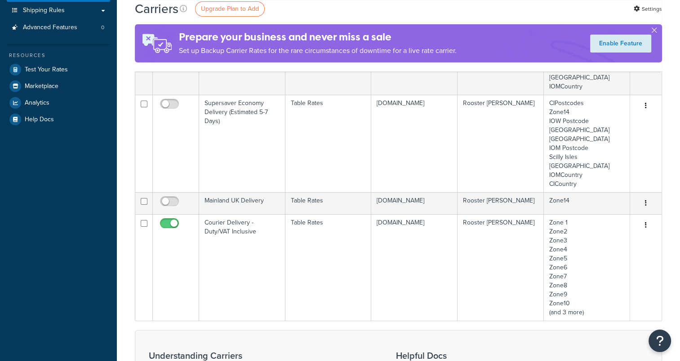
scroll to position [135, 0]
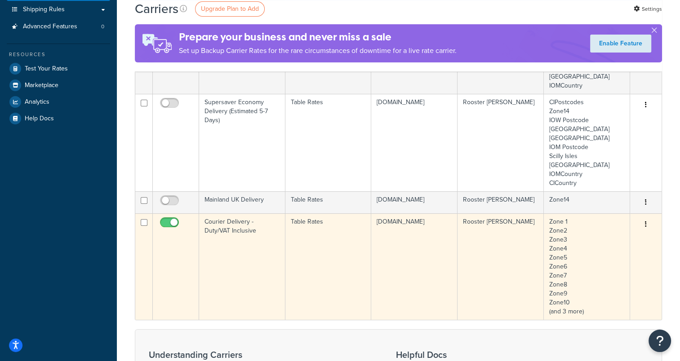
click at [641, 226] on button "button" at bounding box center [645, 224] width 13 height 14
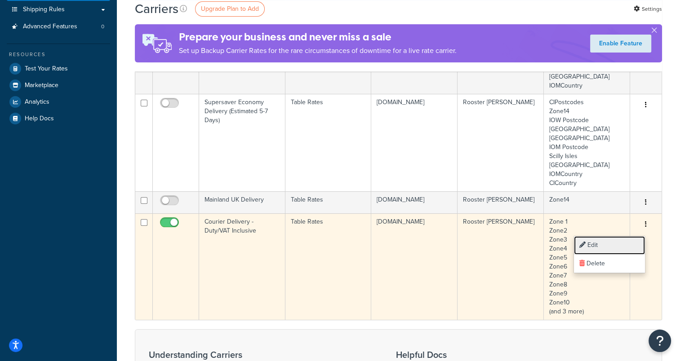
click at [612, 244] on link "Edit" at bounding box center [609, 245] width 71 height 18
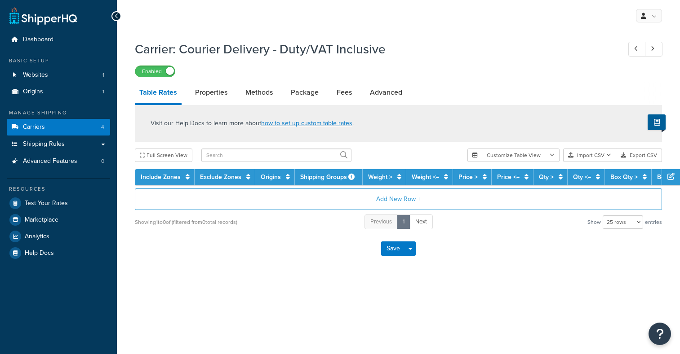
select select "25"
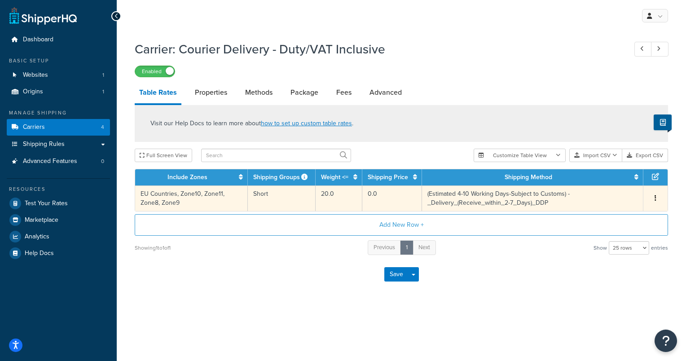
click at [657, 193] on td "Edit Duplicate Delete" at bounding box center [656, 199] width 24 height 26
click at [654, 198] on button "button" at bounding box center [655, 199] width 7 height 10
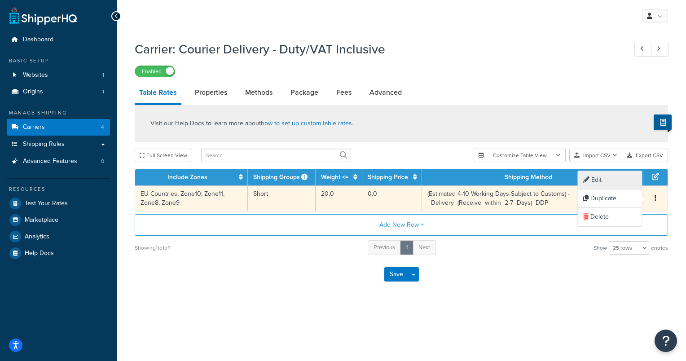
click at [602, 182] on div "Edit" at bounding box center [610, 180] width 64 height 18
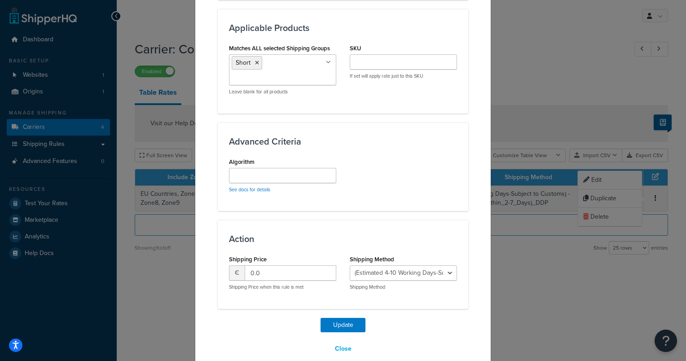
scroll to position [529, 0]
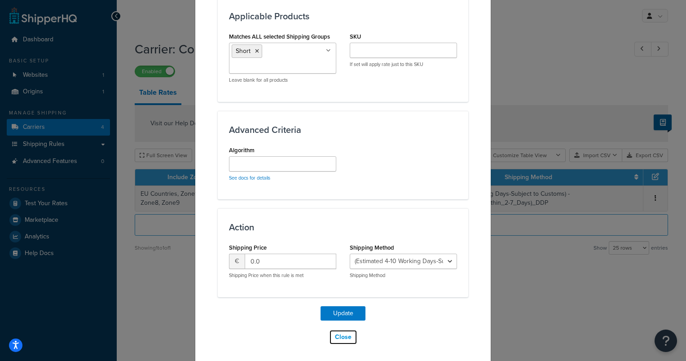
click at [337, 336] on button "Close" at bounding box center [343, 337] width 28 height 15
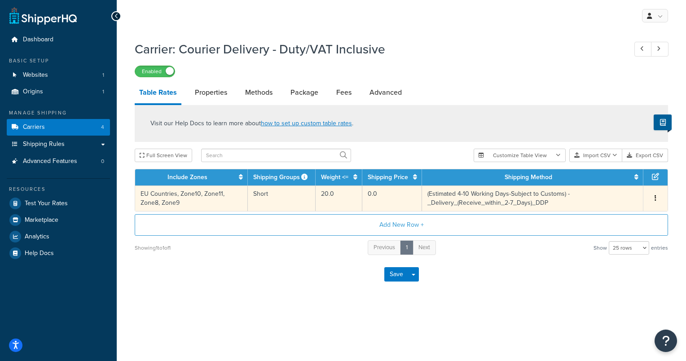
click at [654, 197] on button "button" at bounding box center [655, 199] width 7 height 10
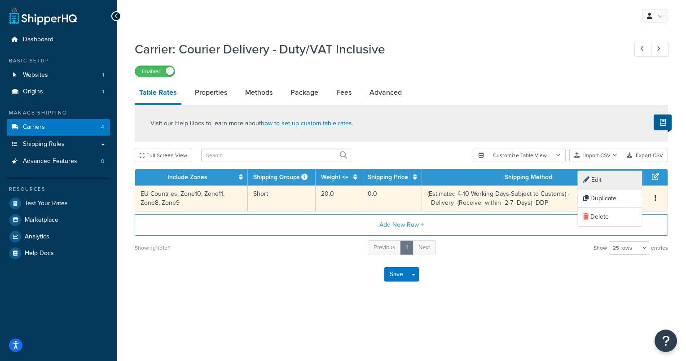
click at [598, 180] on div "Edit" at bounding box center [610, 180] width 64 height 18
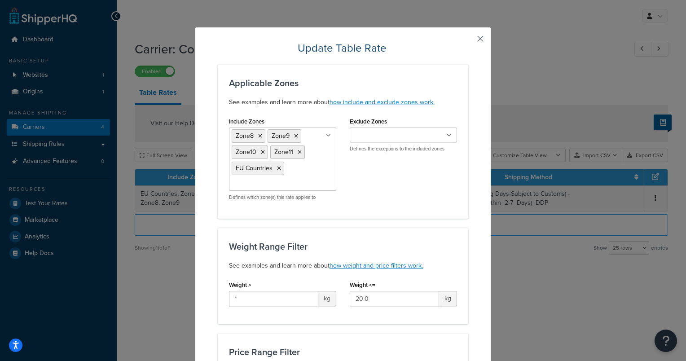
click at [468, 41] on button "button" at bounding box center [467, 42] width 2 height 2
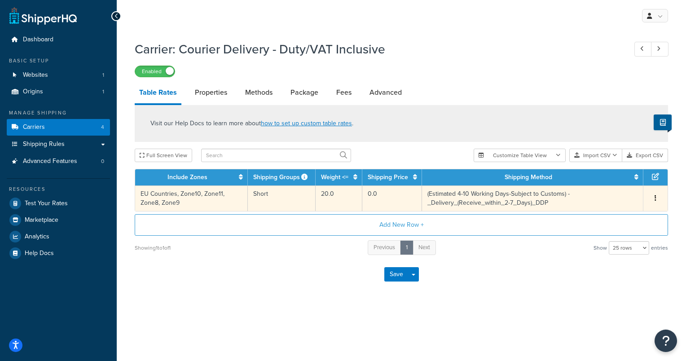
click at [239, 189] on td "EU Countries, Zone10, Zone11, Zone8, Zone9" at bounding box center [191, 199] width 113 height 26
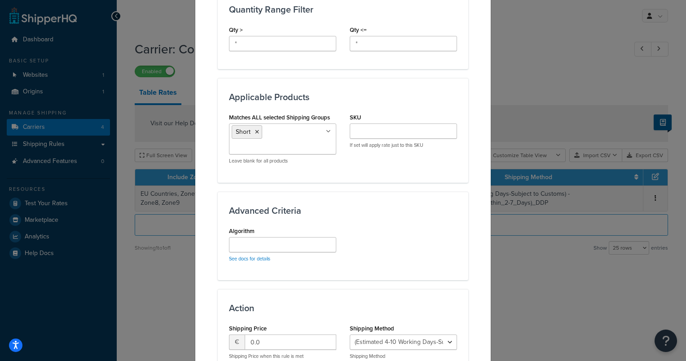
scroll to position [449, 0]
click at [313, 130] on ul "Short" at bounding box center [282, 138] width 107 height 31
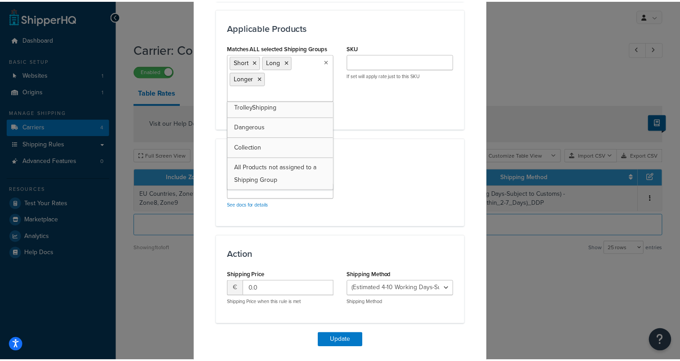
scroll to position [545, 0]
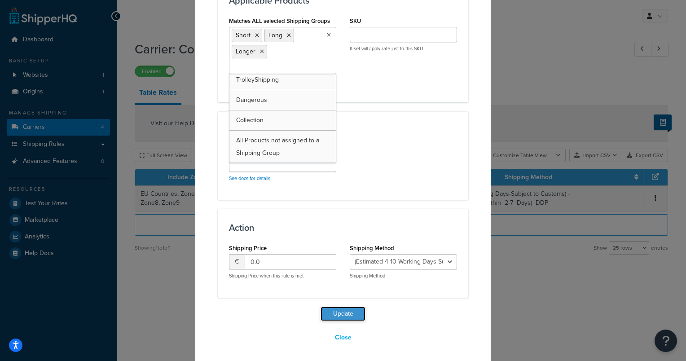
click at [349, 315] on button "Update" at bounding box center [343, 314] width 45 height 14
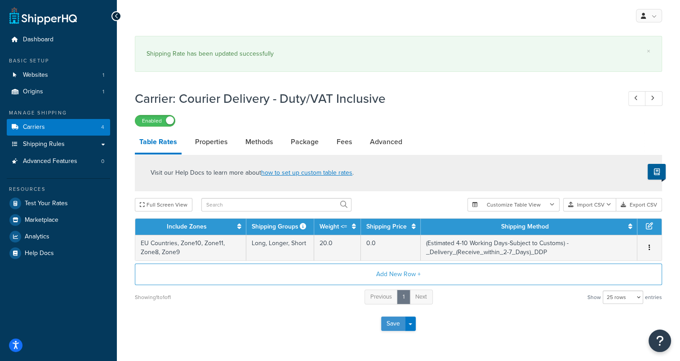
click at [392, 323] on button "Save" at bounding box center [393, 324] width 24 height 14
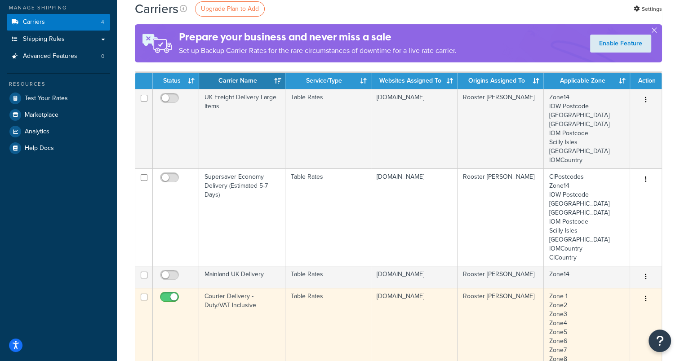
scroll to position [225, 0]
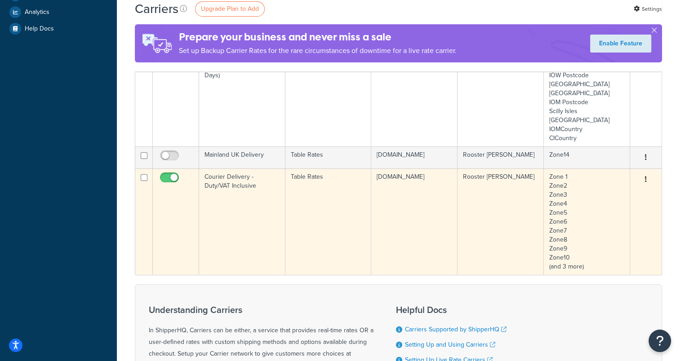
click at [594, 225] on td "Zone 1 Zone2 Zone3 Zone4 Zone5 Zone6 Zone7 Zone8 Zone9 Zone10 (and 3 more)" at bounding box center [587, 221] width 86 height 106
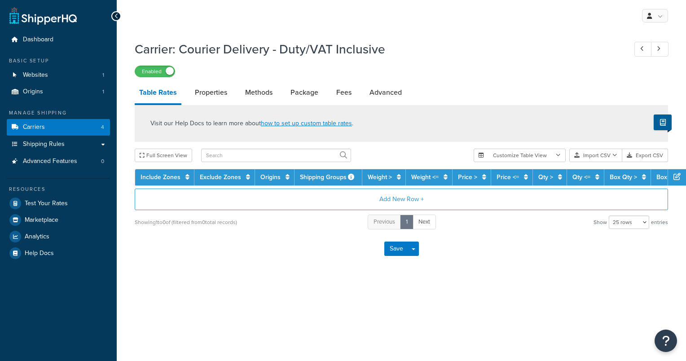
select select "25"
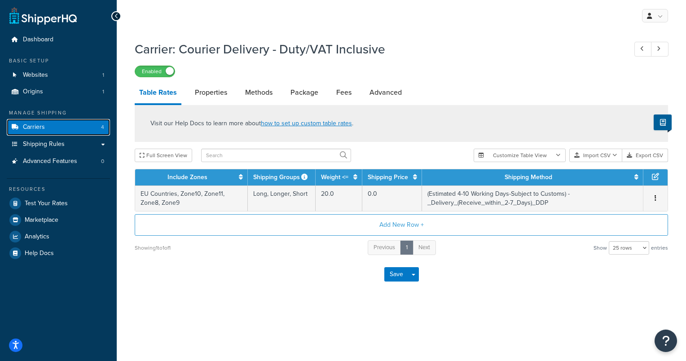
click at [23, 129] on span "Carriers" at bounding box center [34, 128] width 22 height 8
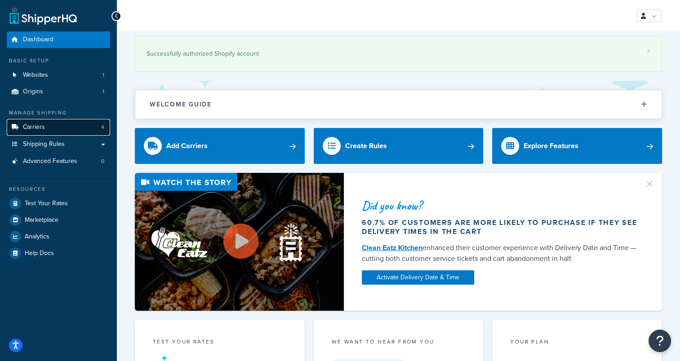
click at [48, 128] on link "Carriers 4" at bounding box center [58, 127] width 103 height 17
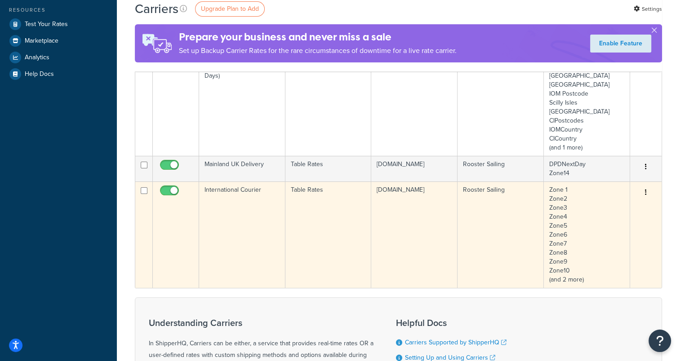
scroll to position [180, 0]
click at [644, 195] on button "button" at bounding box center [645, 192] width 13 height 14
click at [631, 206] on link "Edit" at bounding box center [609, 209] width 71 height 18
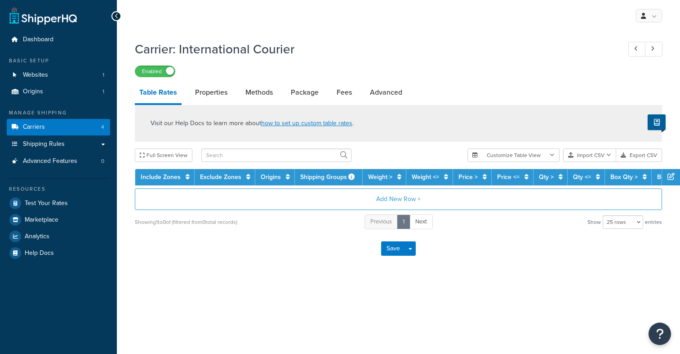
select select "25"
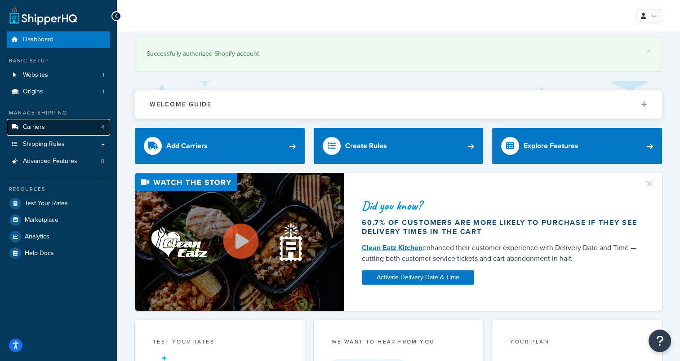
click at [49, 121] on link "Carriers 4" at bounding box center [58, 127] width 103 height 17
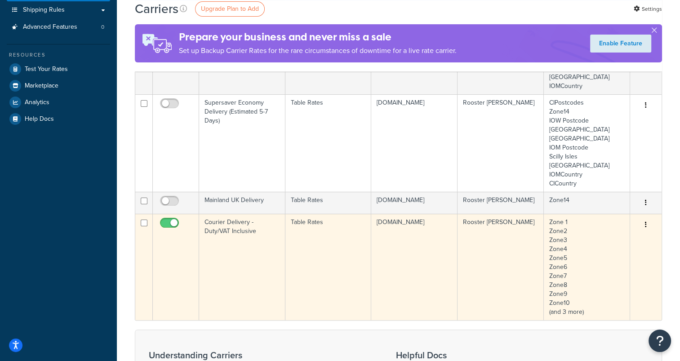
scroll to position [135, 0]
click at [468, 237] on td "Rooster [PERSON_NAME]" at bounding box center [500, 266] width 86 height 106
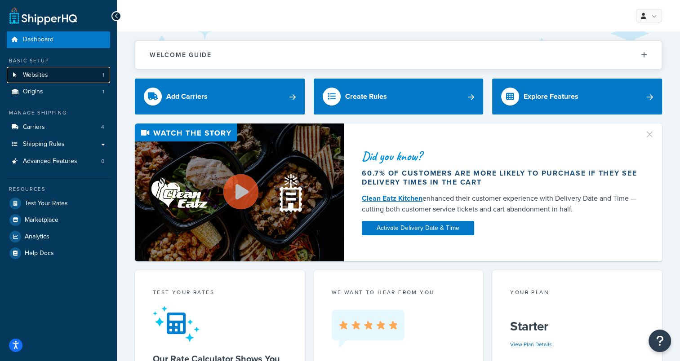
click at [64, 70] on link "Websites 1" at bounding box center [58, 75] width 103 height 17
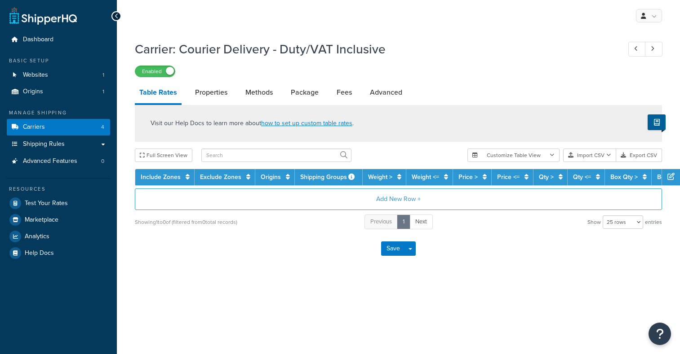
select select "25"
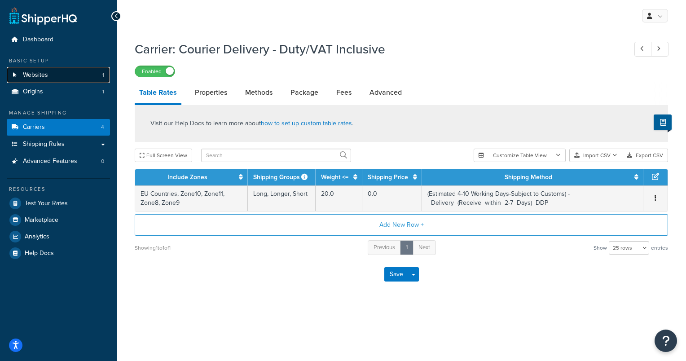
click at [46, 76] on span "Websites" at bounding box center [35, 75] width 25 height 8
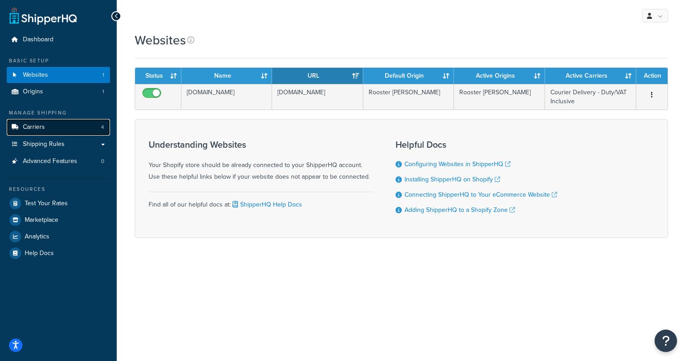
click at [46, 127] on link "Carriers 4" at bounding box center [58, 127] width 103 height 17
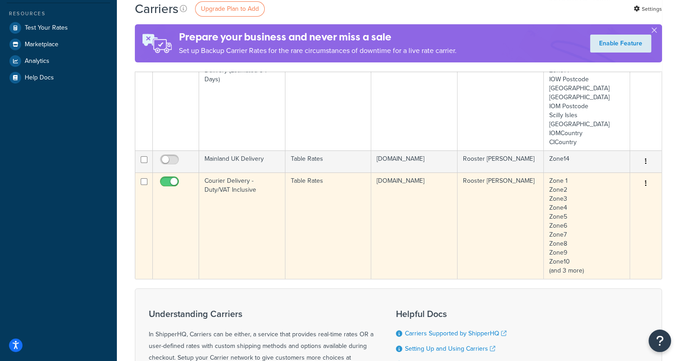
scroll to position [225, 0]
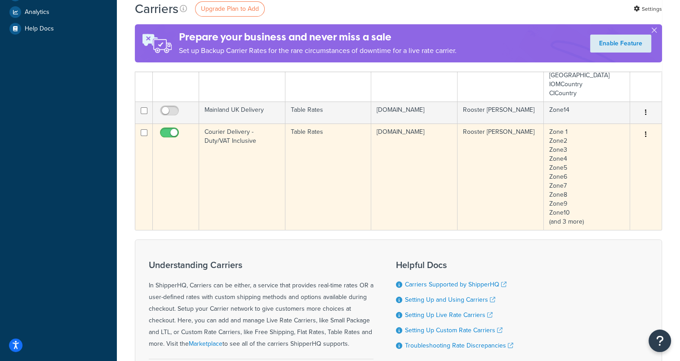
click at [388, 160] on td "rooster-sailing-eu-and-row.myshopify.com" at bounding box center [414, 177] width 86 height 106
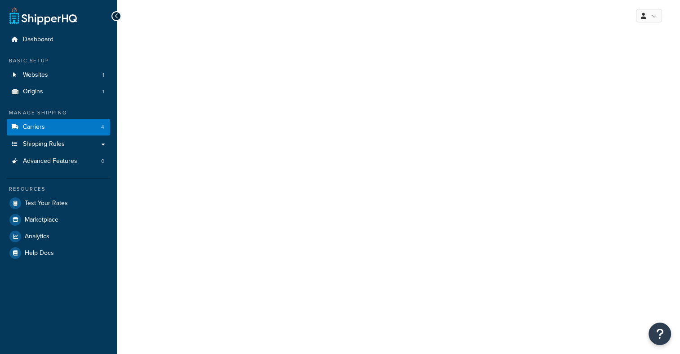
select select "25"
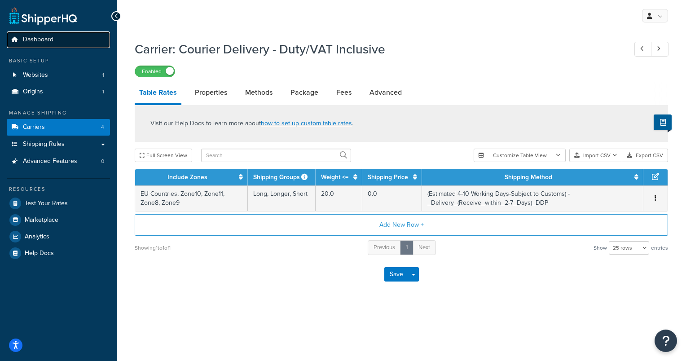
click at [47, 43] on span "Dashboard" at bounding box center [38, 40] width 31 height 8
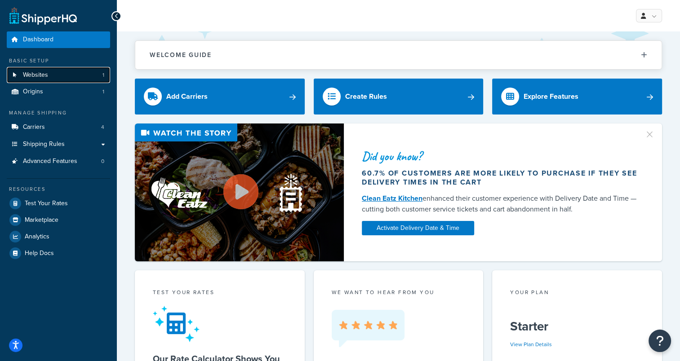
click at [41, 75] on span "Websites" at bounding box center [35, 75] width 25 height 8
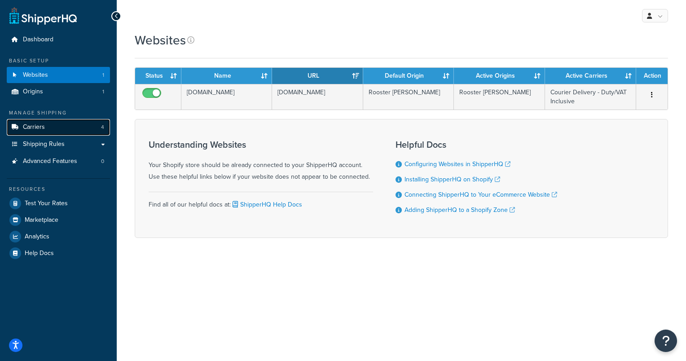
click at [54, 131] on link "Carriers 4" at bounding box center [58, 127] width 103 height 17
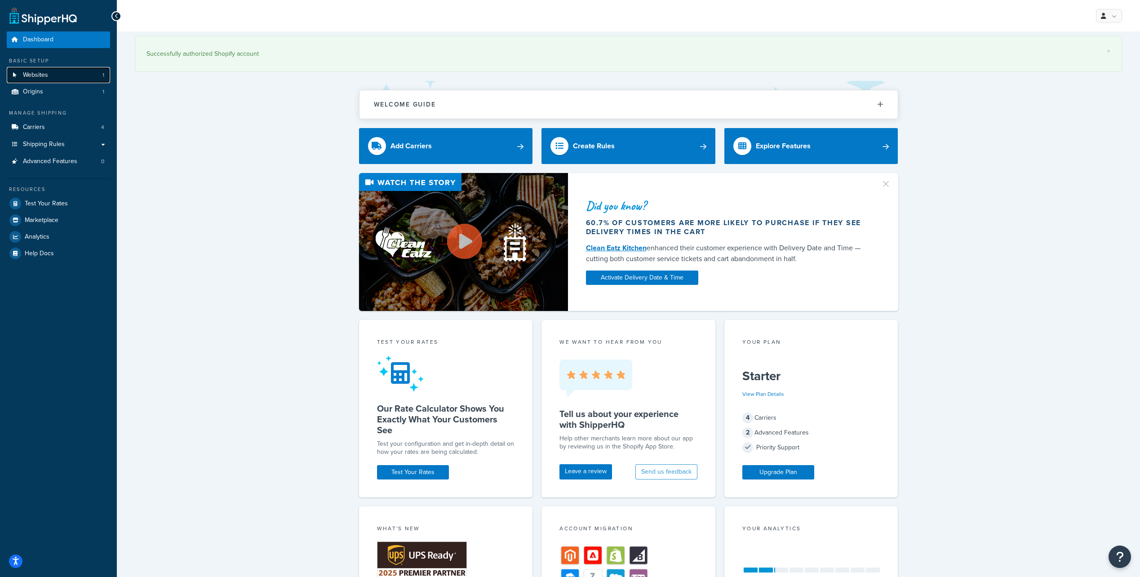
click at [38, 77] on span "Websites" at bounding box center [35, 75] width 25 height 8
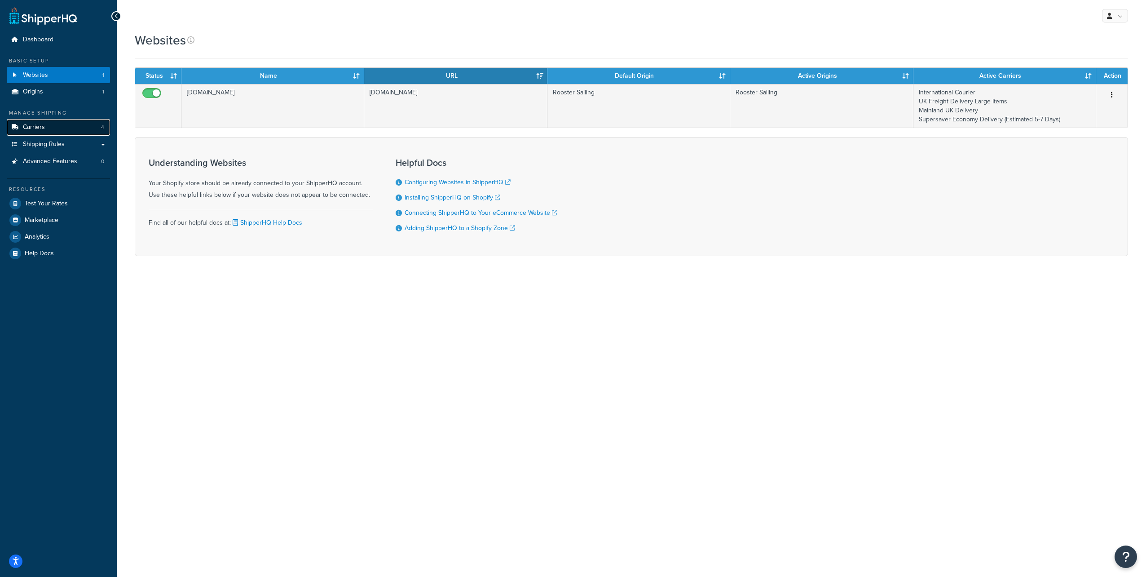
click at [61, 130] on link "Carriers 4" at bounding box center [58, 127] width 103 height 17
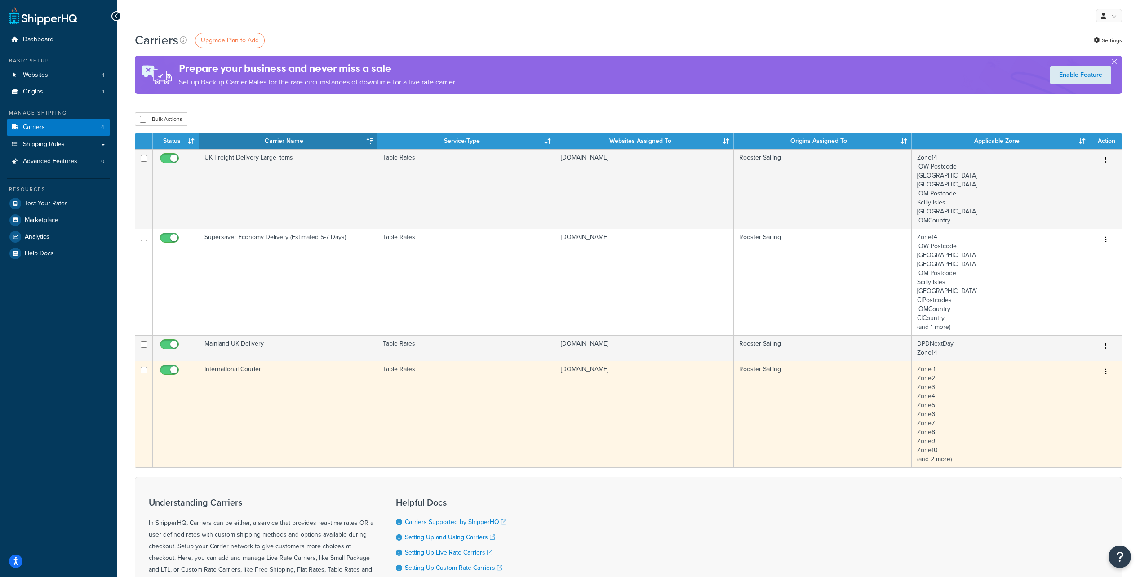
click at [841, 411] on td "Rooster Sailing" at bounding box center [823, 414] width 178 height 106
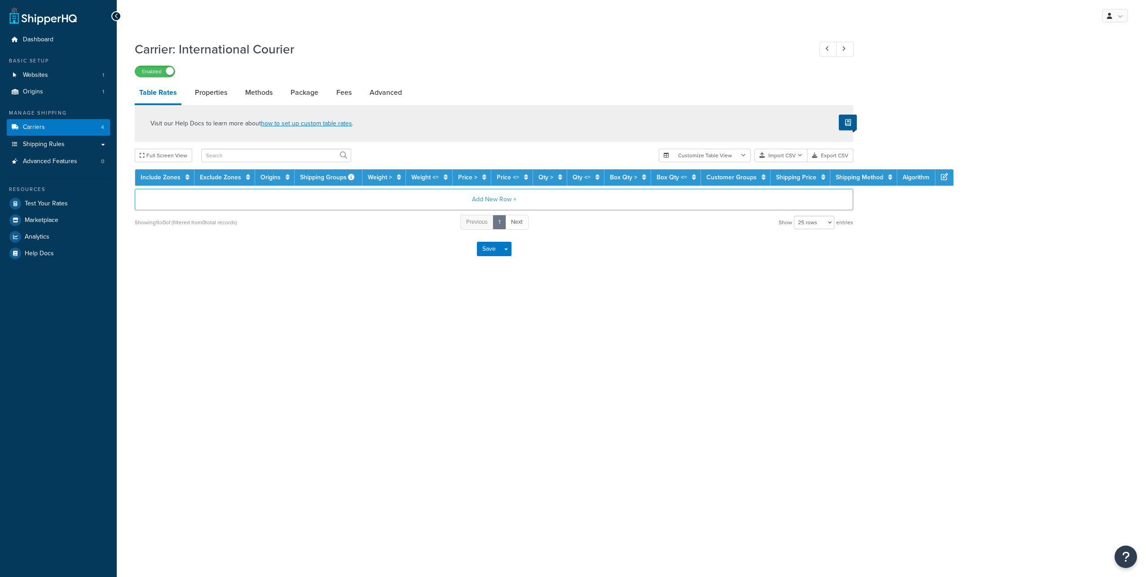
select select "25"
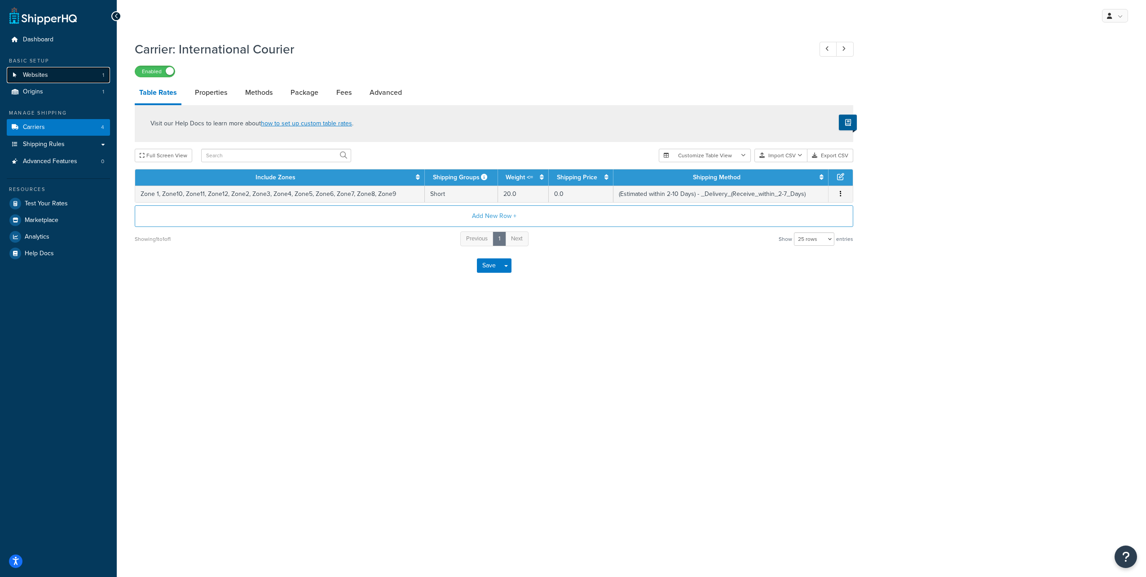
click at [45, 75] on span "Websites" at bounding box center [35, 75] width 25 height 8
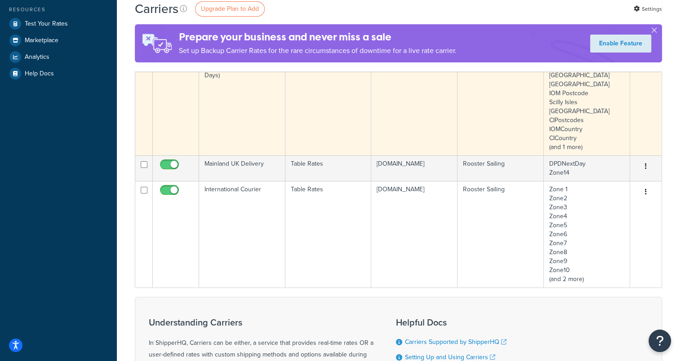
scroll to position [135, 0]
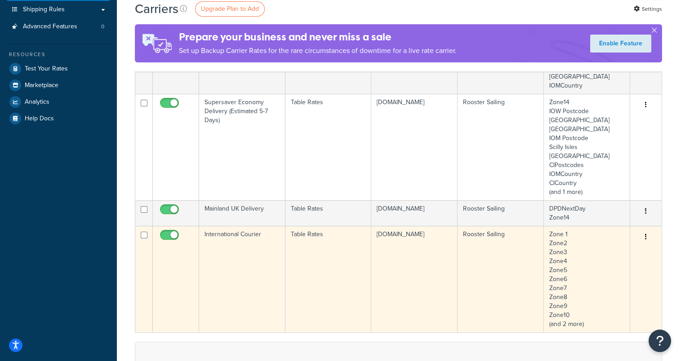
click at [245, 257] on td "International Courier" at bounding box center [242, 279] width 86 height 106
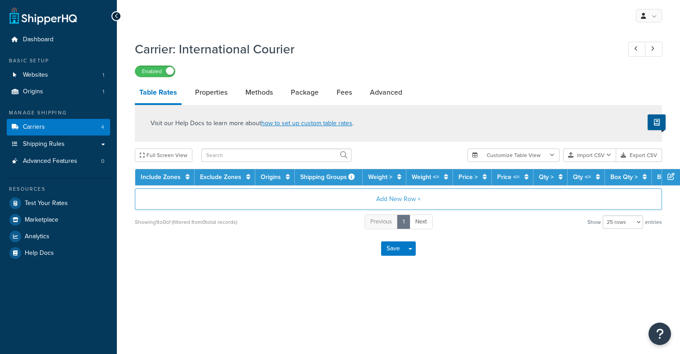
select select "25"
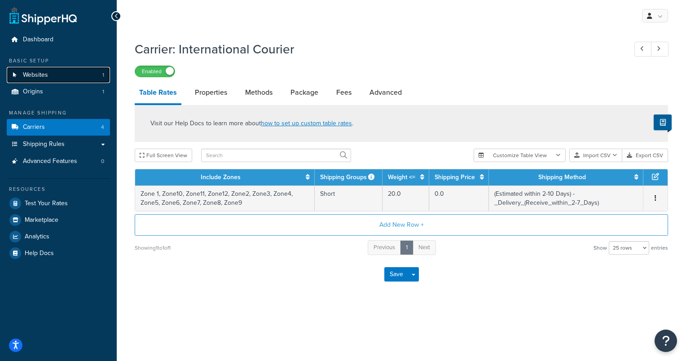
click at [50, 77] on link "Websites 1" at bounding box center [58, 75] width 103 height 17
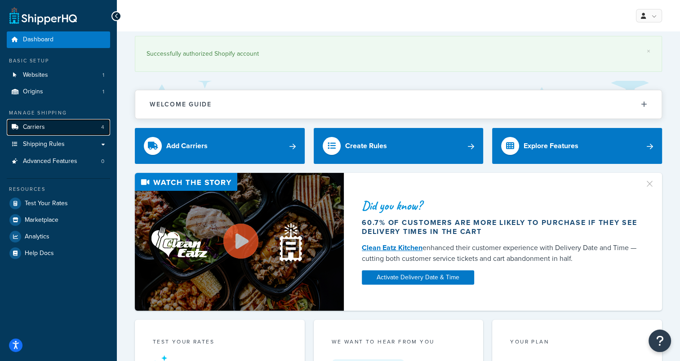
click at [53, 134] on link "Carriers 4" at bounding box center [58, 127] width 103 height 17
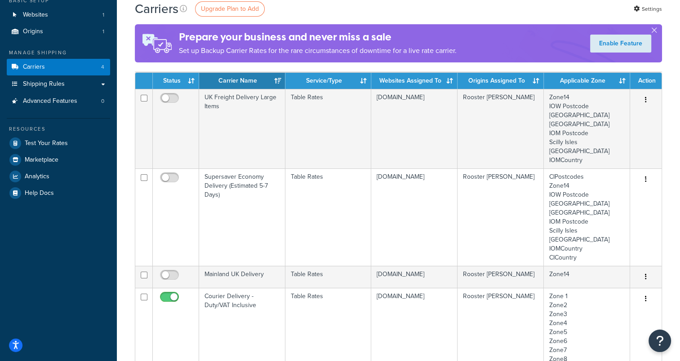
scroll to position [225, 0]
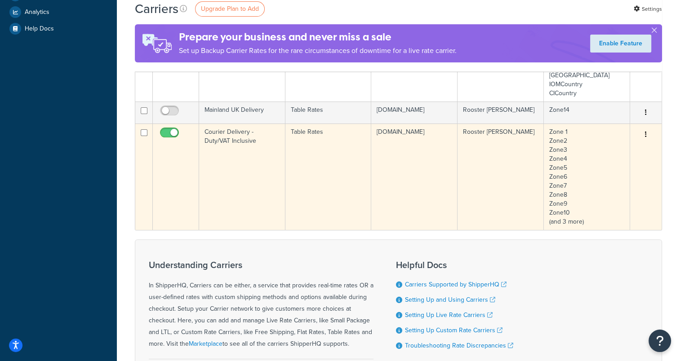
click at [607, 147] on td "Zone 1 Zone2 Zone3 Zone4 Zone5 Zone6 Zone7 Zone8 Zone9 Zone10 (and 3 more)" at bounding box center [587, 177] width 86 height 106
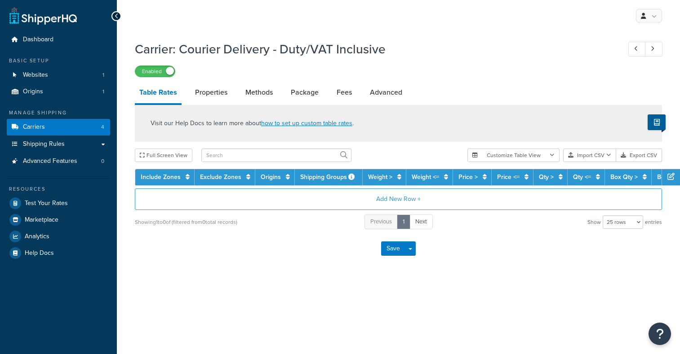
select select "25"
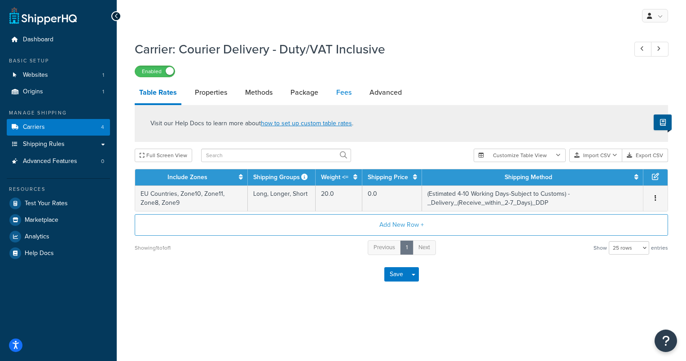
click at [345, 95] on link "Fees" at bounding box center [344, 93] width 24 height 22
select select "AFTER"
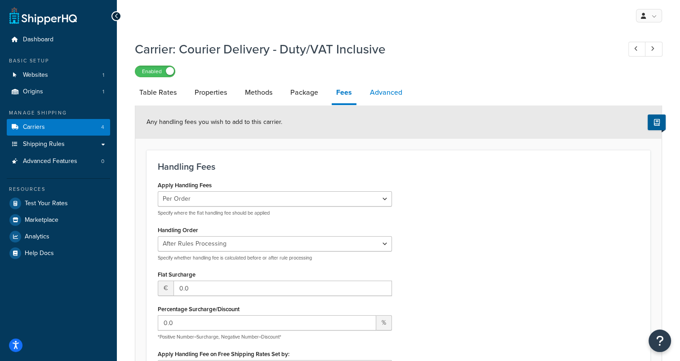
click at [375, 95] on link "Advanced" at bounding box center [385, 93] width 41 height 22
select select "false"
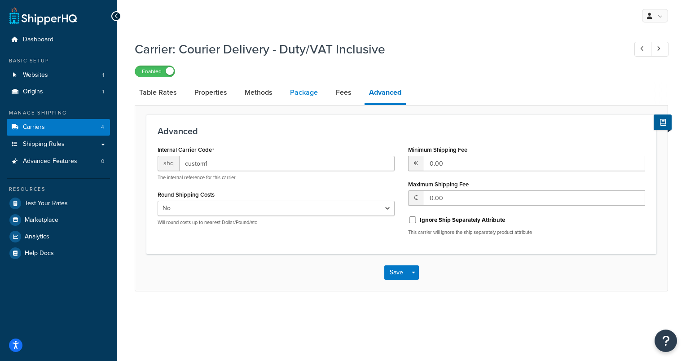
click at [307, 87] on link "Package" at bounding box center [304, 93] width 37 height 22
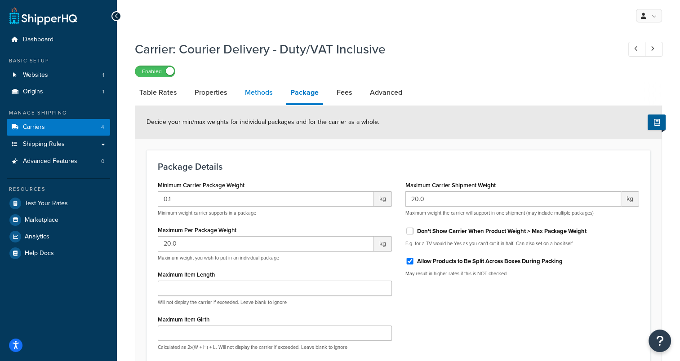
click at [259, 94] on link "Methods" at bounding box center [258, 93] width 36 height 22
select select "25"
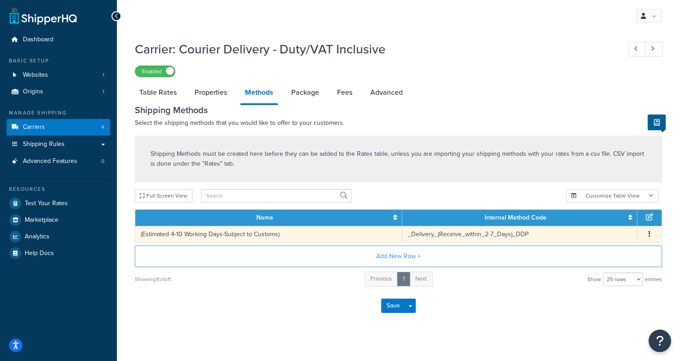
click at [594, 230] on td "_Delivery_(Receive_within_2-7_Days)_DDP" at bounding box center [519, 234] width 235 height 17
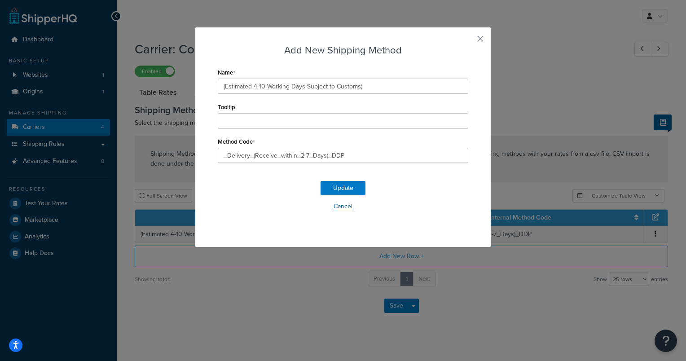
click at [349, 203] on button "Cancel" at bounding box center [343, 206] width 251 height 13
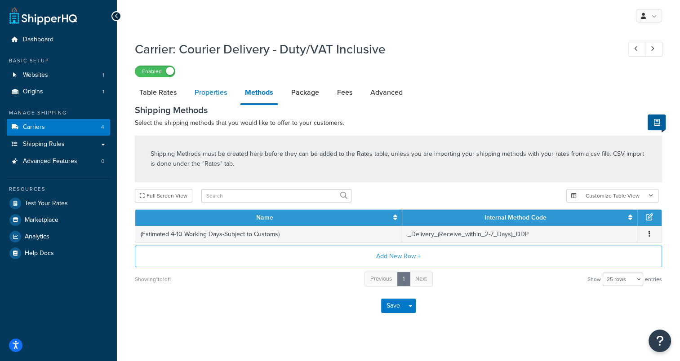
click at [221, 97] on link "Properties" at bounding box center [210, 93] width 41 height 22
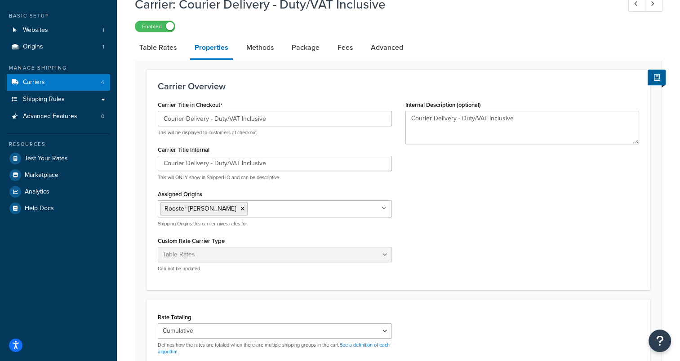
scroll to position [90, 0]
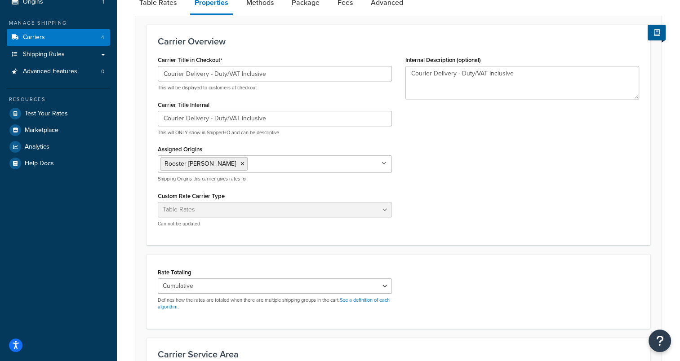
click at [263, 200] on div "Custom Rate Carrier Type Table Rates Flat Rate Free Shipping In-Store Pickup Sa…" at bounding box center [275, 209] width 234 height 38
click at [262, 200] on div "Custom Rate Carrier Type Table Rates Flat Rate Free Shipping In-Store Pickup Sa…" at bounding box center [275, 209] width 234 height 38
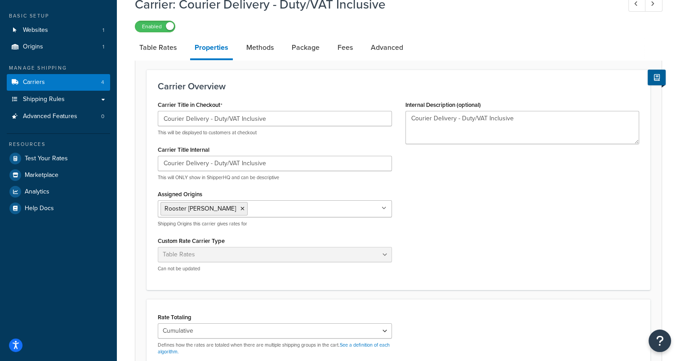
scroll to position [0, 0]
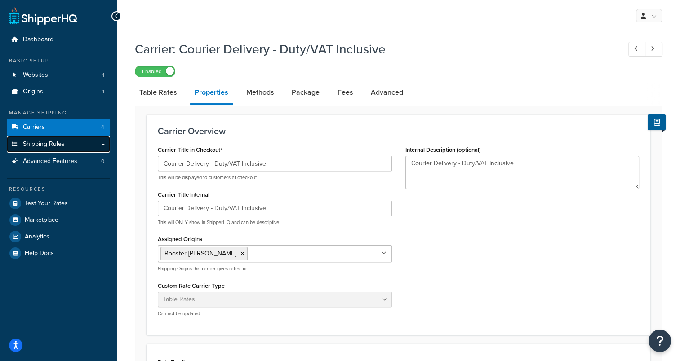
click at [70, 147] on link "Shipping Rules" at bounding box center [58, 144] width 103 height 17
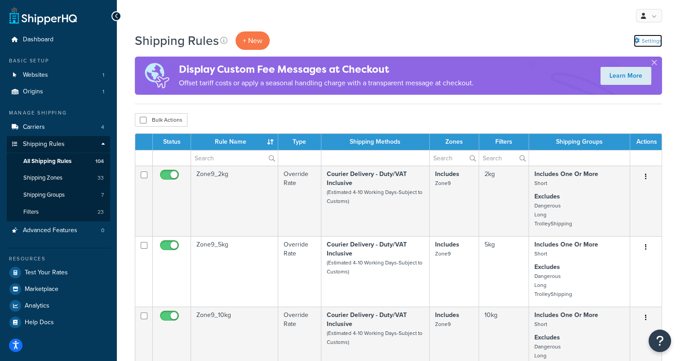
click at [655, 39] on link "Settings" at bounding box center [647, 41] width 28 height 13
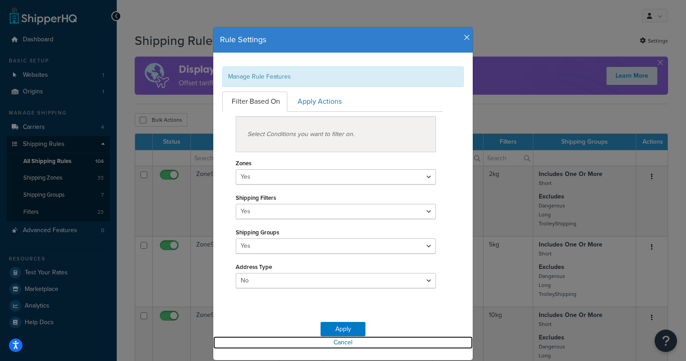
click at [339, 340] on link "Cancel" at bounding box center [343, 342] width 260 height 13
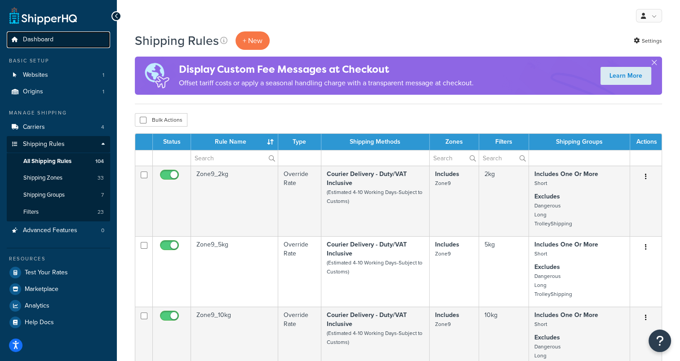
click at [52, 47] on link "Dashboard" at bounding box center [58, 39] width 103 height 17
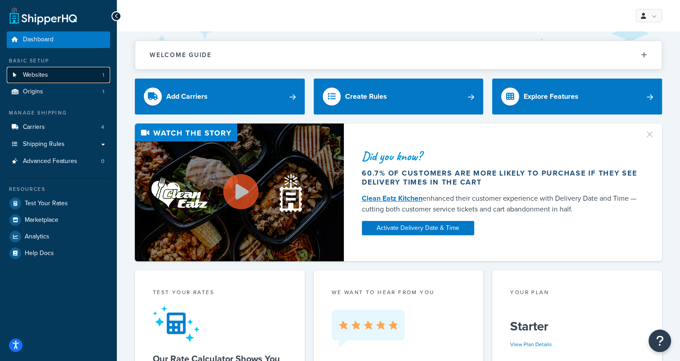
drag, startPoint x: 0, startPoint y: 0, endPoint x: 74, endPoint y: 80, distance: 108.7
click at [74, 80] on link "Websites 1" at bounding box center [58, 75] width 103 height 17
